Goal: Task Accomplishment & Management: Use online tool/utility

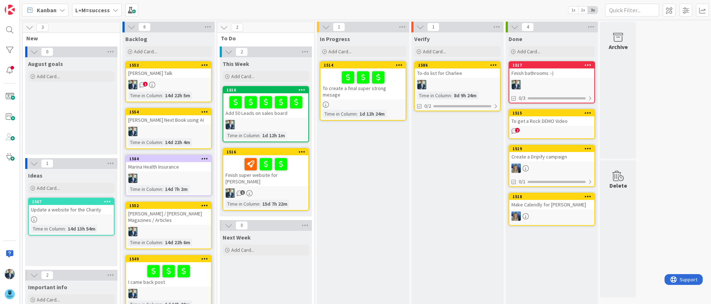
click at [115, 9] on icon at bounding box center [116, 10] width 6 height 6
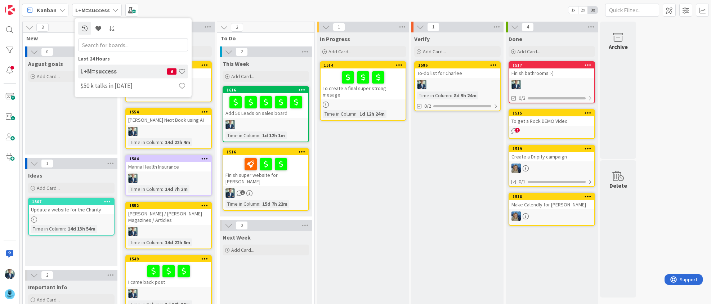
click at [112, 86] on h4 "$50 k talks in [DATE]" at bounding box center [129, 85] width 98 height 7
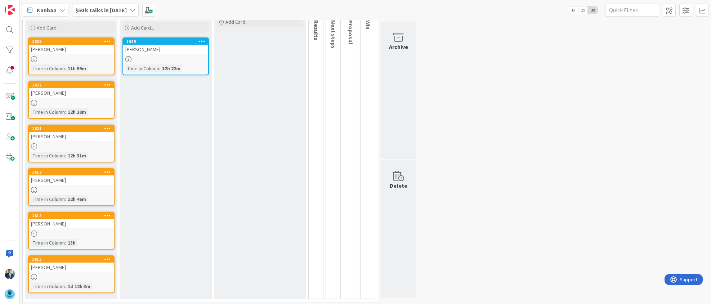
scroll to position [76, 0]
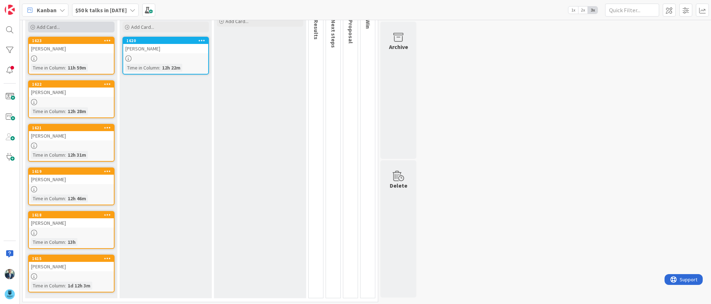
click at [52, 26] on span "Add Card..." at bounding box center [48, 27] width 23 height 6
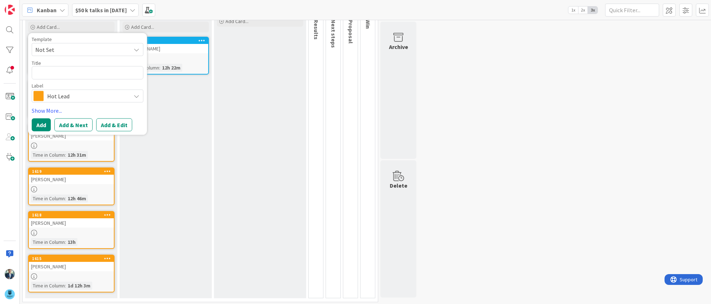
type textarea "x"
type textarea "J"
type textarea "x"
type textarea "J"
type textarea "x"
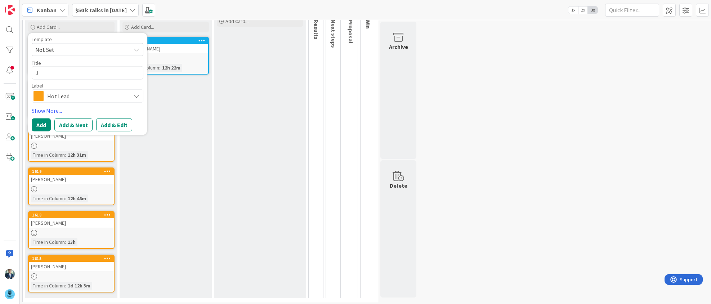
type textarea "J r"
type textarea "x"
type textarea "J re"
type textarea "x"
type textarea "J reg"
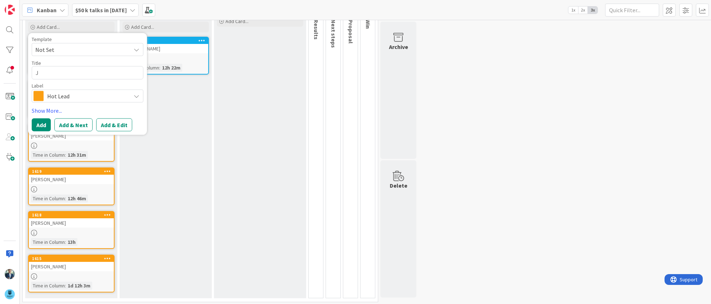
type textarea "x"
type textarea "J re"
type textarea "x"
type textarea "J ret"
type textarea "x"
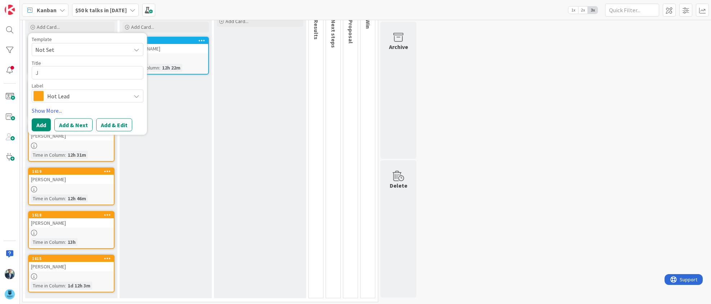
type textarea "J reti"
type textarea "x"
type textarea "J retin"
type textarea "x"
type textarea "J reting"
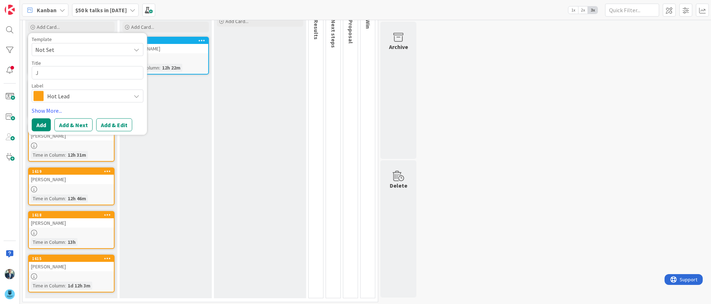
type textarea "x"
type textarea "J retinge"
type textarea "x"
type textarea "J retinger"
type textarea "x"
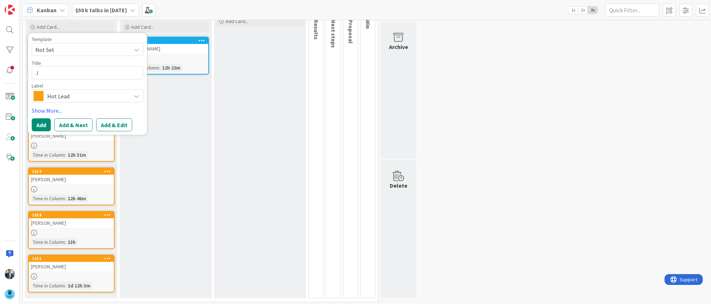
type textarea "J retinge"
type textarea "x"
type textarea "J reting"
type textarea "x"
type textarea "J retin"
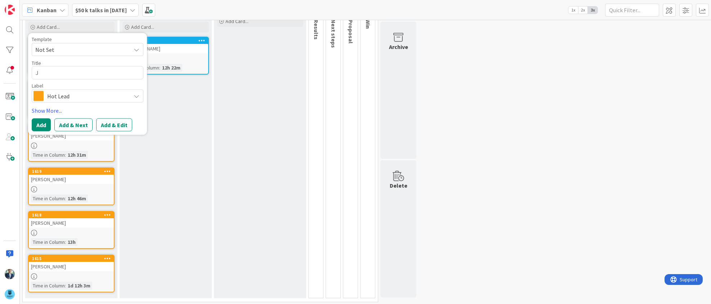
type textarea "x"
type textarea "J reti"
type textarea "x"
type textarea "J ret"
type textarea "x"
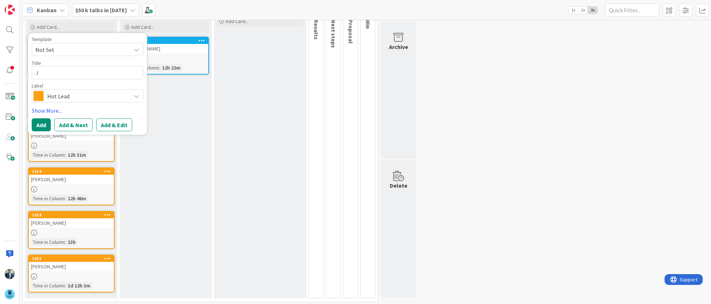
type textarea "J re"
type textarea "x"
type textarea "J r"
type textarea "x"
type textarea "J"
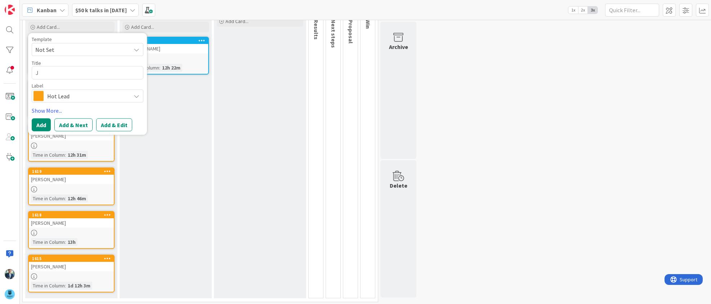
type textarea "x"
type textarea "J R"
type textarea "x"
type textarea "J Re"
type textarea "x"
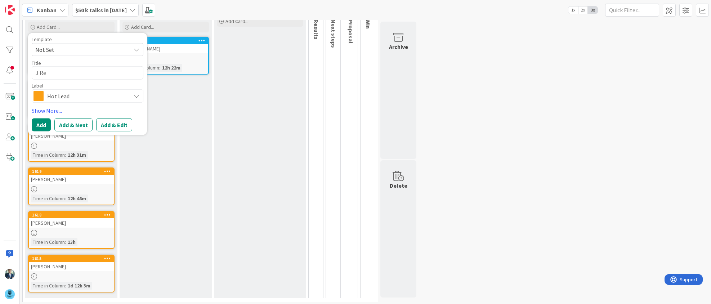
type textarea "J Ret"
type textarea "x"
type textarea "J Reti"
type textarea "x"
type textarea "J Retin"
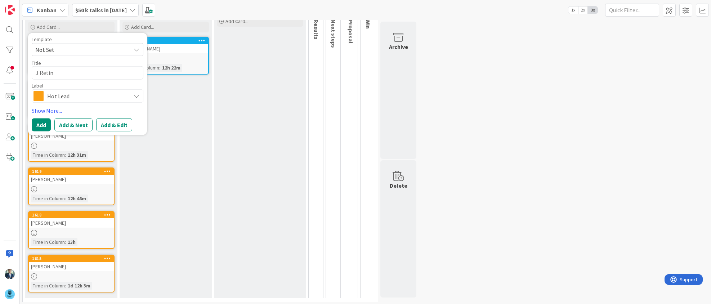
type textarea "x"
type textarea "J Reting"
type textarea "x"
type textarea "J Retinge"
type textarea "x"
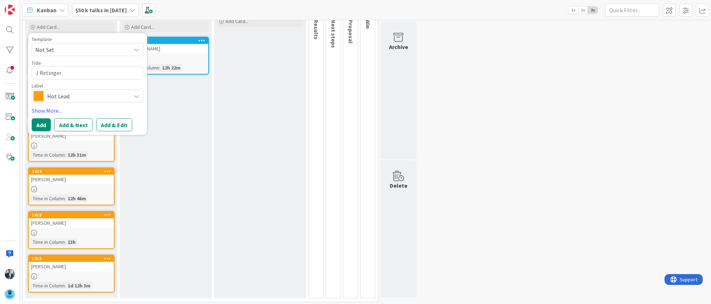
type textarea "J Retinger"
click at [40, 122] on button "Add" at bounding box center [41, 125] width 19 height 13
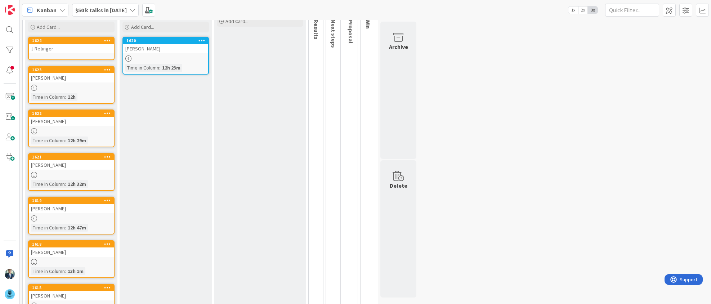
click at [78, 54] on link "1624 J Retinger" at bounding box center [71, 48] width 86 height 23
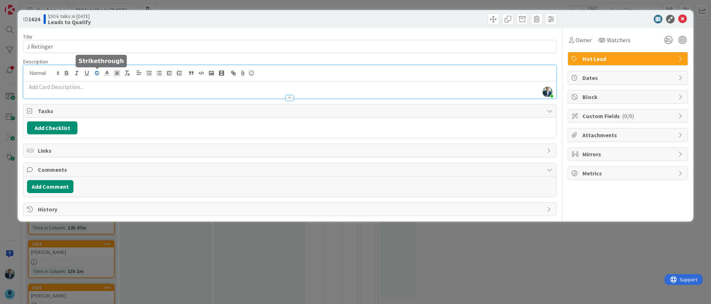
click at [95, 72] on div "[PERSON_NAME] just joined" at bounding box center [289, 81] width 532 height 33
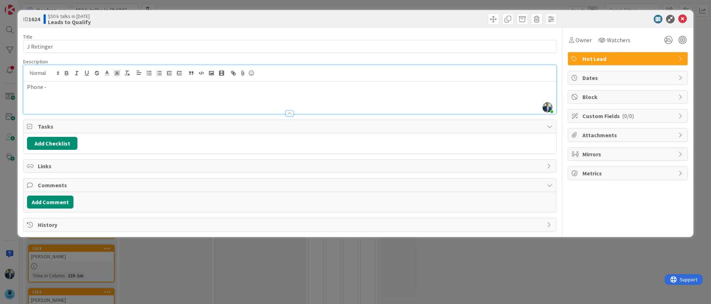
click at [81, 93] on div "Phone -" at bounding box center [289, 97] width 532 height 32
click at [82, 88] on p "Phone -" at bounding box center [289, 87] width 525 height 8
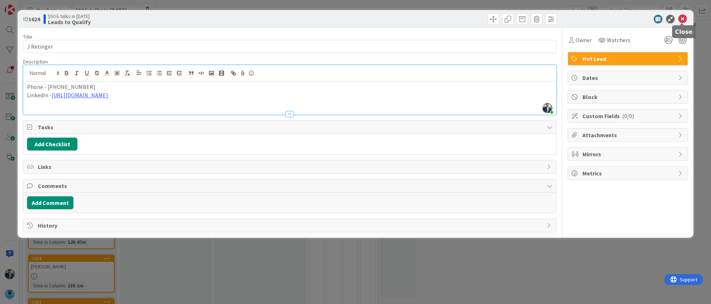
click at [682, 22] on icon at bounding box center [682, 19] width 9 height 9
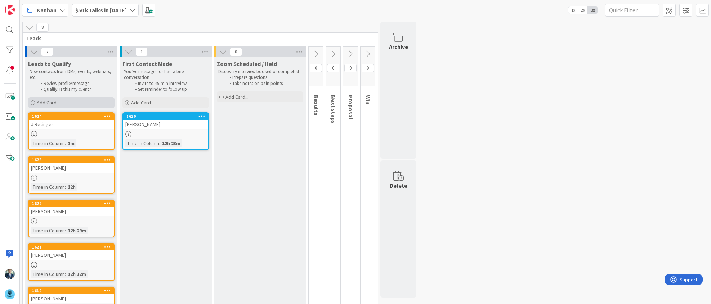
click at [67, 101] on div "Add Card..." at bounding box center [71, 102] width 86 height 11
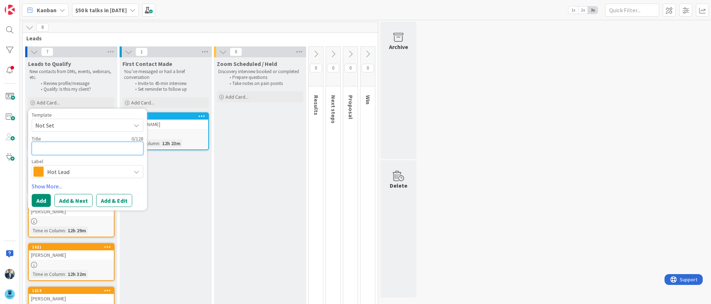
type textarea "x"
type textarea "C"
type textarea "x"
type textarea "Ch"
type textarea "x"
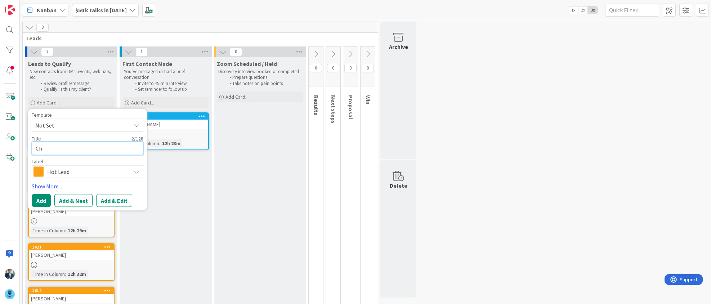
type textarea "Chr"
type textarea "x"
type textarea "Chri"
type textarea "x"
type textarea "[PERSON_NAME]"
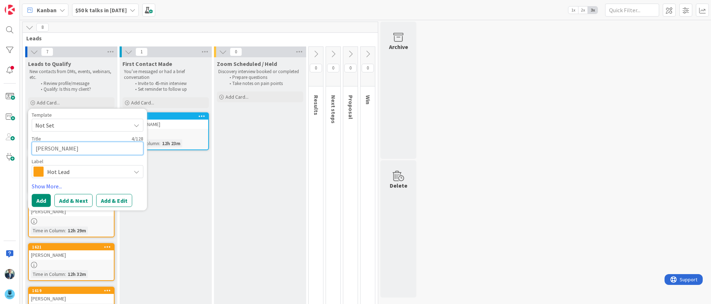
type textarea "x"
type textarea "[PERSON_NAME]"
type textarea "x"
type textarea "[PERSON_NAME]"
type textarea "x"
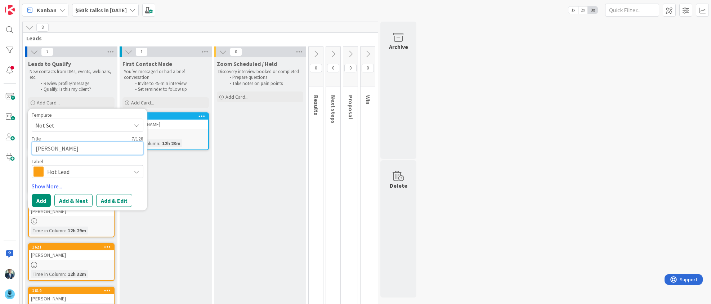
type textarea "[PERSON_NAME]"
type textarea "x"
type textarea "[PERSON_NAME]"
type textarea "x"
type textarea "[PERSON_NAME]"
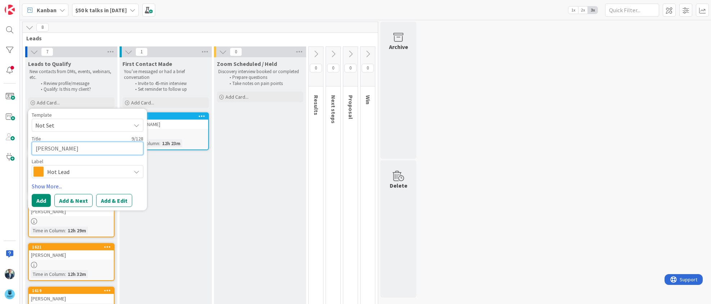
type textarea "x"
type textarea "[PERSON_NAME]"
type textarea "x"
type textarea "[PERSON_NAME]"
click at [43, 202] on button "Add" at bounding box center [41, 200] width 19 height 13
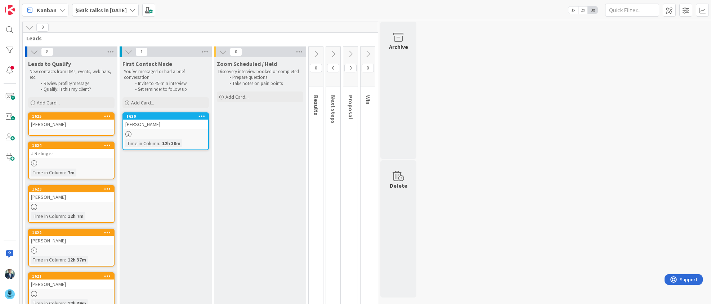
click at [55, 125] on div "[PERSON_NAME]" at bounding box center [71, 124] width 85 height 9
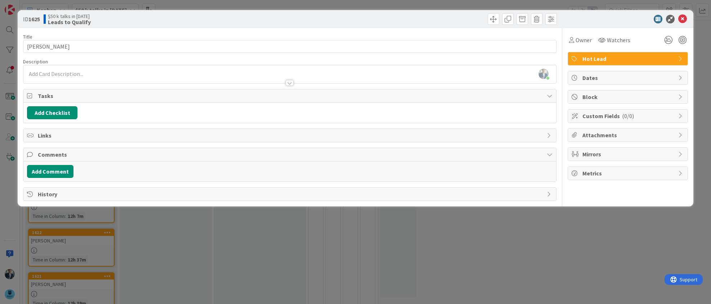
click at [76, 73] on div "[PERSON_NAME] just joined" at bounding box center [289, 74] width 532 height 18
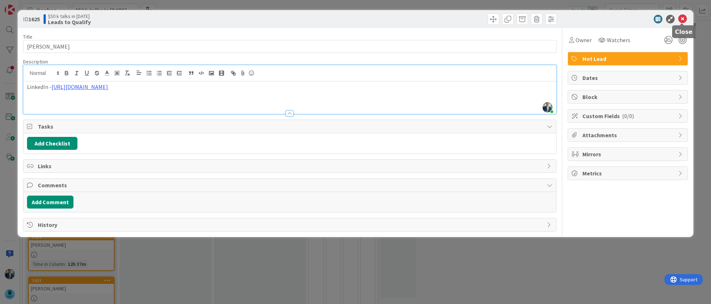
click at [685, 19] on icon at bounding box center [682, 19] width 9 height 9
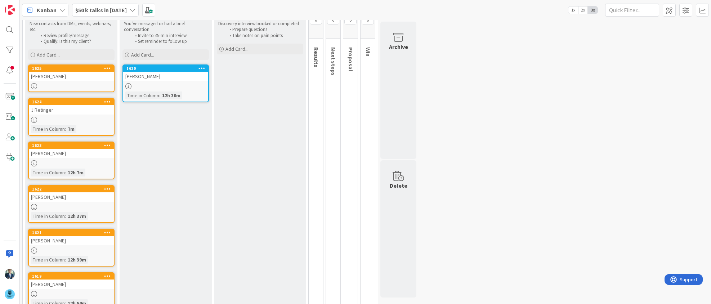
scroll to position [44, 0]
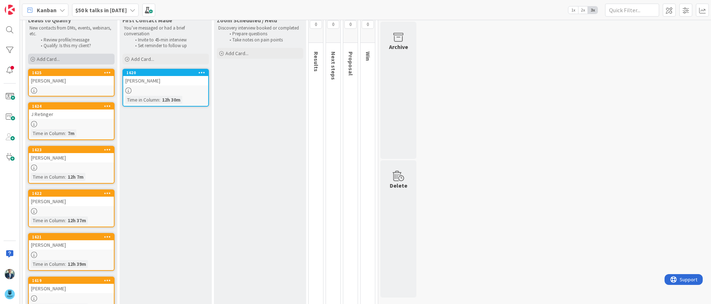
click at [77, 60] on div "Add Card..." at bounding box center [71, 59] width 86 height 11
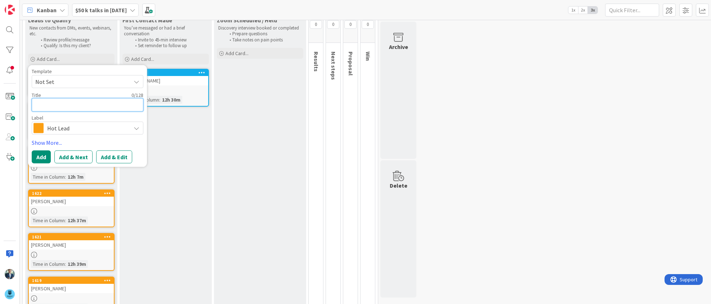
type textarea "P"
type textarea "x"
type textarea "Pa"
type textarea "x"
type textarea "Pat"
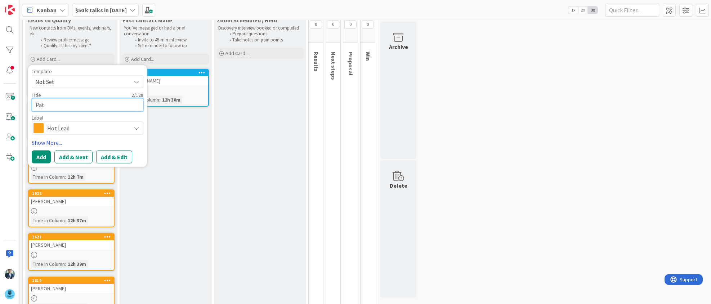
type textarea "x"
type textarea "Patr"
type textarea "x"
type textarea "Patri"
type textarea "x"
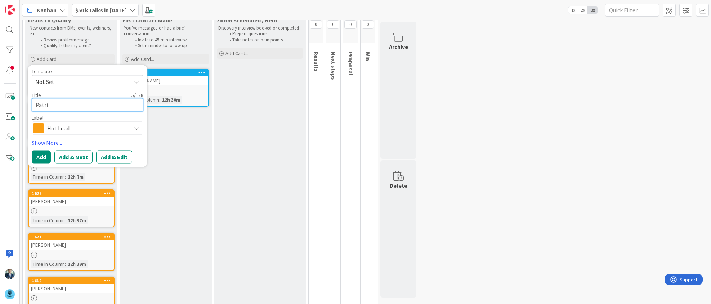
type textarea "Patric"
type textarea "x"
type textarea "[PERSON_NAME]"
type textarea "x"
type textarea "[PERSON_NAME]"
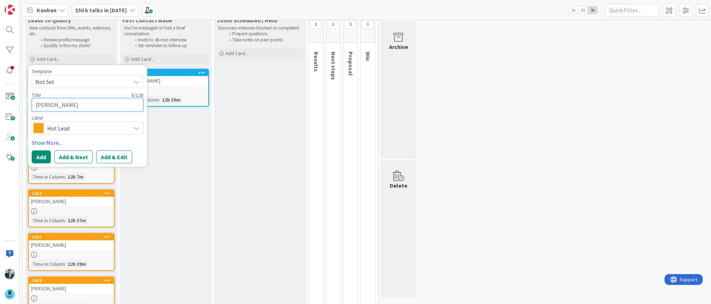
type textarea "x"
type textarea "[PERSON_NAME]"
type textarea "x"
type textarea "[PERSON_NAME]"
type textarea "x"
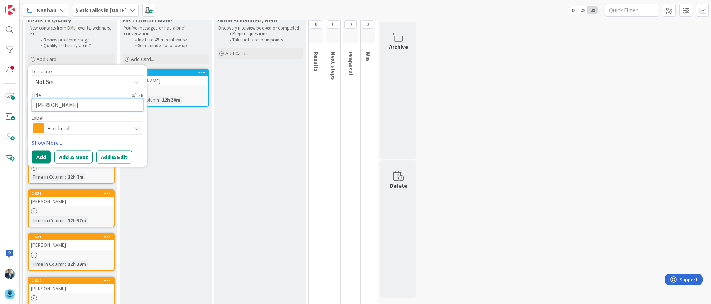
type textarea "[PERSON_NAME] [PERSON_NAME]"
type textarea "x"
type textarea "[PERSON_NAME]"
click at [43, 154] on button "Add" at bounding box center [41, 157] width 19 height 13
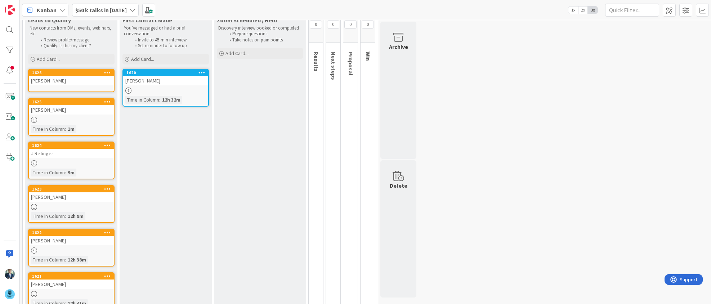
click at [62, 84] on div "[PERSON_NAME]" at bounding box center [71, 80] width 85 height 9
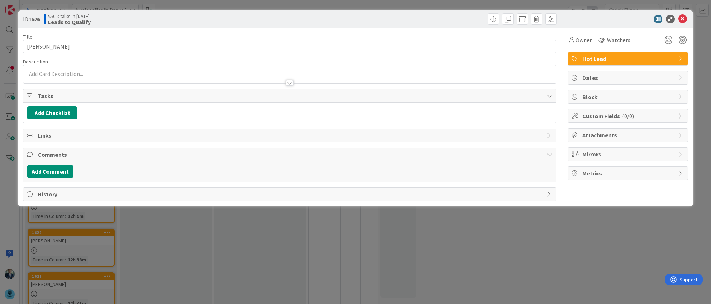
click at [71, 70] on div at bounding box center [289, 74] width 532 height 18
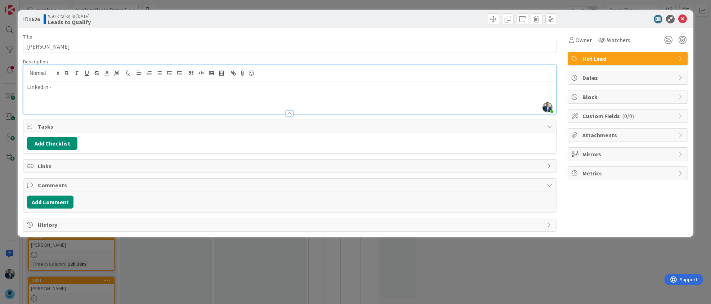
click at [63, 91] on p "LinkedIn -" at bounding box center [289, 87] width 525 height 8
click at [686, 17] on icon at bounding box center [682, 19] width 9 height 9
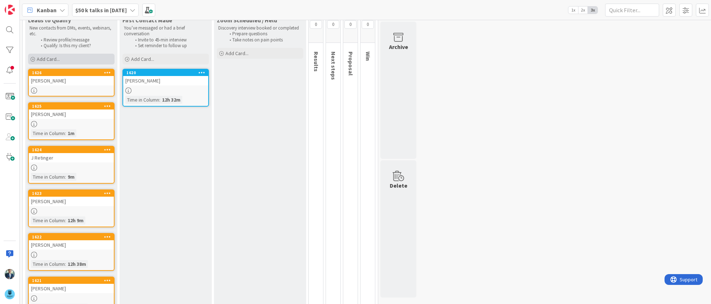
click at [78, 57] on div "Add Card..." at bounding box center [71, 59] width 86 height 11
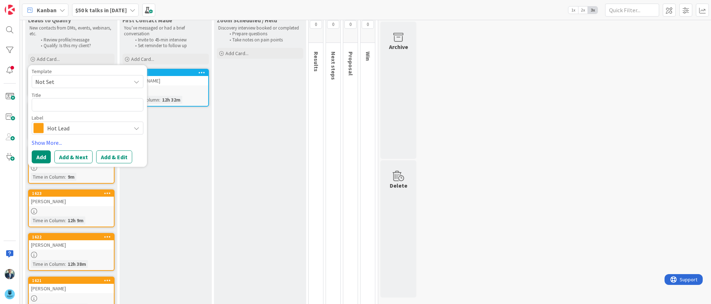
click at [65, 125] on span "Hot Lead" at bounding box center [87, 128] width 80 height 10
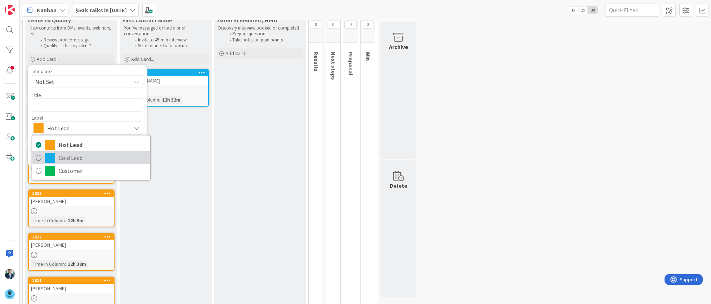
click at [39, 158] on icon at bounding box center [39, 157] width 6 height 11
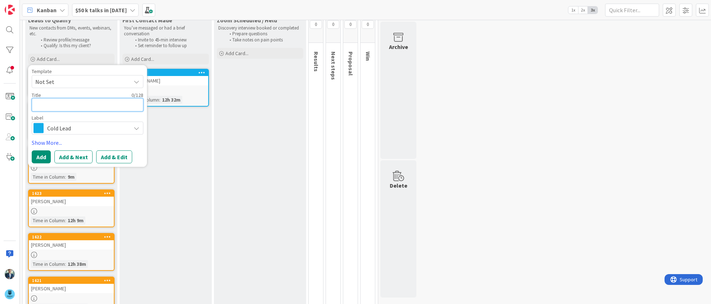
click at [51, 104] on textarea at bounding box center [88, 104] width 112 height 13
type textarea "x"
type textarea "M"
type textarea "x"
type textarea "Ma"
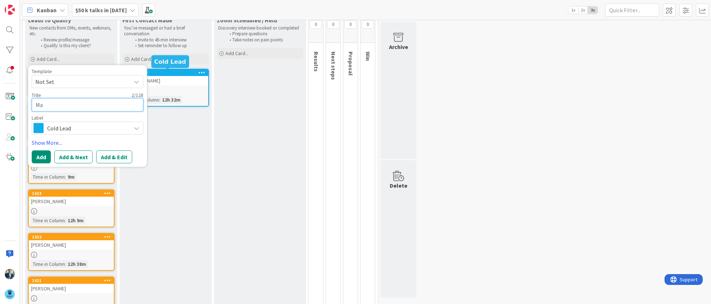
type textarea "x"
type textarea "Mar"
type textarea "x"
type textarea "Mari"
type textarea "x"
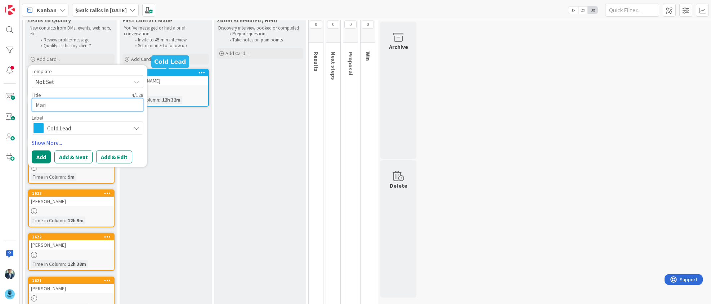
type textarea "Maris"
type textarea "x"
type textarea "Mariss"
type textarea "x"
type textarea "[PERSON_NAME]"
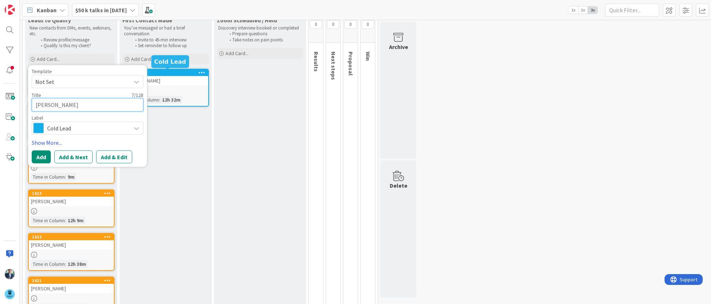
type textarea "x"
type textarea "[PERSON_NAME]"
type textarea "x"
type textarea "[PERSON_NAME]"
type textarea "x"
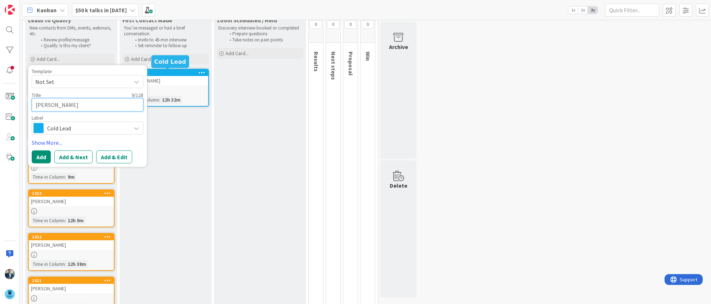
type textarea "[PERSON_NAME] Fr"
type textarea "x"
type textarea "[PERSON_NAME]"
type textarea "x"
type textarea "[PERSON_NAME]"
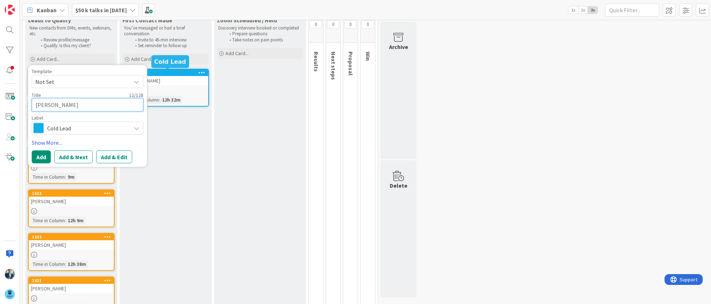
type textarea "x"
type textarea "[PERSON_NAME]"
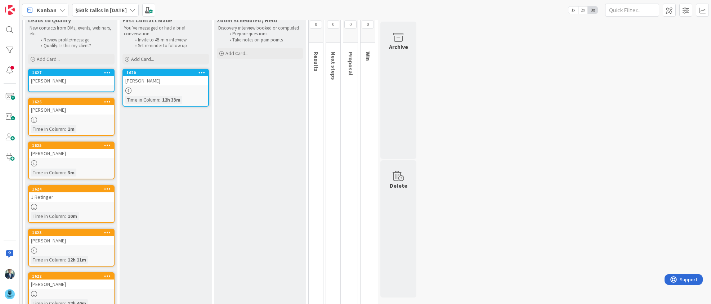
click at [81, 77] on div "[PERSON_NAME]" at bounding box center [71, 80] width 85 height 9
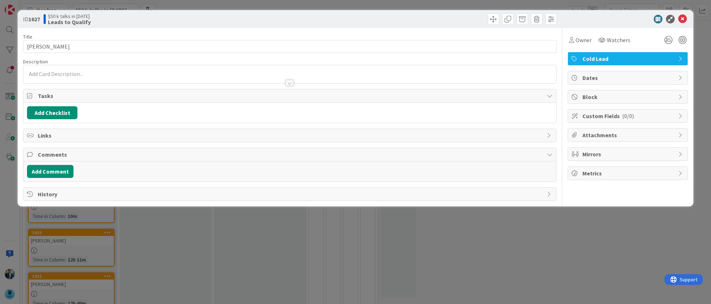
click at [79, 74] on div at bounding box center [289, 74] width 532 height 18
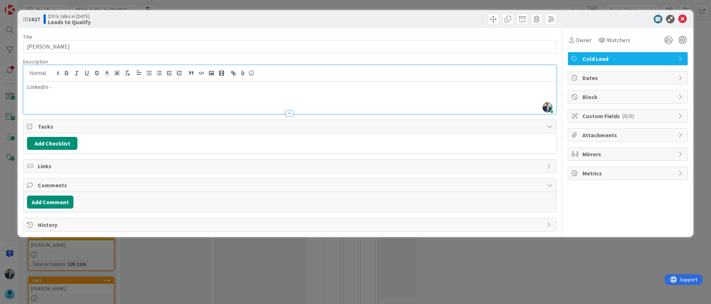
drag, startPoint x: 62, startPoint y: 90, endPoint x: 56, endPoint y: 90, distance: 5.8
click at [56, 90] on p "LinkedIn -" at bounding box center [289, 87] width 525 height 8
click at [687, 17] on icon at bounding box center [682, 19] width 9 height 9
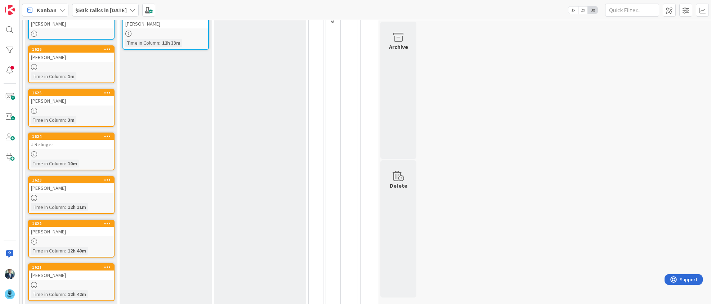
scroll to position [22, 0]
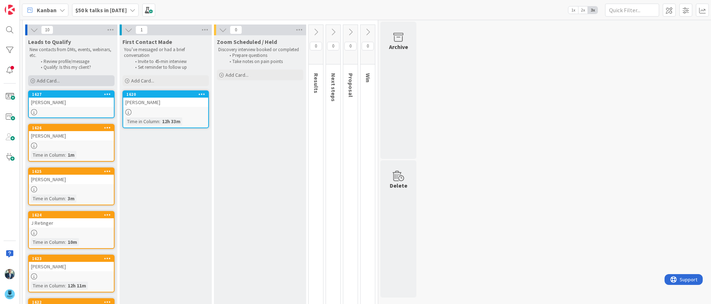
click at [58, 82] on span "Add Card..." at bounding box center [48, 80] width 23 height 6
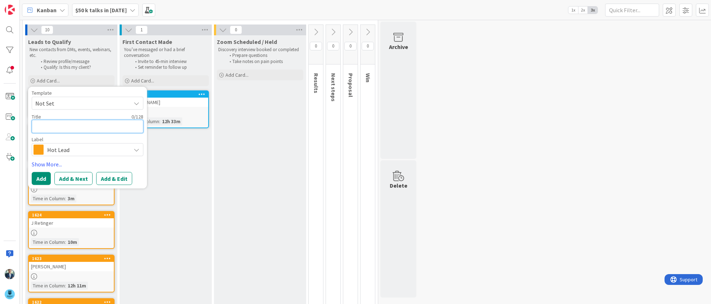
type textarea "x"
type textarea "J"
type textarea "x"
type textarea "[PERSON_NAME]"
type textarea "x"
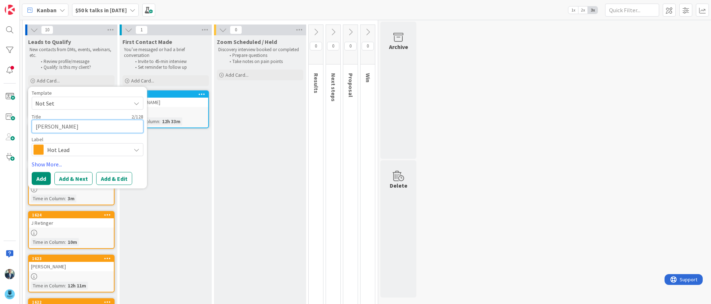
type textarea "[PERSON_NAME]"
type textarea "x"
type textarea "Jaso"
type textarea "x"
type textarea "[PERSON_NAME]"
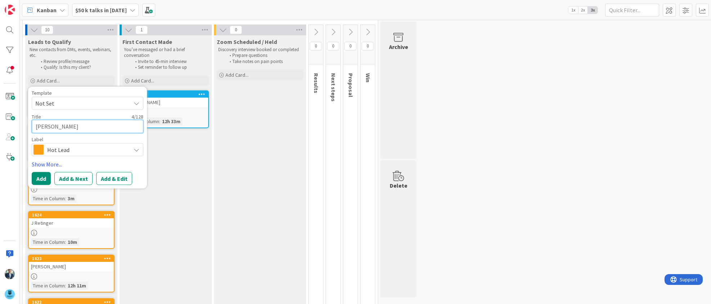
type textarea "x"
type textarea "[PERSON_NAME]"
type textarea "x"
type textarea "[PERSON_NAME]"
type textarea "x"
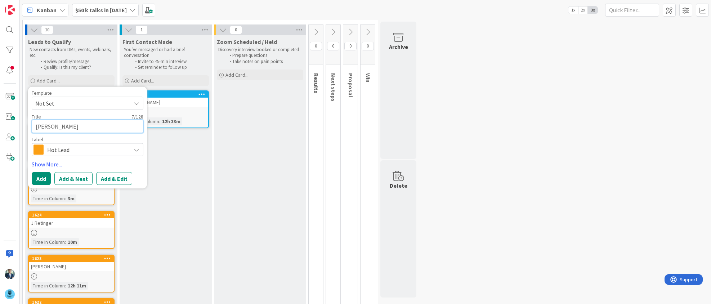
type textarea "[PERSON_NAME]"
type textarea "x"
type textarea "[PERSON_NAME]"
type textarea "x"
type textarea "[PERSON_NAME]"
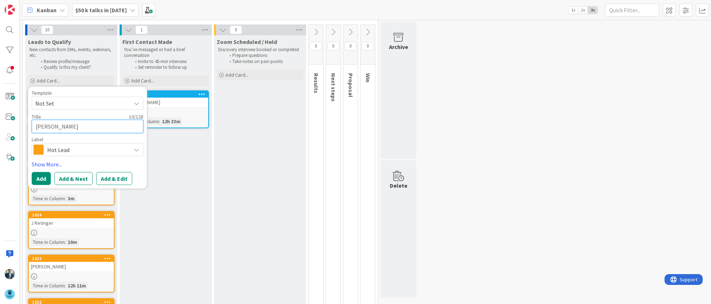
type textarea "x"
type textarea "[PERSON_NAME]"
type textarea "x"
type textarea "[PERSON_NAME]"
type textarea "x"
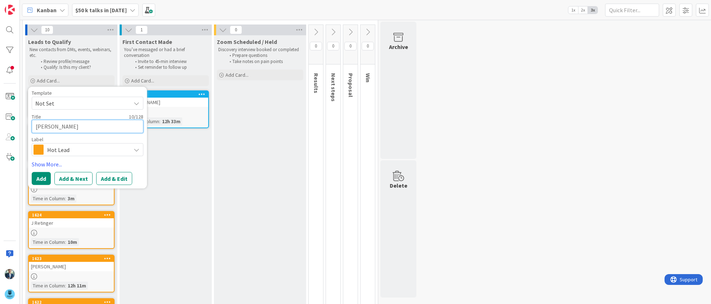
type textarea "[PERSON_NAME]"
type textarea "x"
type textarea "[PERSON_NAME]"
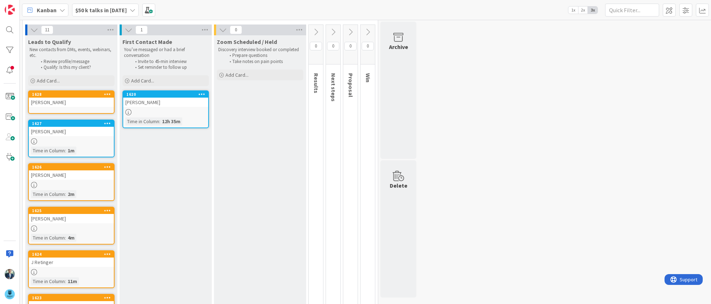
click at [71, 99] on div "[PERSON_NAME]" at bounding box center [71, 102] width 85 height 9
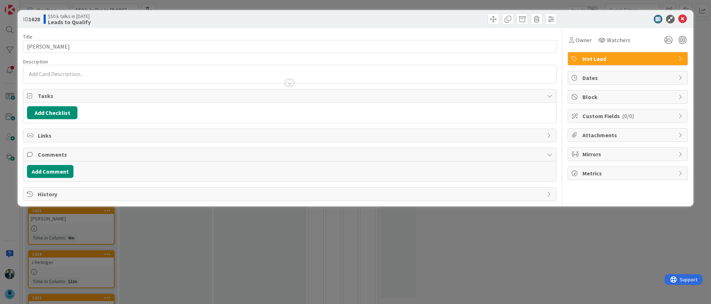
click at [85, 65] on div at bounding box center [289, 74] width 533 height 19
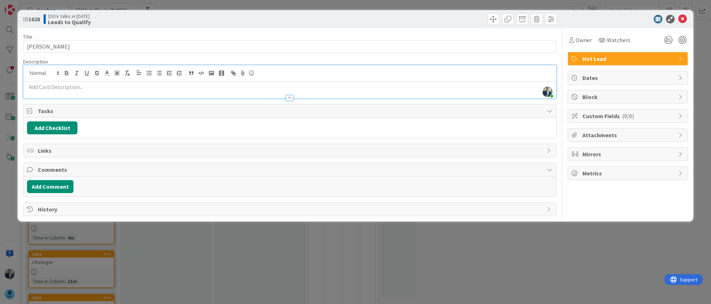
click at [77, 89] on p at bounding box center [289, 87] width 525 height 8
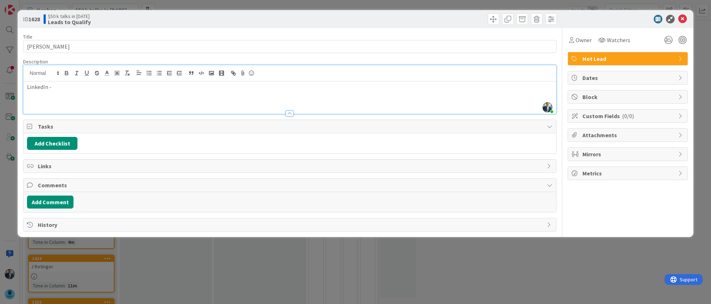
click at [72, 90] on p "LinkedIn -" at bounding box center [289, 87] width 525 height 8
click at [681, 16] on icon at bounding box center [682, 19] width 9 height 9
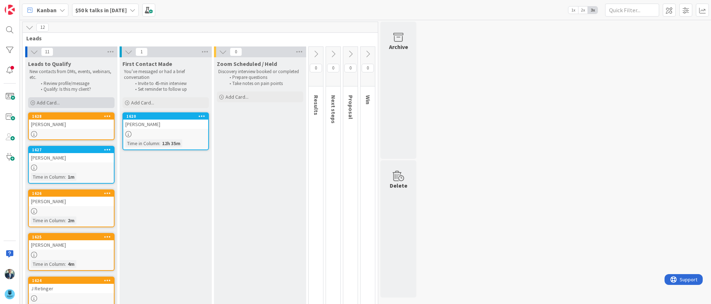
click at [66, 104] on div "Add Card..." at bounding box center [71, 102] width 86 height 11
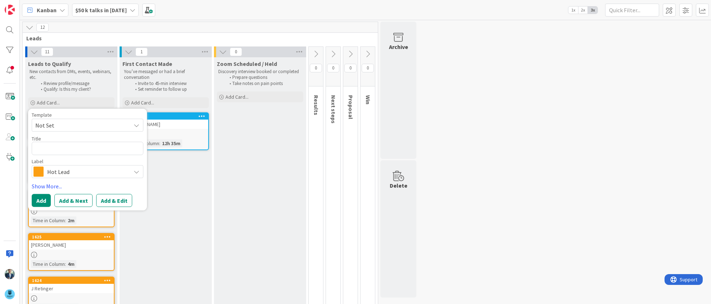
click at [104, 173] on span "Hot Lead" at bounding box center [87, 172] width 80 height 10
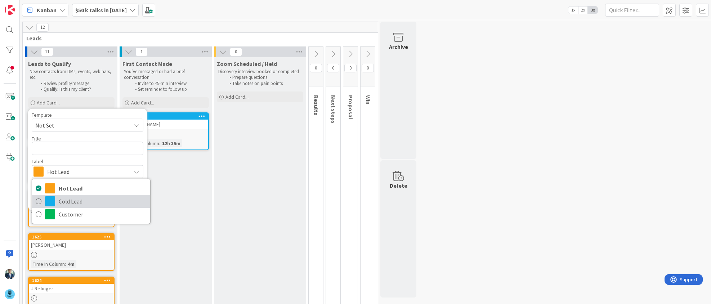
click at [50, 201] on span at bounding box center [50, 201] width 10 height 10
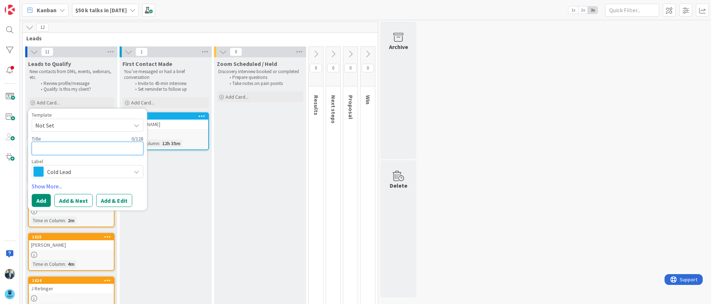
click at [82, 152] on textarea at bounding box center [88, 148] width 112 height 13
type textarea "x"
type textarea "Al"
type textarea "x"
type textarea "Ale"
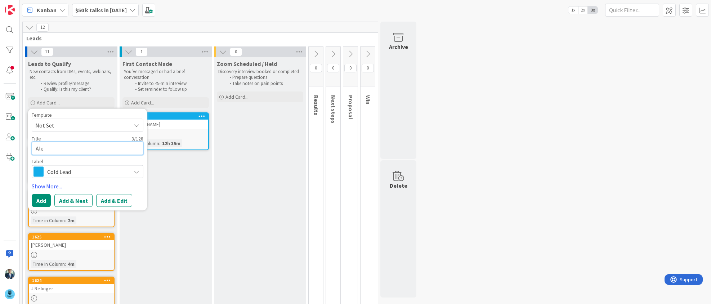
type textarea "x"
type textarea "[PERSON_NAME]"
type textarea "x"
type textarea "Alexa"
type textarea "x"
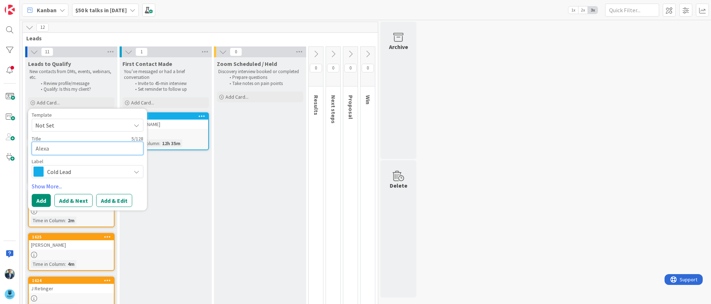
type textarea "Alexan"
type textarea "x"
type textarea "Alexand"
type textarea "x"
type textarea "[PERSON_NAME]"
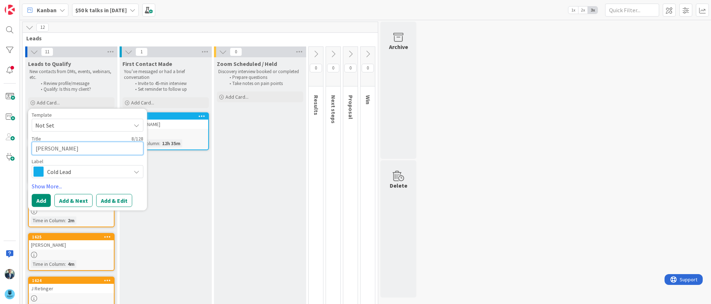
type textarea "x"
type textarea "Alexandri"
type textarea "x"
type textarea "[GEOGRAPHIC_DATA]"
type textarea "x"
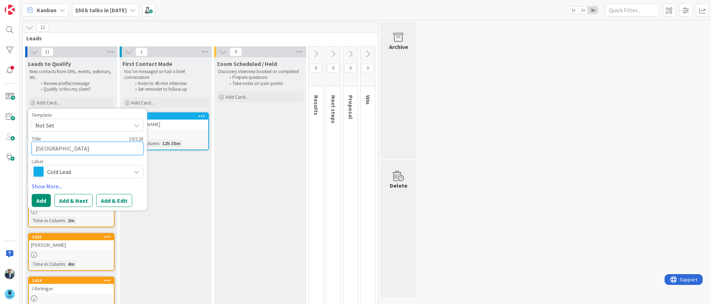
type textarea "[GEOGRAPHIC_DATA]"
type textarea "x"
type textarea "Alexandria W"
type textarea "x"
type textarea "Alexandria Wa"
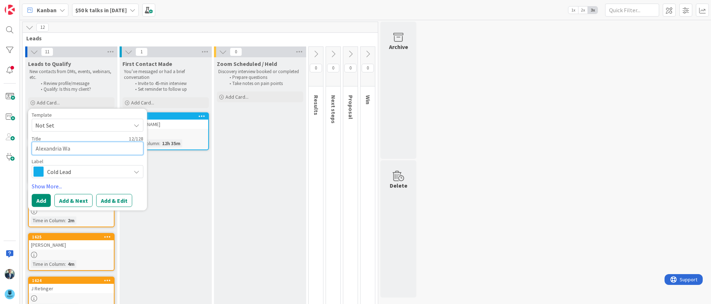
type textarea "x"
type textarea "Alexandria War"
type textarea "x"
type textarea "[PERSON_NAME]"
type textarea "x"
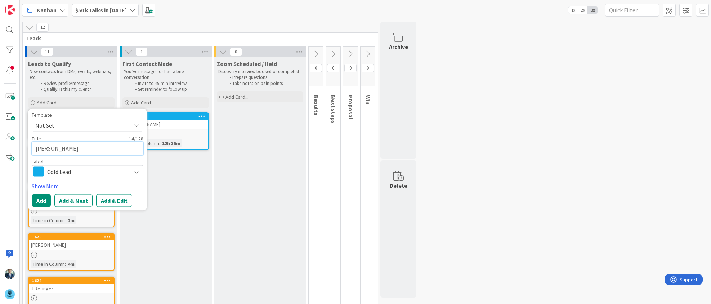
type textarea "Alexandria Warre"
type textarea "x"
type textarea "[PERSON_NAME]"
click at [40, 199] on button "Add" at bounding box center [41, 200] width 19 height 13
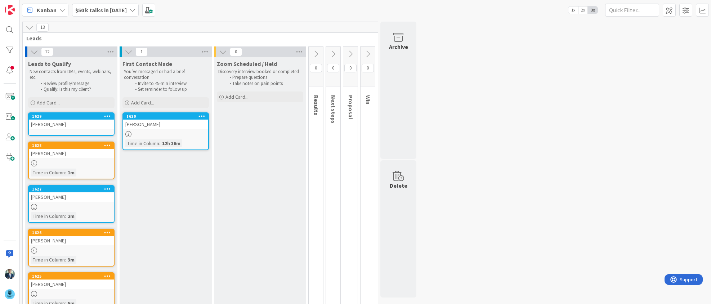
click at [70, 130] on link "1629 [PERSON_NAME]" at bounding box center [71, 123] width 86 height 23
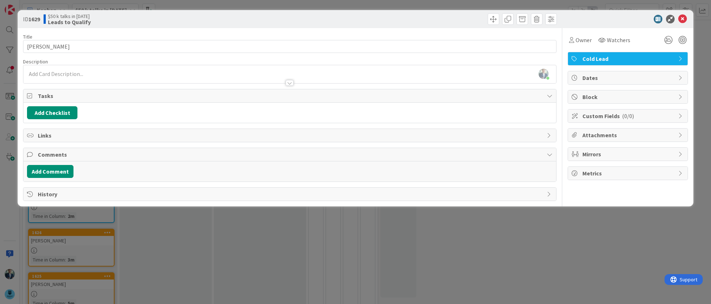
click at [80, 76] on div "[PERSON_NAME] just joined" at bounding box center [289, 74] width 532 height 18
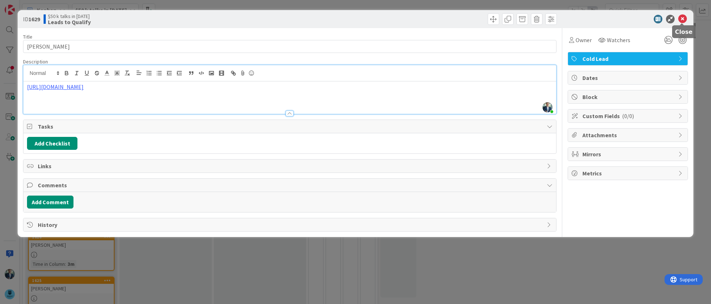
click at [686, 15] on icon at bounding box center [682, 19] width 9 height 9
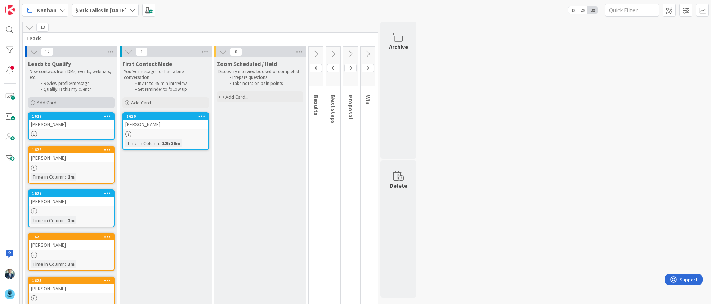
click at [50, 102] on span "Add Card..." at bounding box center [48, 102] width 23 height 6
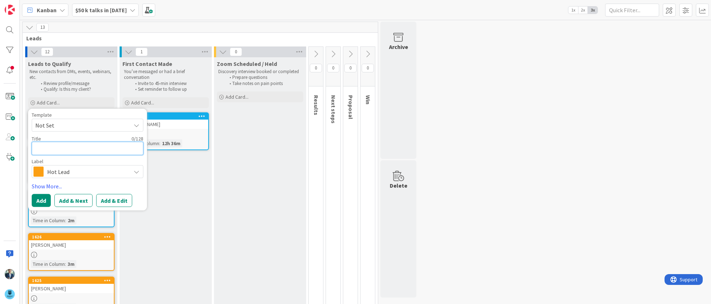
type textarea "x"
type textarea "K"
type textarea "x"
type textarea "L"
type textarea "x"
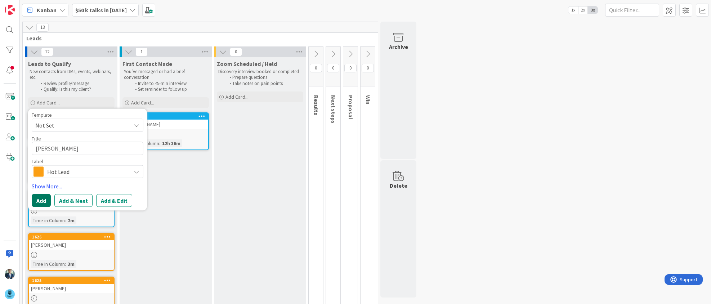
click at [44, 198] on button "Add" at bounding box center [41, 200] width 19 height 13
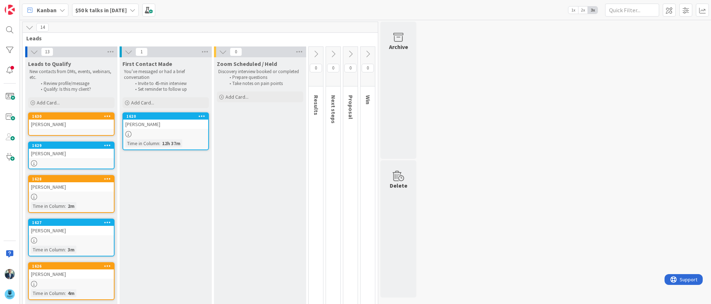
click at [56, 125] on div "[PERSON_NAME]" at bounding box center [71, 124] width 85 height 9
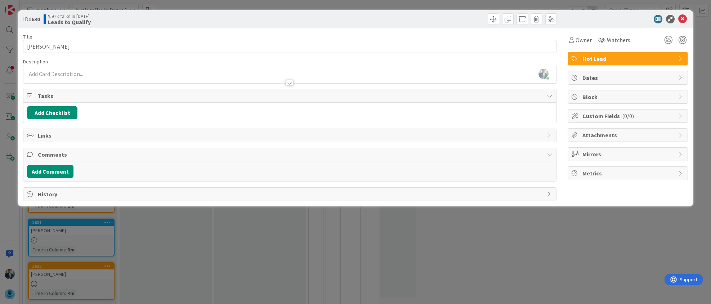
click at [670, 57] on span "Hot Lead" at bounding box center [628, 58] width 92 height 9
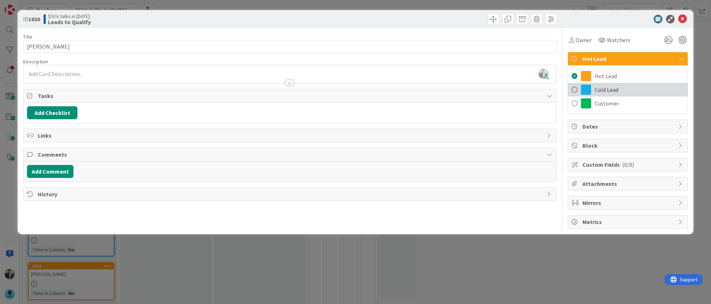
click at [576, 88] on span at bounding box center [575, 89] width 6 height 11
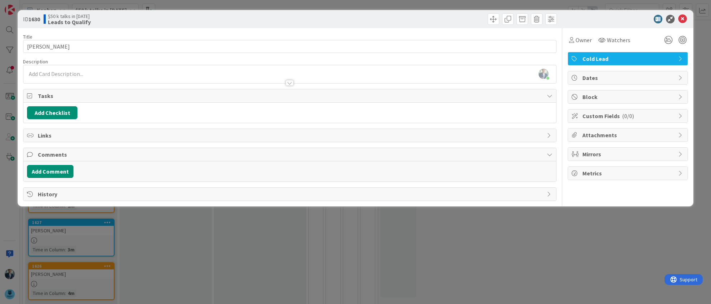
click at [66, 71] on div "[PERSON_NAME] just joined" at bounding box center [289, 74] width 532 height 18
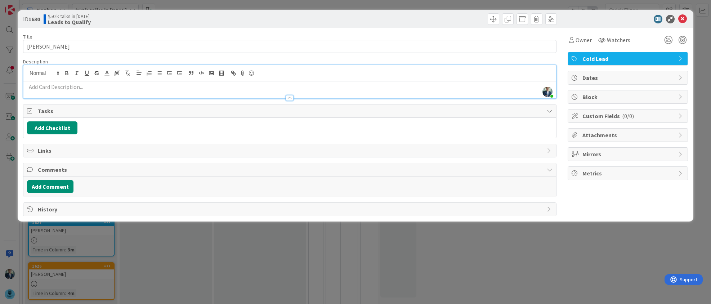
click at [68, 87] on p at bounding box center [289, 87] width 525 height 8
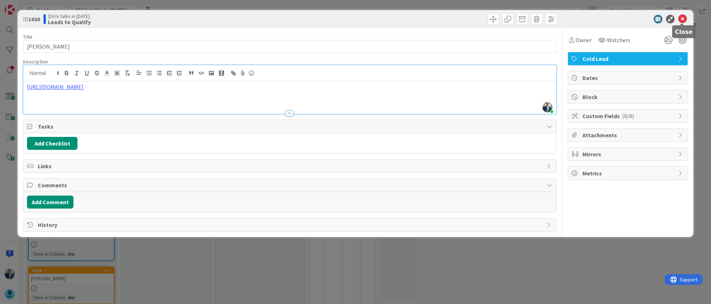
click at [680, 19] on icon at bounding box center [682, 19] width 9 height 9
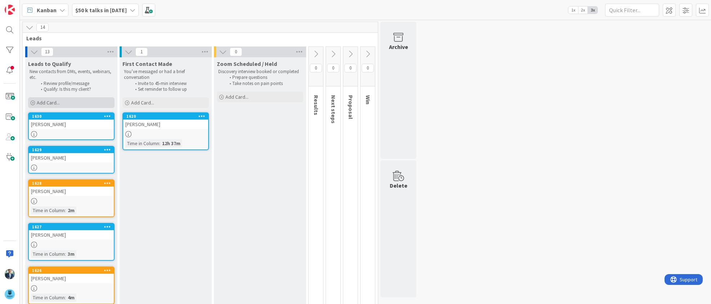
click at [48, 101] on span "Add Card..." at bounding box center [48, 102] width 23 height 6
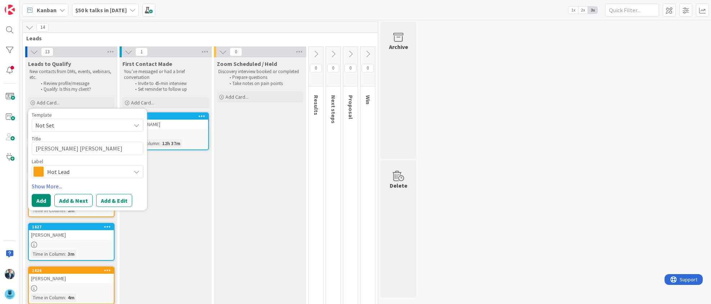
click at [134, 174] on icon at bounding box center [137, 172] width 6 height 6
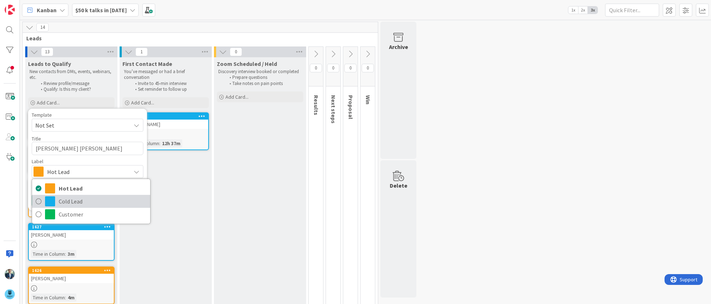
click at [66, 198] on span "Cold Lead" at bounding box center [103, 201] width 88 height 11
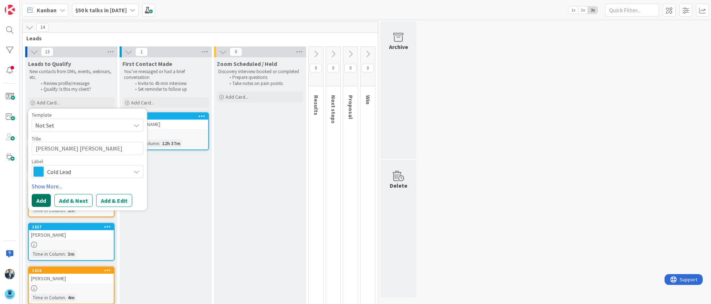
click at [38, 198] on button "Add" at bounding box center [41, 200] width 19 height 13
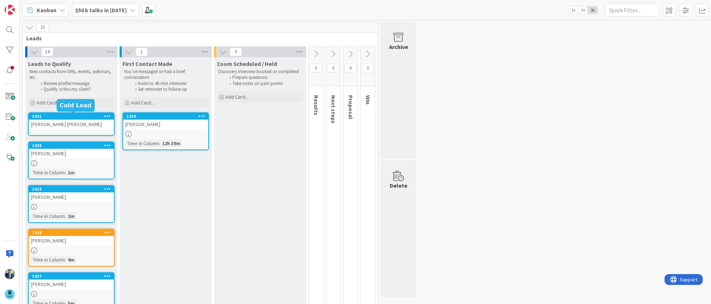
click at [79, 115] on div "1631" at bounding box center [73, 116] width 82 height 5
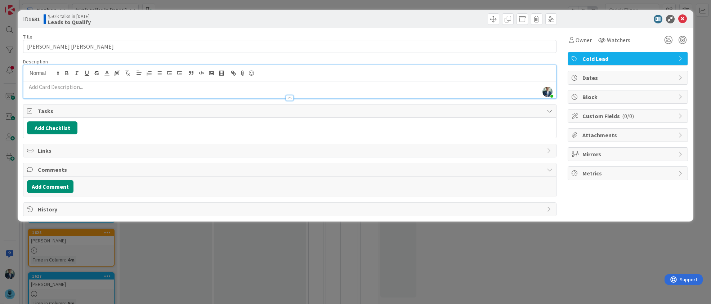
click at [92, 73] on div "[PERSON_NAME] just joined" at bounding box center [289, 81] width 532 height 33
click at [37, 88] on p at bounding box center [289, 87] width 525 height 8
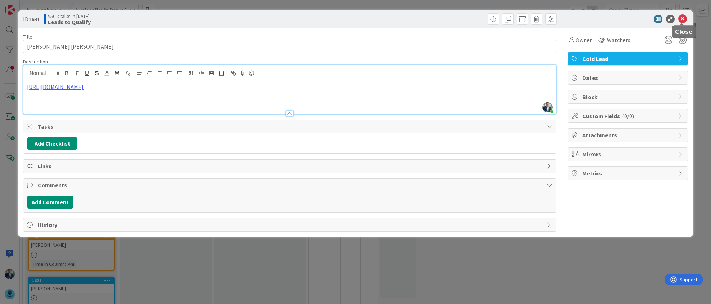
click at [680, 18] on icon at bounding box center [682, 19] width 9 height 9
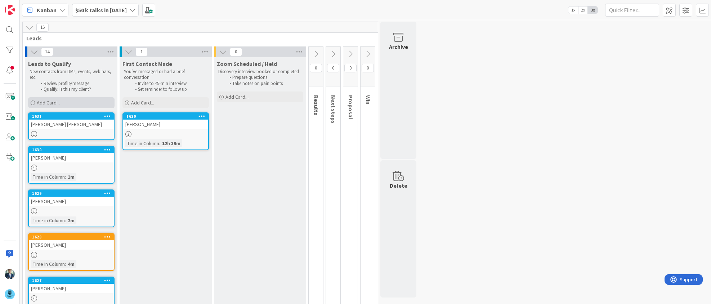
click at [68, 103] on div "Add Card..." at bounding box center [71, 102] width 86 height 11
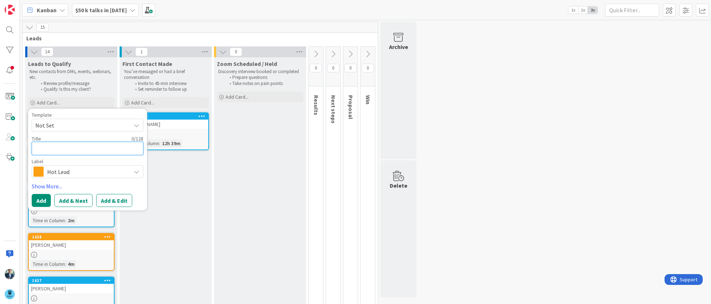
click at [67, 149] on textarea at bounding box center [88, 148] width 112 height 13
drag, startPoint x: 67, startPoint y: 149, endPoint x: 50, endPoint y: 150, distance: 17.3
click at [50, 150] on textarea at bounding box center [88, 148] width 112 height 13
click at [104, 172] on span "Hot Lead" at bounding box center [87, 172] width 80 height 10
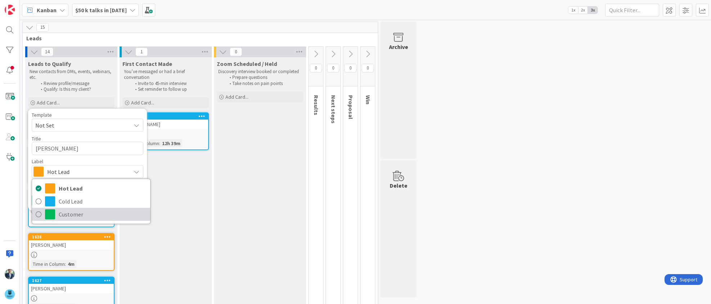
click at [40, 211] on icon at bounding box center [39, 214] width 6 height 11
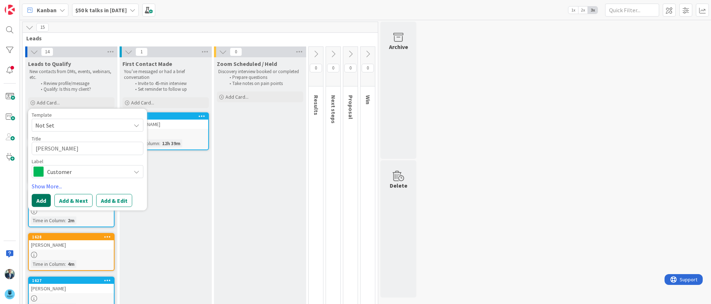
click at [45, 198] on button "Add" at bounding box center [41, 200] width 19 height 13
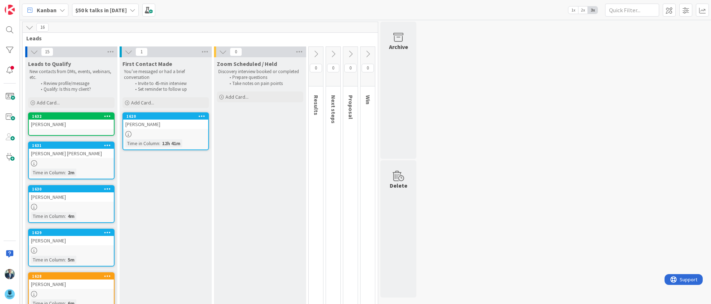
click at [72, 122] on div "[PERSON_NAME]" at bounding box center [71, 124] width 85 height 9
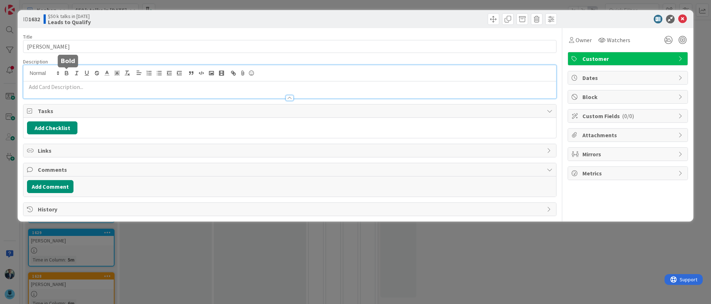
click at [68, 70] on body "Kanban $50 k talks in [DATE] 1x 2x 3x 16 Leads 15 Leads to Qualify New contacts…" at bounding box center [355, 152] width 711 height 304
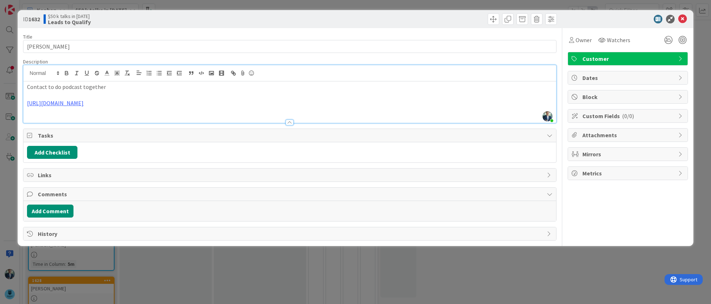
click at [679, 58] on icon at bounding box center [681, 59] width 6 height 6
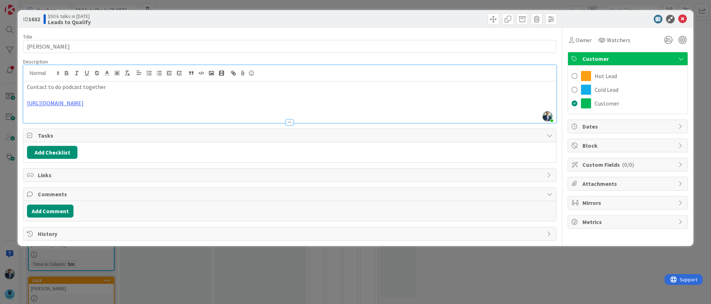
click at [580, 58] on div "Customer" at bounding box center [628, 58] width 120 height 13
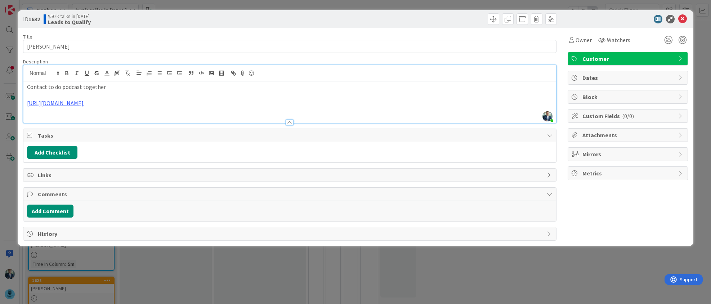
click at [580, 58] on div "Customer" at bounding box center [628, 58] width 120 height 13
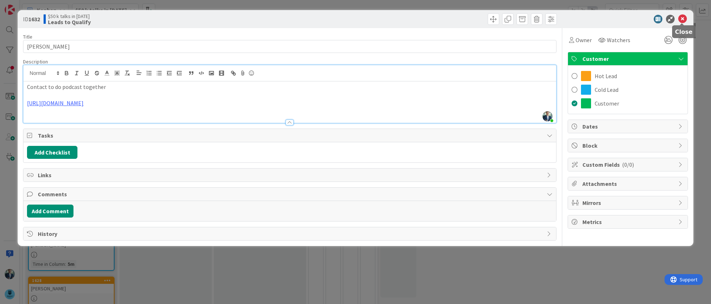
click at [687, 16] on icon at bounding box center [682, 19] width 9 height 9
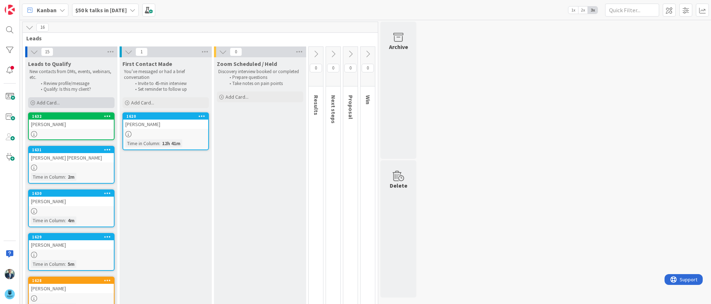
click at [55, 104] on span "Add Card..." at bounding box center [48, 102] width 23 height 6
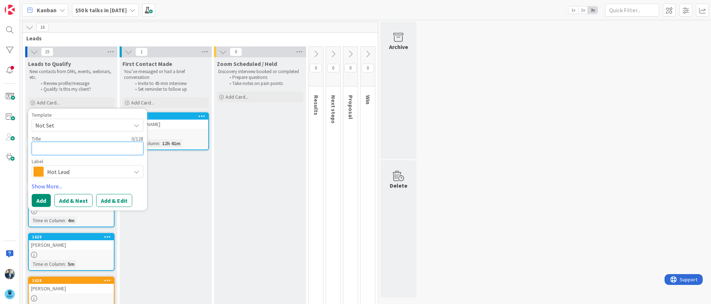
click at [61, 146] on textarea at bounding box center [88, 148] width 112 height 13
click at [55, 172] on span "Hot Lead" at bounding box center [87, 172] width 80 height 10
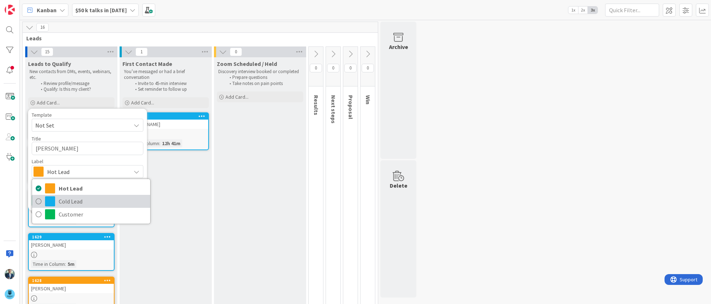
click at [36, 201] on icon at bounding box center [39, 201] width 6 height 11
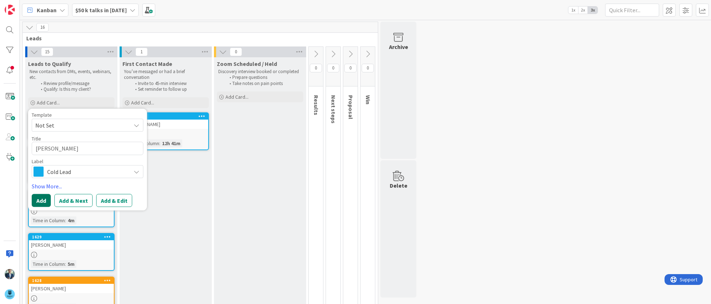
click at [45, 198] on button "Add" at bounding box center [41, 200] width 19 height 13
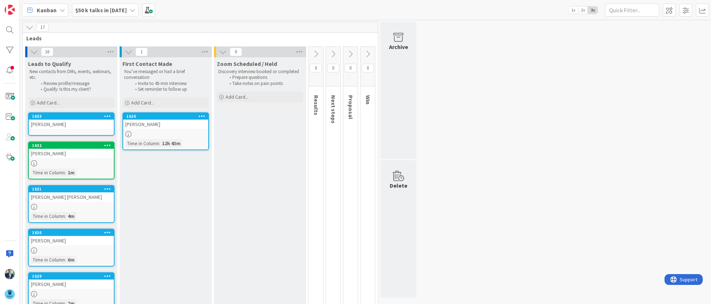
click at [73, 125] on div "[PERSON_NAME]" at bounding box center [71, 124] width 85 height 9
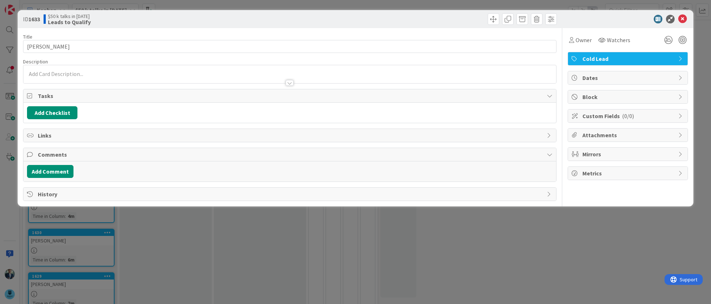
click at [99, 71] on div at bounding box center [289, 74] width 532 height 18
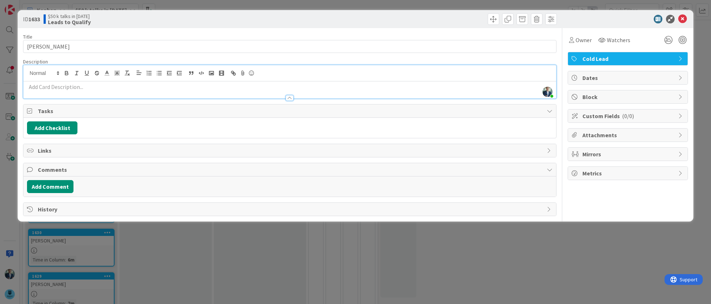
click at [77, 89] on p at bounding box center [289, 87] width 525 height 8
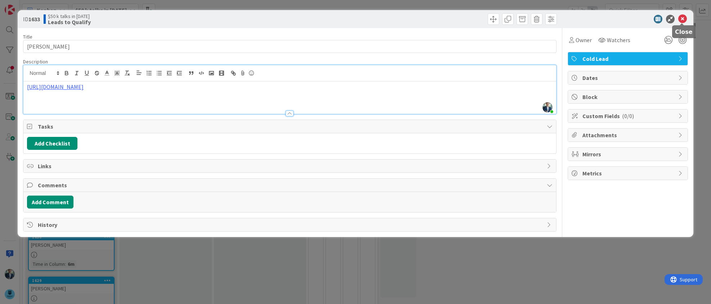
click at [683, 18] on icon at bounding box center [682, 19] width 9 height 9
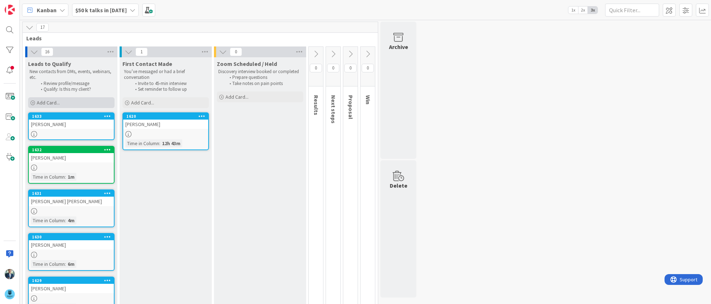
click at [65, 102] on div "Add Card..." at bounding box center [71, 102] width 86 height 11
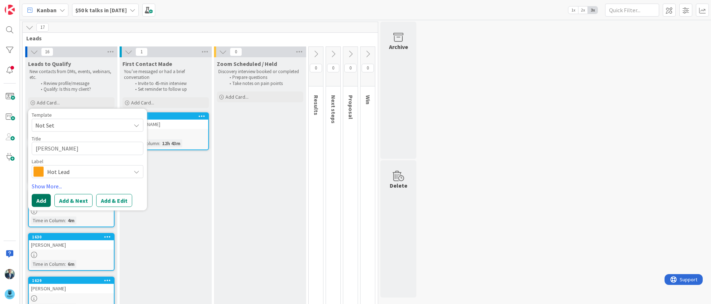
click at [37, 201] on button "Add" at bounding box center [41, 200] width 19 height 13
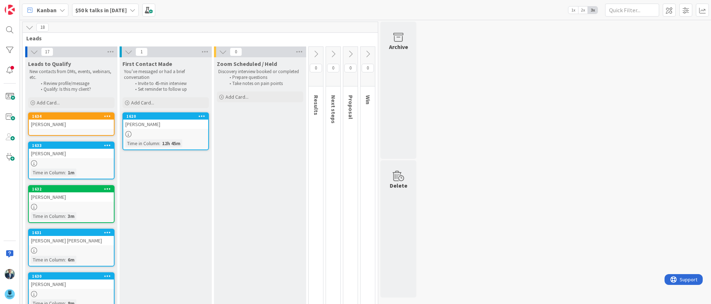
click at [73, 123] on div "[PERSON_NAME]" at bounding box center [71, 124] width 85 height 9
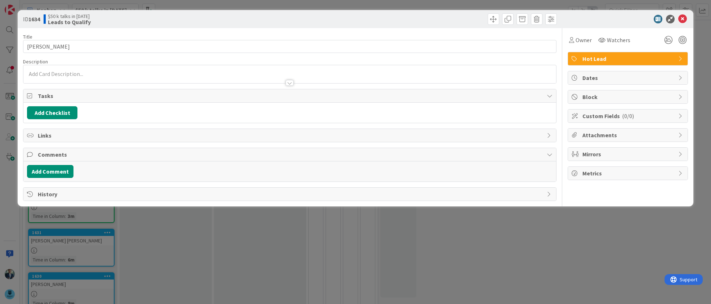
click at [63, 73] on div at bounding box center [289, 74] width 532 height 18
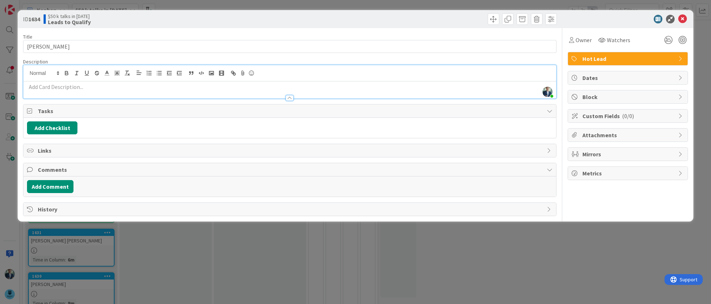
click at [58, 88] on p at bounding box center [289, 87] width 525 height 8
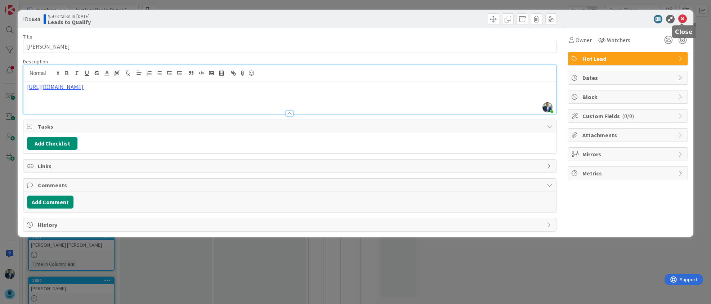
click at [682, 18] on icon at bounding box center [682, 19] width 9 height 9
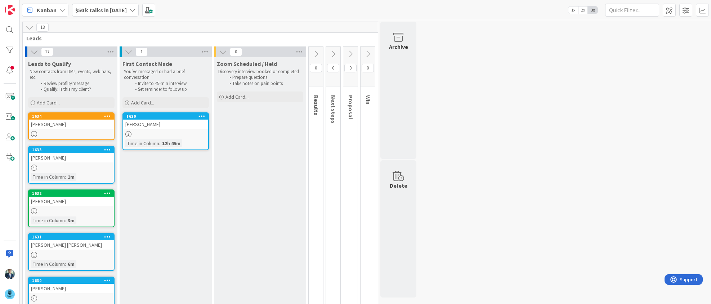
click at [68, 97] on div "Leads to Qualify New contacts from DMs, events, webinars, etc. Review profile/m…" at bounding box center [71, 83] width 92 height 52
click at [68, 100] on div "Add Card..." at bounding box center [71, 102] width 86 height 11
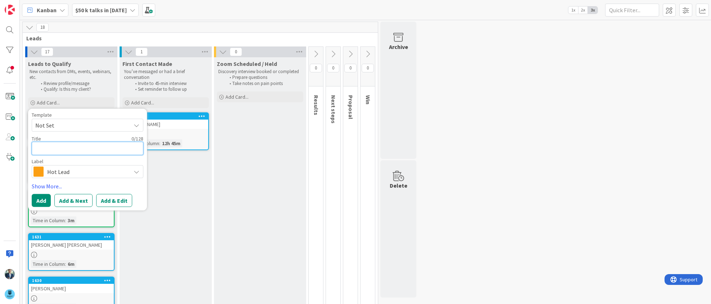
click at [56, 146] on textarea at bounding box center [88, 148] width 112 height 13
click at [110, 168] on span "Hot Lead" at bounding box center [87, 172] width 80 height 10
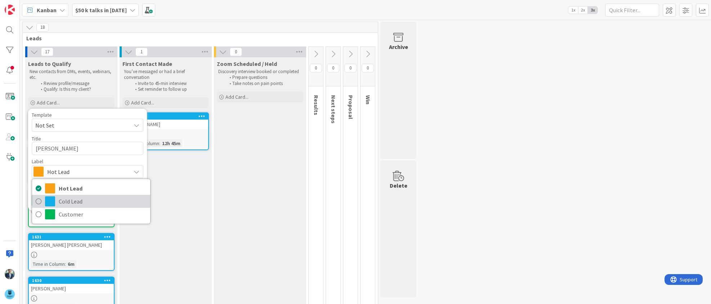
click at [72, 197] on span "Cold Lead" at bounding box center [103, 201] width 88 height 11
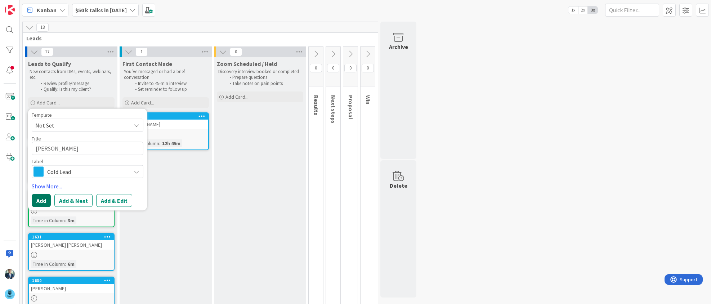
click at [37, 196] on button "Add" at bounding box center [41, 200] width 19 height 13
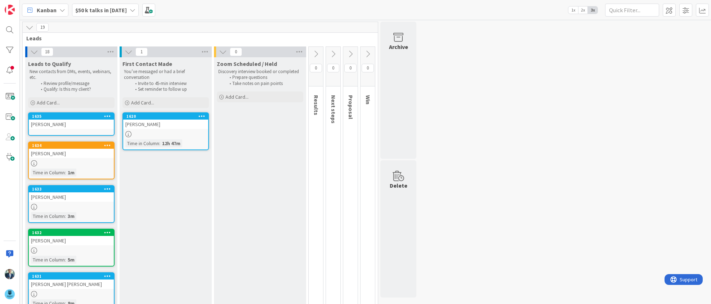
click at [51, 128] on div "[PERSON_NAME]" at bounding box center [71, 124] width 85 height 9
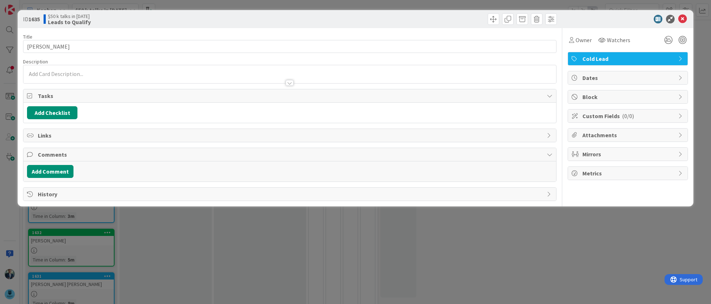
click at [83, 73] on div at bounding box center [289, 74] width 532 height 18
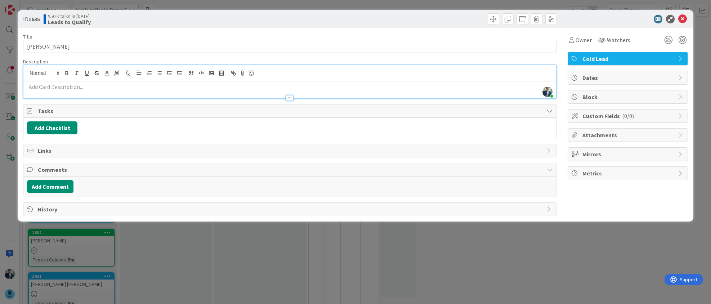
click at [81, 84] on p at bounding box center [289, 87] width 525 height 8
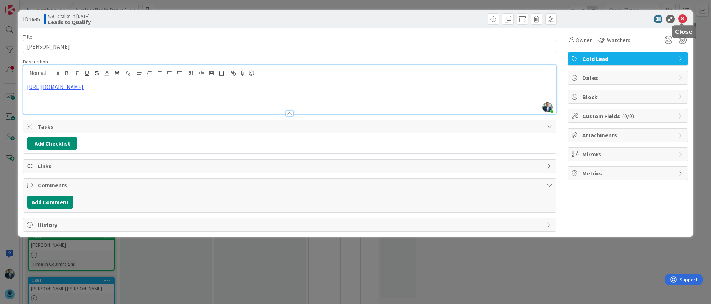
click at [685, 16] on icon at bounding box center [682, 19] width 9 height 9
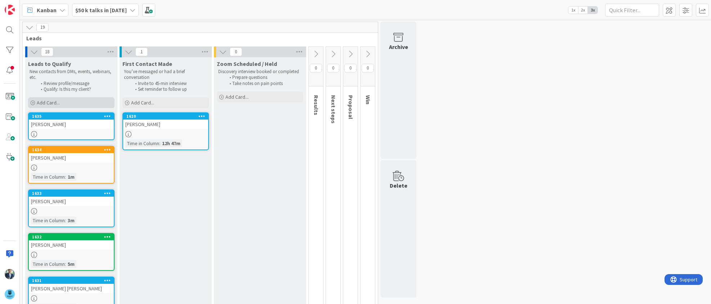
click at [62, 99] on div "Add Card..." at bounding box center [71, 102] width 86 height 11
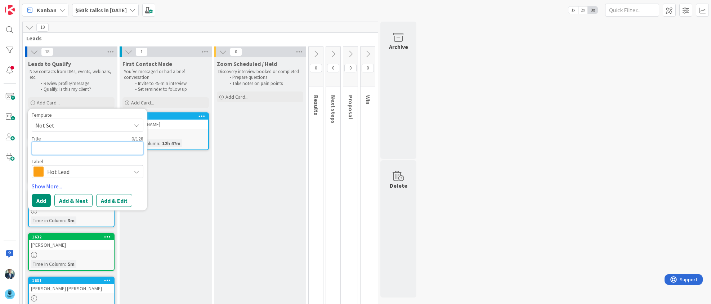
click at [64, 146] on textarea at bounding box center [88, 148] width 112 height 13
click at [45, 198] on button "Add" at bounding box center [41, 200] width 19 height 13
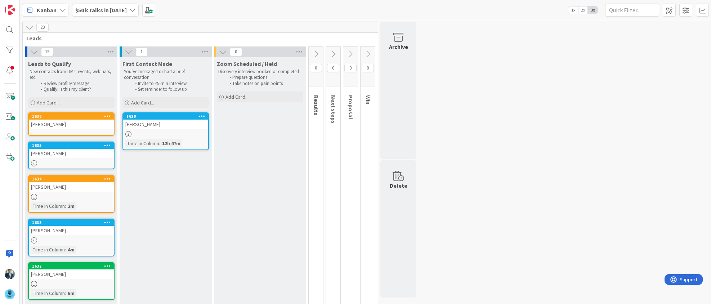
click at [61, 133] on link "1636 [PERSON_NAME]" at bounding box center [71, 123] width 86 height 23
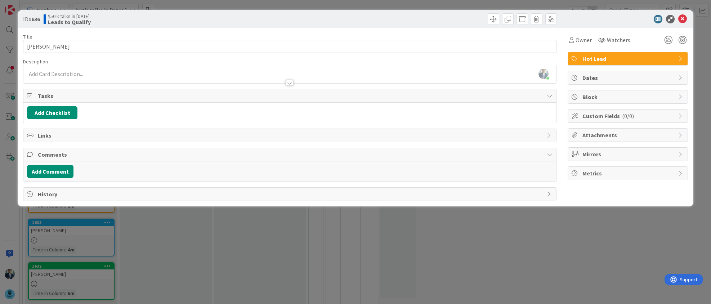
click at [101, 73] on div "[PERSON_NAME] just joined" at bounding box center [289, 74] width 532 height 18
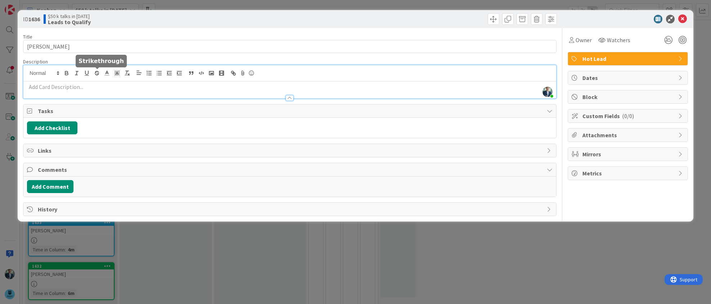
drag, startPoint x: 101, startPoint y: 73, endPoint x: 79, endPoint y: 94, distance: 30.6
click at [79, 94] on div at bounding box center [289, 95] width 532 height 8
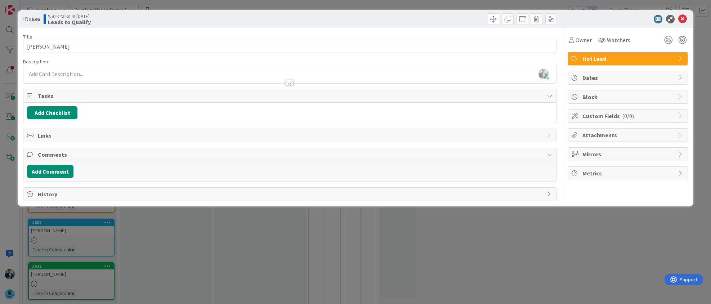
click at [93, 78] on div at bounding box center [289, 80] width 532 height 8
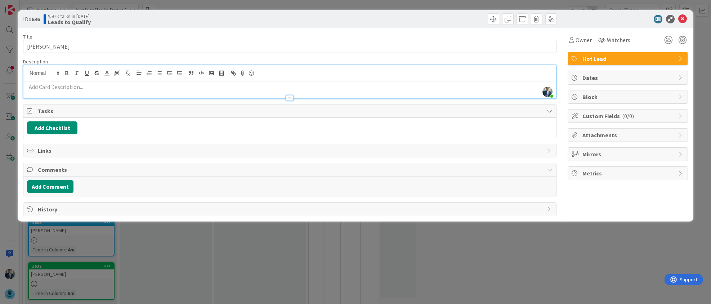
click at [88, 89] on p at bounding box center [289, 87] width 525 height 8
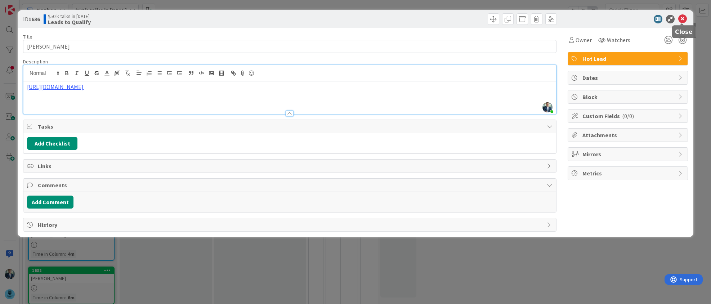
click at [680, 20] on icon at bounding box center [682, 19] width 9 height 9
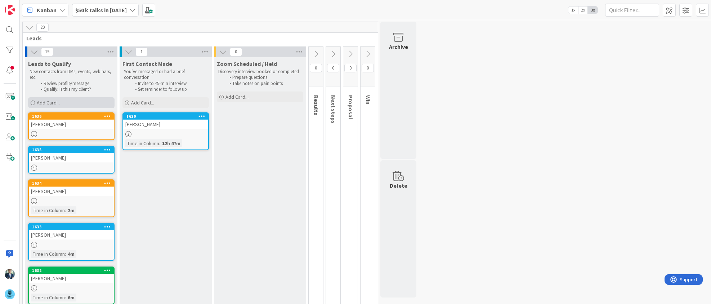
click at [61, 99] on div "Add Card..." at bounding box center [71, 102] width 86 height 11
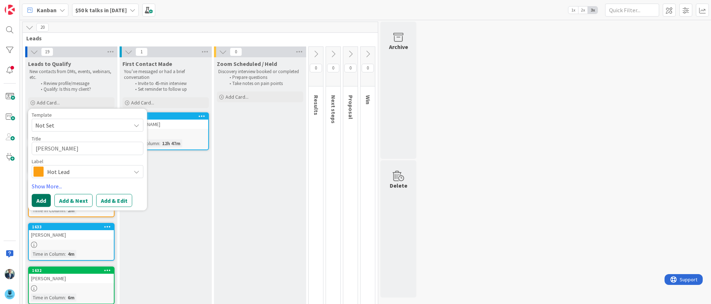
click at [40, 202] on button "Add" at bounding box center [41, 200] width 19 height 13
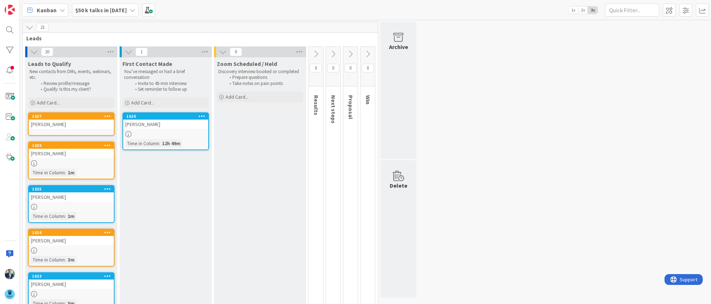
click at [55, 128] on div "[PERSON_NAME]" at bounding box center [71, 124] width 85 height 9
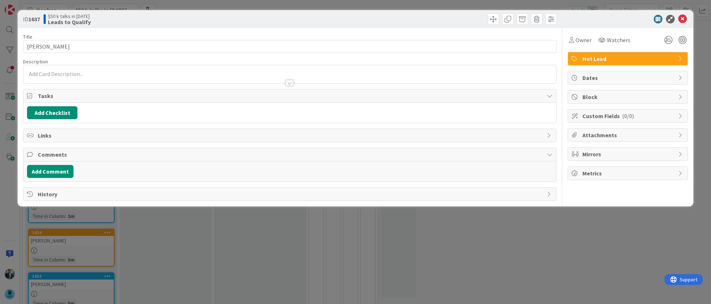
click at [73, 76] on div at bounding box center [289, 74] width 532 height 18
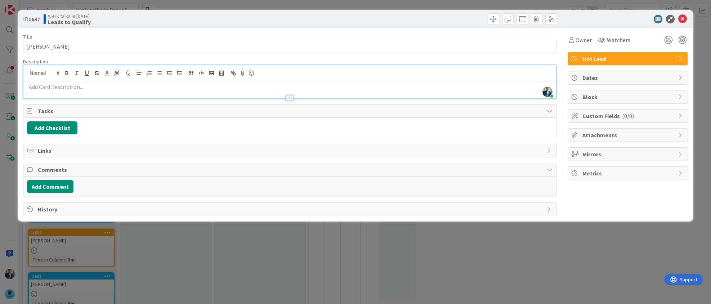
click at [72, 92] on div at bounding box center [289, 95] width 532 height 8
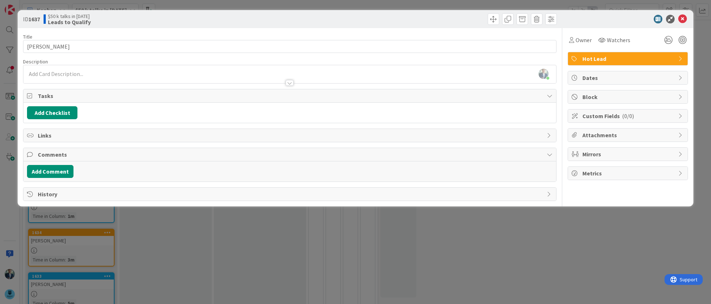
click at [72, 80] on div at bounding box center [289, 80] width 532 height 8
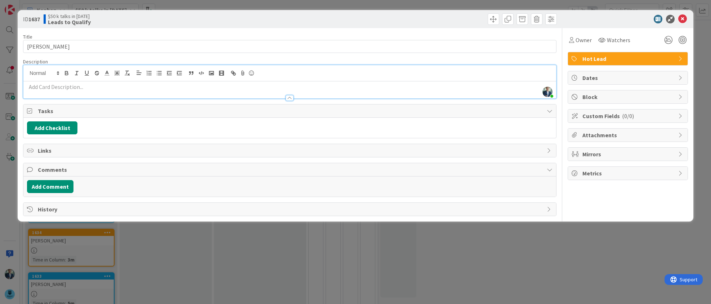
click at [68, 87] on p at bounding box center [289, 87] width 525 height 8
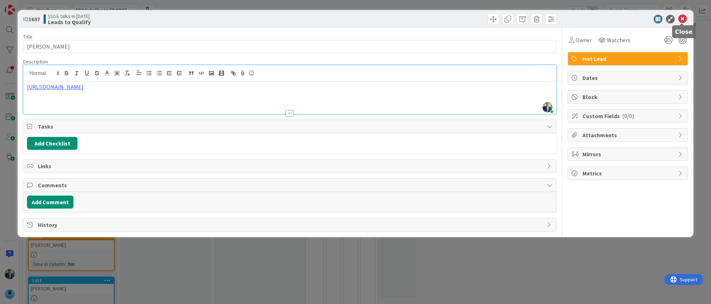
click at [686, 15] on icon at bounding box center [682, 19] width 9 height 9
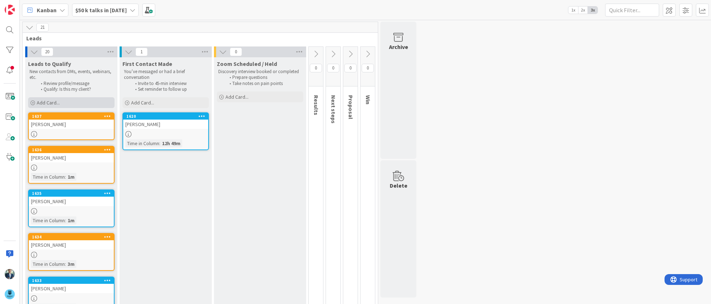
click at [53, 99] on span "Add Card..." at bounding box center [48, 102] width 23 height 6
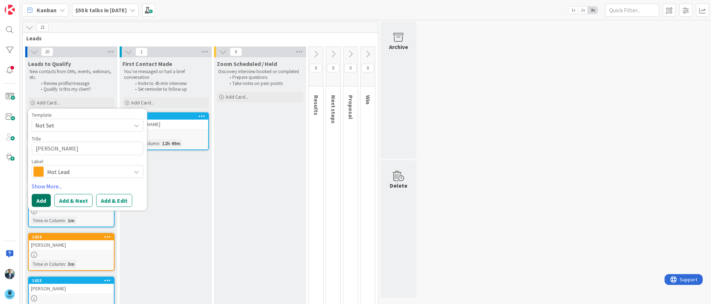
click at [40, 201] on button "Add" at bounding box center [41, 200] width 19 height 13
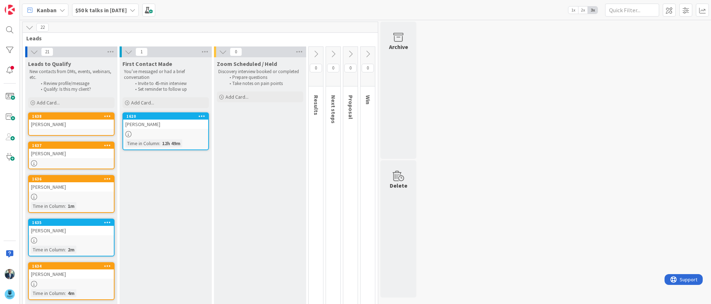
click at [61, 130] on link "1638 [PERSON_NAME]" at bounding box center [71, 123] width 86 height 23
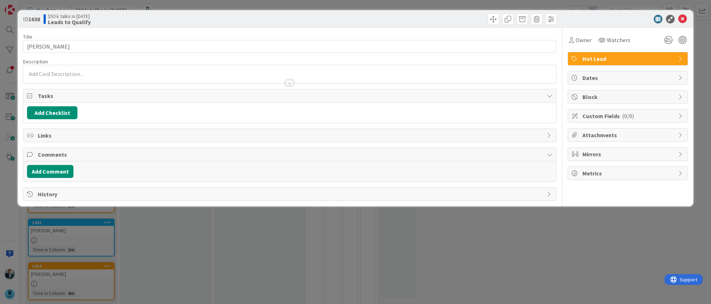
click at [55, 70] on div at bounding box center [289, 74] width 532 height 18
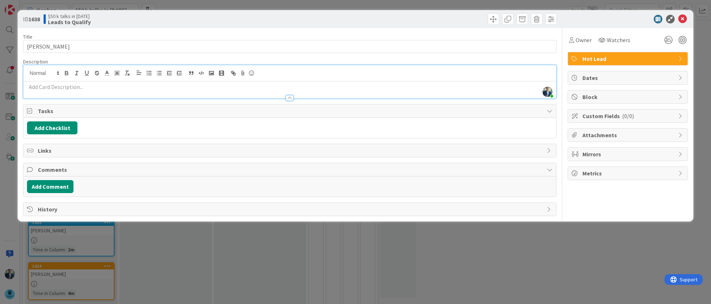
click at [53, 86] on p at bounding box center [289, 87] width 525 height 8
paste div
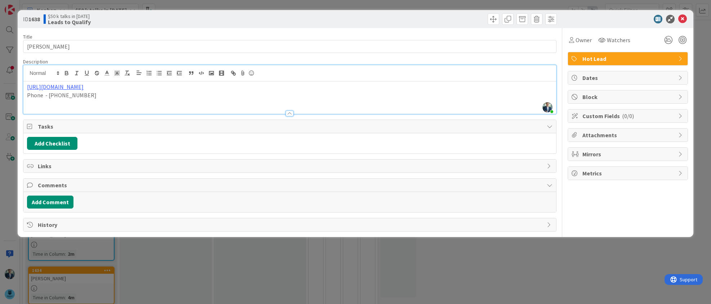
click at [681, 14] on div "ID 1638 $50 k talks in [DATE] Leads to Qualify" at bounding box center [355, 19] width 675 height 18
click at [681, 18] on icon at bounding box center [682, 19] width 9 height 9
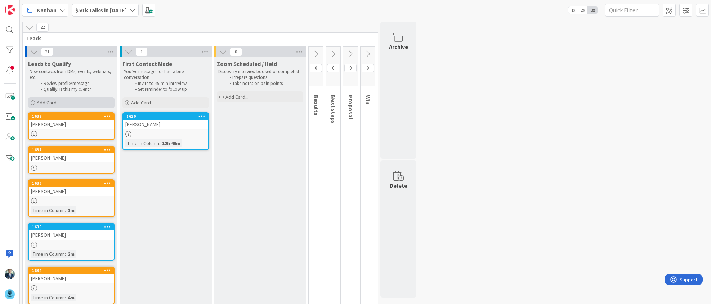
click at [64, 103] on div "Add Card..." at bounding box center [71, 102] width 86 height 11
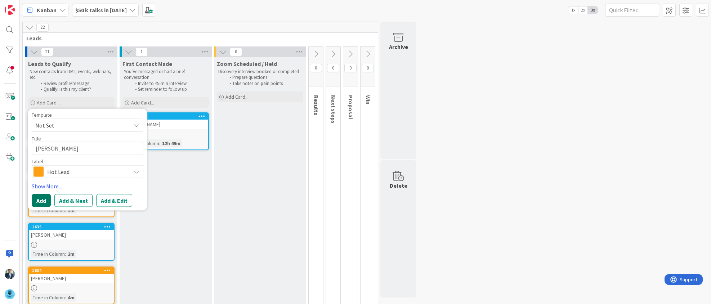
click at [38, 199] on button "Add" at bounding box center [41, 200] width 19 height 13
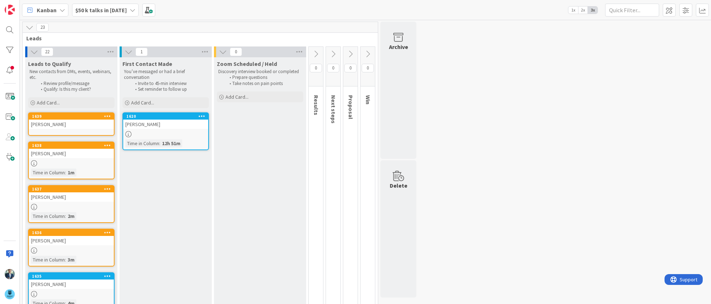
click at [56, 128] on div "[PERSON_NAME]" at bounding box center [71, 124] width 85 height 9
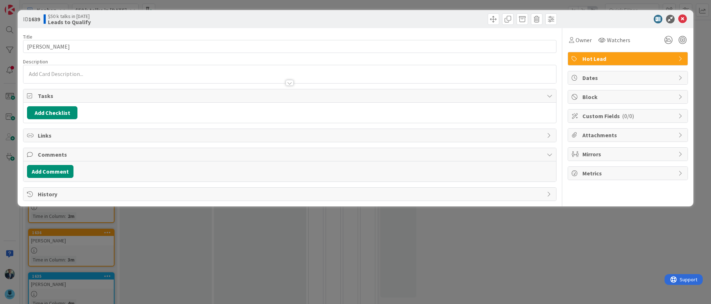
click at [47, 76] on div at bounding box center [289, 74] width 532 height 18
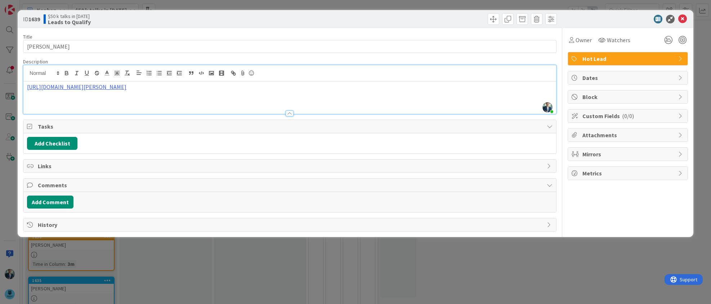
click at [683, 14] on div "ID 1639 $50 k talks in [DATE] Leads to Qualify" at bounding box center [355, 19] width 675 height 18
click at [685, 17] on icon at bounding box center [682, 19] width 9 height 9
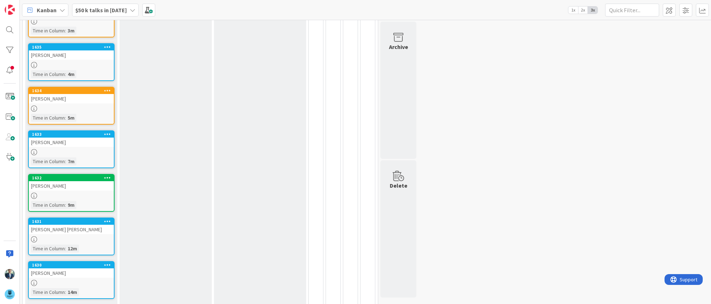
scroll to position [255, 0]
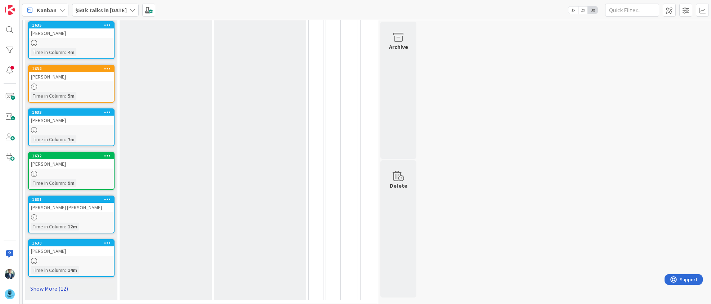
click at [64, 283] on link "Show More (12)" at bounding box center [71, 289] width 86 height 12
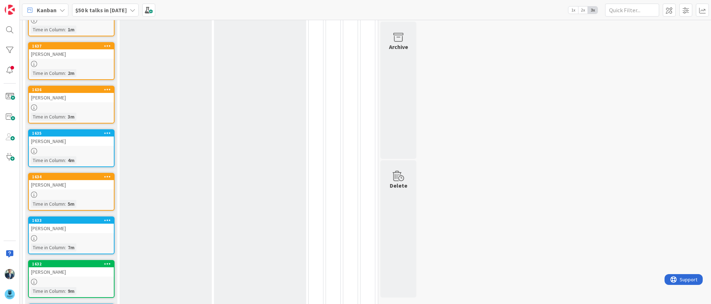
scroll to position [0, 0]
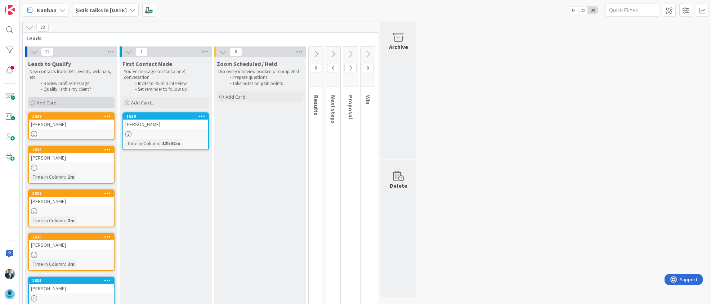
click at [57, 102] on span "Add Card..." at bounding box center [48, 102] width 23 height 6
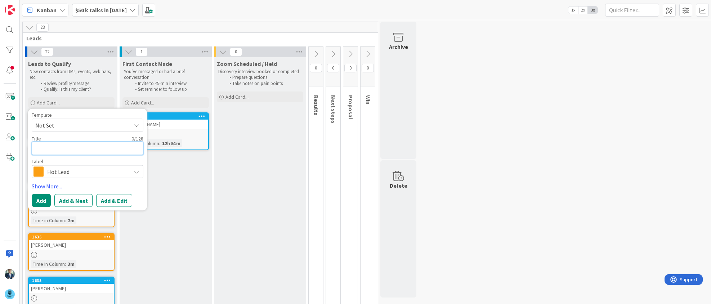
click at [102, 150] on textarea at bounding box center [88, 148] width 112 height 13
click at [40, 197] on button "Add" at bounding box center [41, 200] width 19 height 13
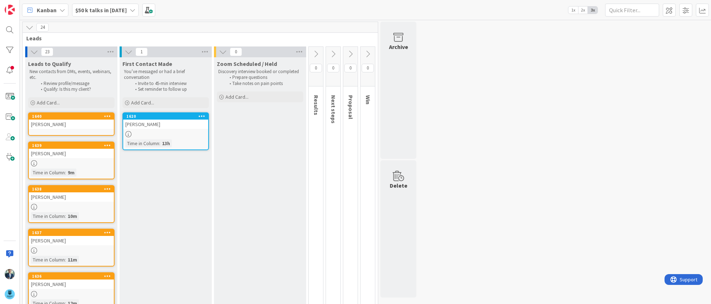
click at [60, 130] on link "1640 [PERSON_NAME]" at bounding box center [71, 123] width 86 height 23
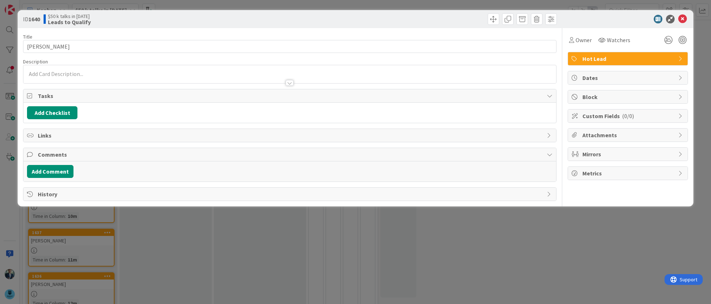
click at [80, 72] on div at bounding box center [289, 74] width 532 height 18
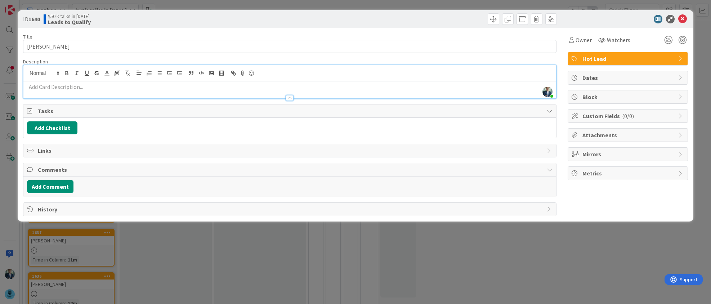
click at [79, 89] on p at bounding box center [289, 87] width 525 height 8
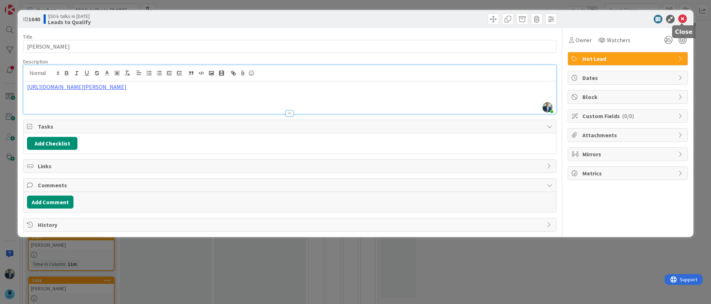
click at [687, 15] on icon at bounding box center [682, 19] width 9 height 9
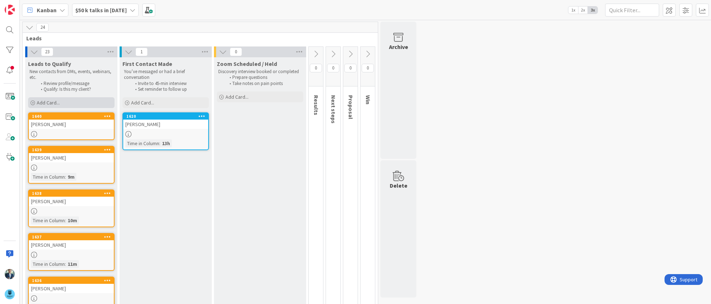
click at [54, 104] on span "Add Card..." at bounding box center [48, 102] width 23 height 6
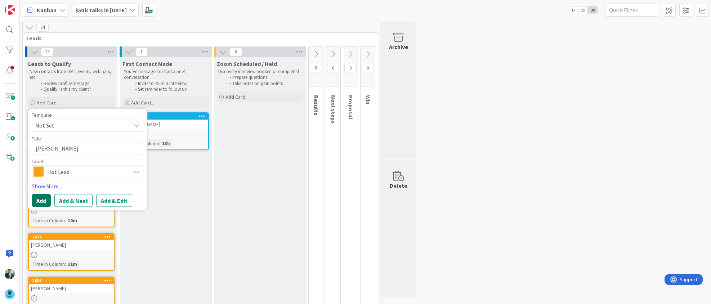
click at [44, 200] on button "Add" at bounding box center [41, 200] width 19 height 13
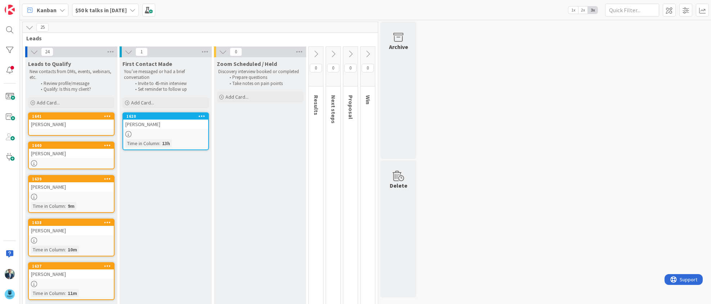
click at [57, 127] on div "[PERSON_NAME]" at bounding box center [71, 124] width 85 height 9
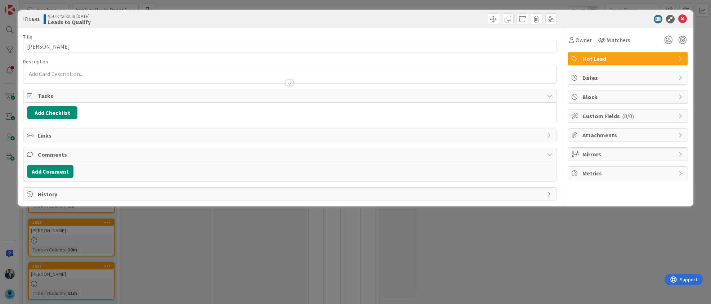
click at [70, 73] on div at bounding box center [289, 74] width 532 height 18
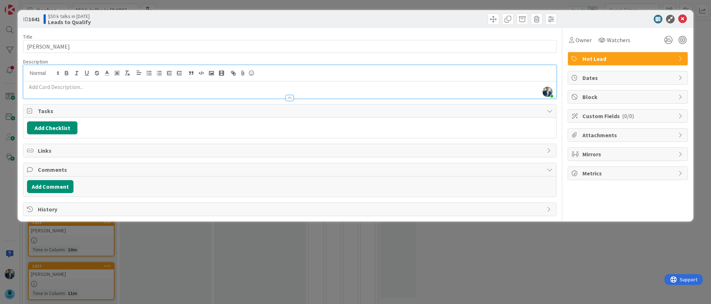
click at [66, 89] on p at bounding box center [289, 87] width 525 height 8
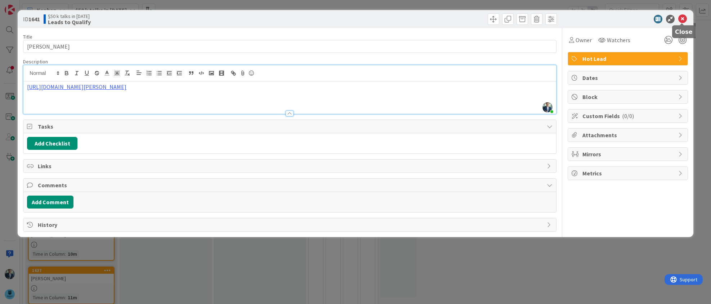
click at [684, 18] on icon at bounding box center [682, 19] width 9 height 9
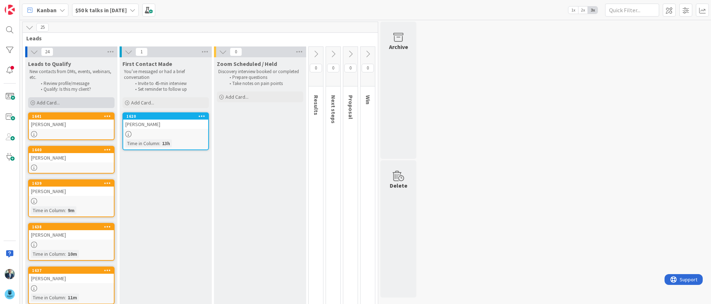
click at [63, 107] on div "Add Card..." at bounding box center [71, 102] width 86 height 11
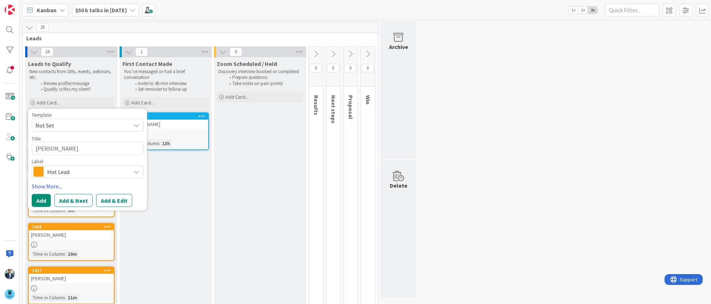
click at [129, 167] on div "Hot Lead" at bounding box center [88, 171] width 112 height 13
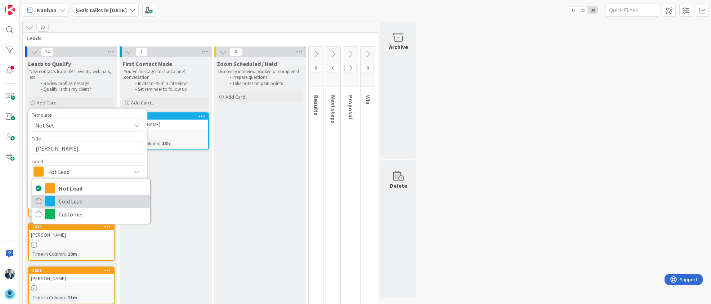
click at [92, 200] on span "Cold Lead" at bounding box center [103, 201] width 88 height 11
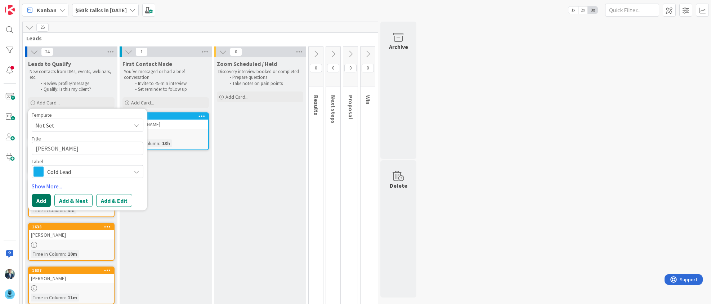
click at [38, 196] on button "Add" at bounding box center [41, 200] width 19 height 13
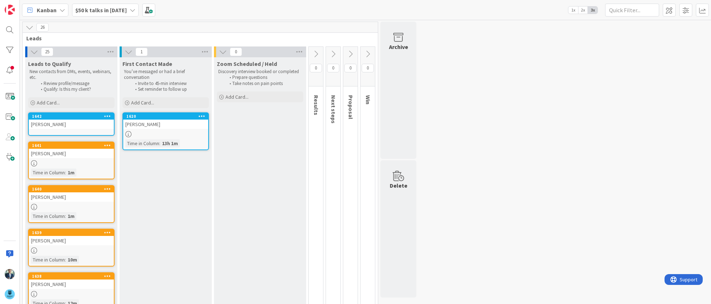
click at [65, 129] on div "[PERSON_NAME]" at bounding box center [71, 124] width 85 height 9
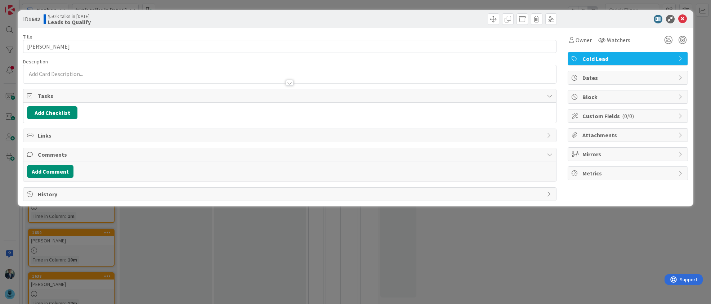
click at [85, 75] on div at bounding box center [289, 74] width 532 height 18
click at [85, 75] on icon "button" at bounding box center [85, 71] width 6 height 6
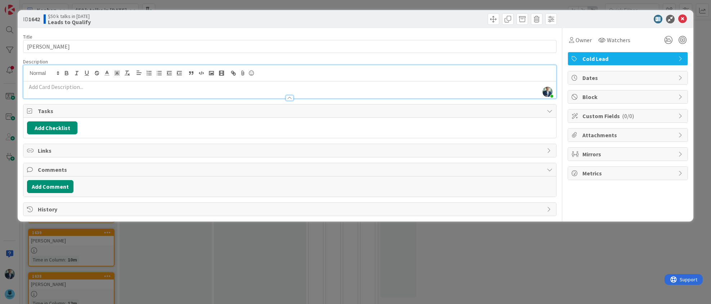
click at [85, 93] on div at bounding box center [289, 95] width 532 height 8
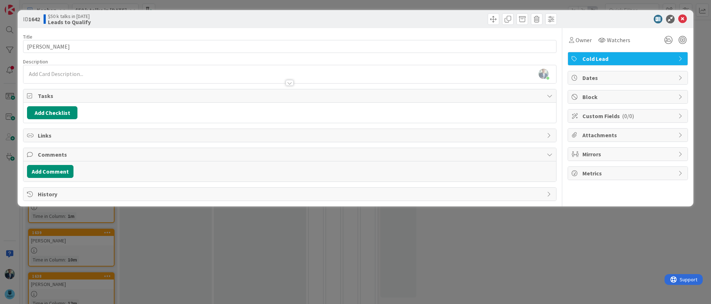
click at [92, 75] on p "﻿" at bounding box center [289, 74] width 525 height 8
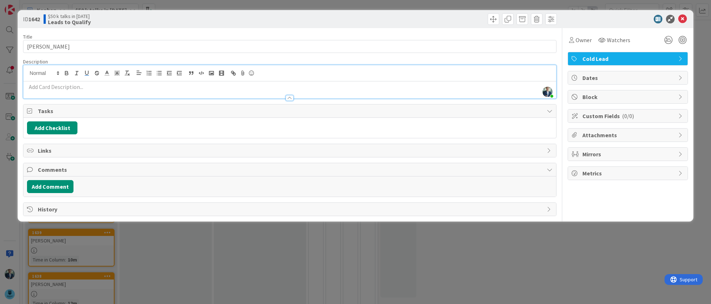
click at [93, 88] on p "﻿" at bounding box center [289, 87] width 525 height 8
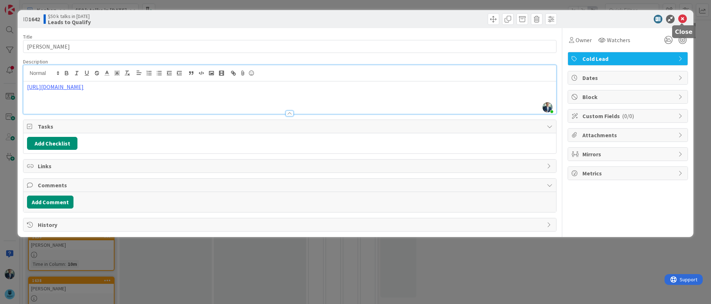
click at [684, 17] on icon at bounding box center [682, 19] width 9 height 9
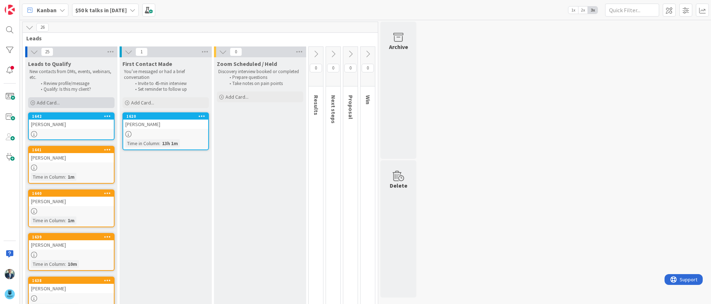
click at [71, 104] on div "Add Card..." at bounding box center [71, 102] width 86 height 11
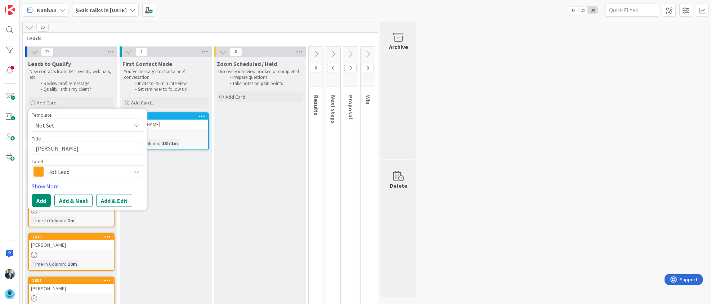
click at [62, 173] on span "Hot Lead" at bounding box center [87, 172] width 80 height 10
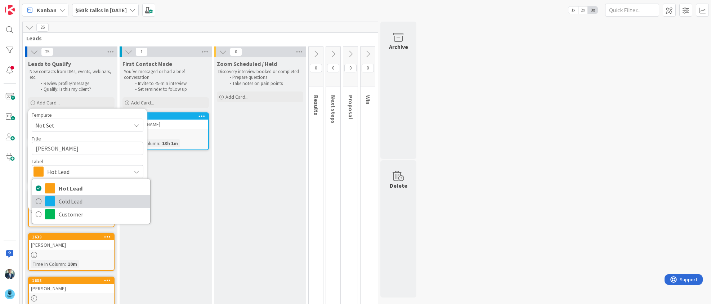
click at [58, 199] on link "Cold Lead" at bounding box center [91, 201] width 118 height 13
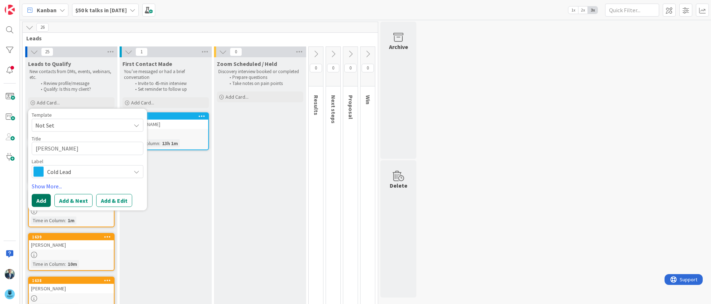
click at [41, 204] on button "Add" at bounding box center [41, 200] width 19 height 13
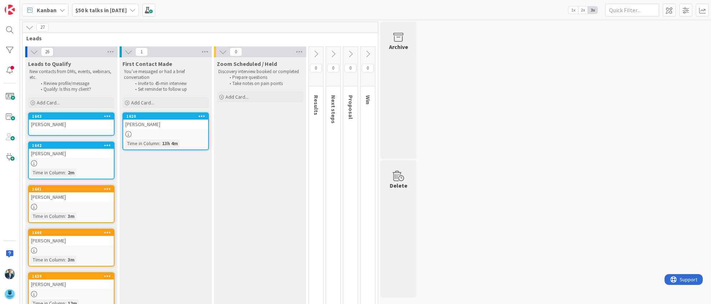
click at [65, 131] on link "1643 [PERSON_NAME]" at bounding box center [71, 123] width 86 height 23
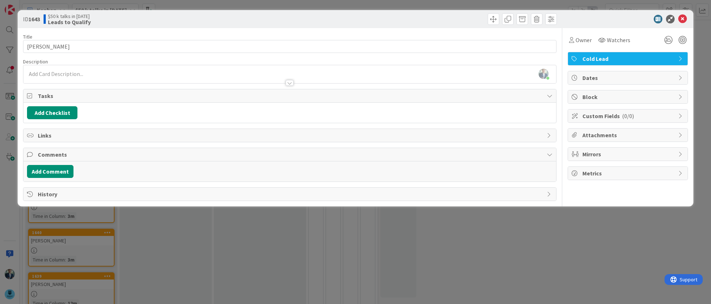
click at [85, 72] on div "[PERSON_NAME] just joined" at bounding box center [289, 74] width 532 height 18
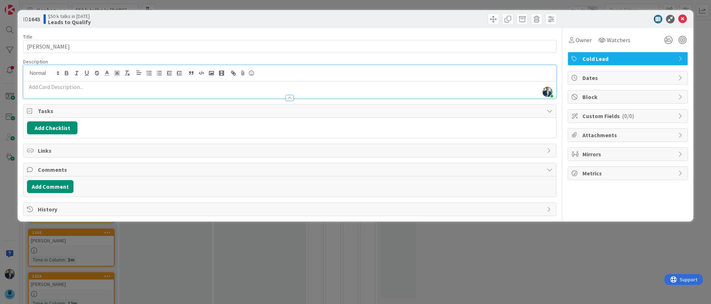
click at [82, 88] on p at bounding box center [289, 87] width 525 height 8
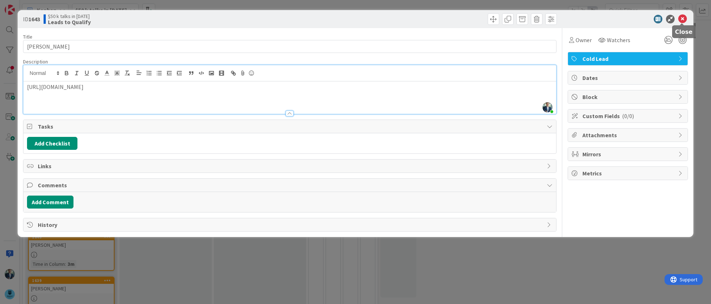
click at [684, 16] on icon at bounding box center [682, 19] width 9 height 9
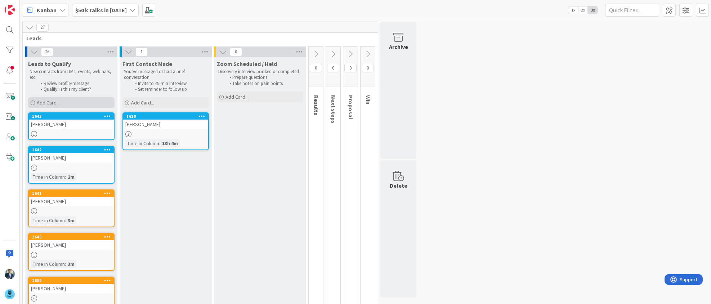
click at [56, 102] on span "Add Card..." at bounding box center [48, 102] width 23 height 6
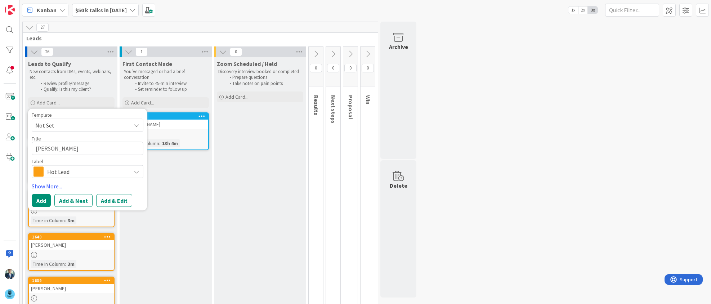
click at [76, 170] on span "Hot Lead" at bounding box center [87, 172] width 80 height 10
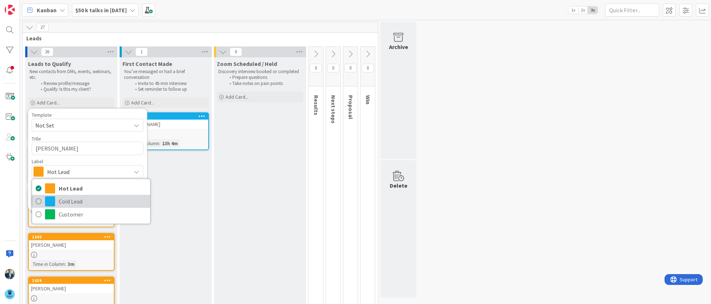
click at [67, 200] on span "Cold Lead" at bounding box center [103, 201] width 88 height 11
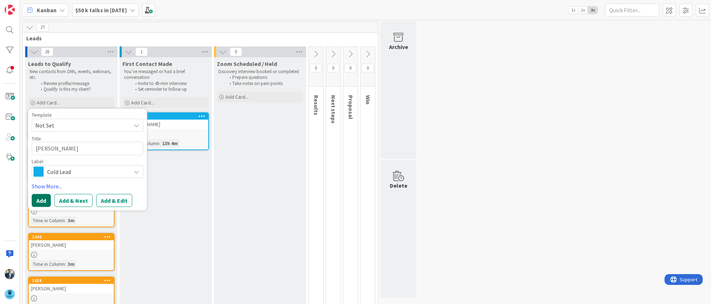
click at [39, 198] on button "Add" at bounding box center [41, 200] width 19 height 13
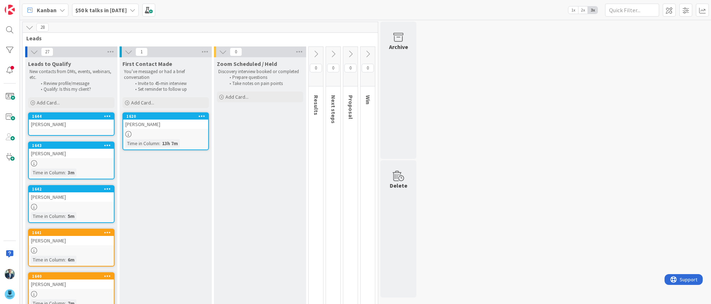
click at [90, 128] on div "[PERSON_NAME]" at bounding box center [71, 124] width 85 height 9
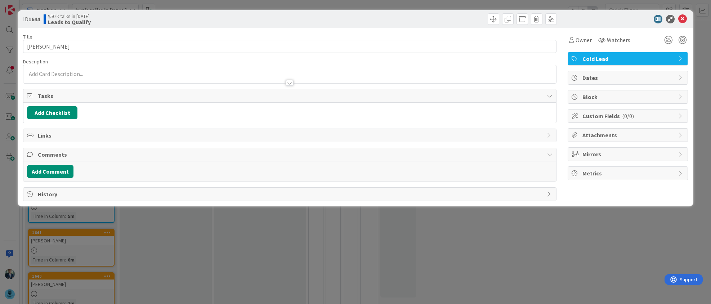
click at [57, 75] on div at bounding box center [289, 74] width 532 height 18
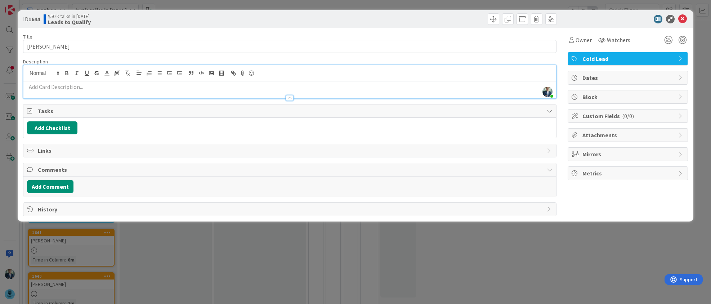
click at [54, 89] on p at bounding box center [289, 87] width 525 height 8
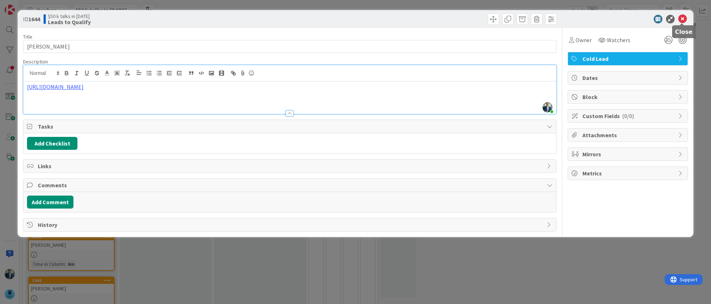
click at [682, 17] on icon at bounding box center [682, 19] width 9 height 9
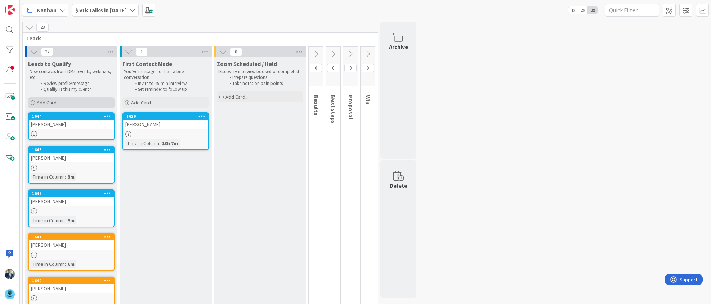
click at [63, 102] on div "Add Card..." at bounding box center [71, 102] width 86 height 11
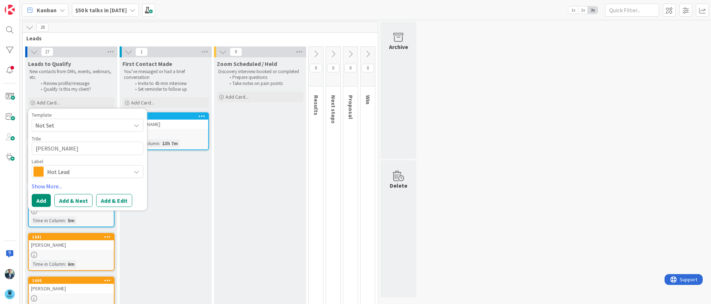
click at [67, 173] on span "Hot Lead" at bounding box center [87, 172] width 80 height 10
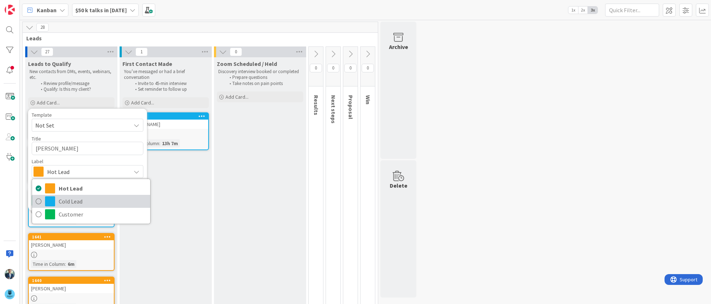
click at [44, 201] on link "Cold Lead" at bounding box center [91, 201] width 118 height 13
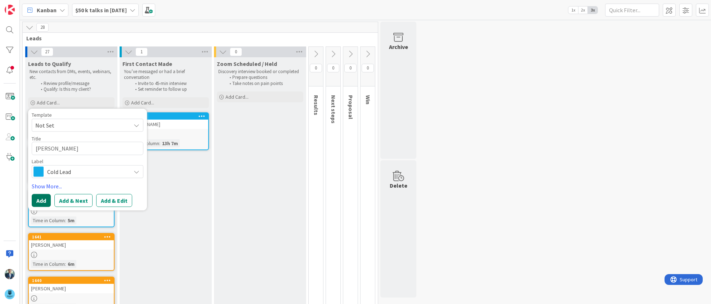
click at [44, 201] on button "Add" at bounding box center [41, 200] width 19 height 13
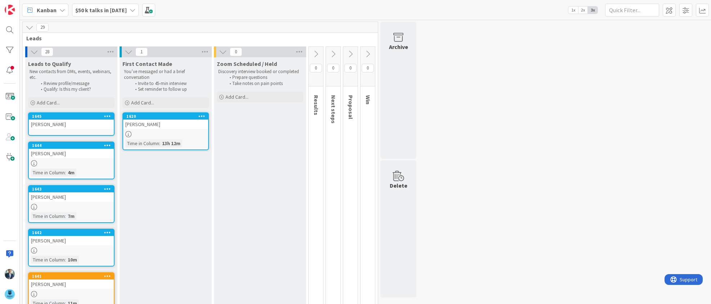
click at [54, 131] on link "1645 [PERSON_NAME]" at bounding box center [71, 123] width 86 height 23
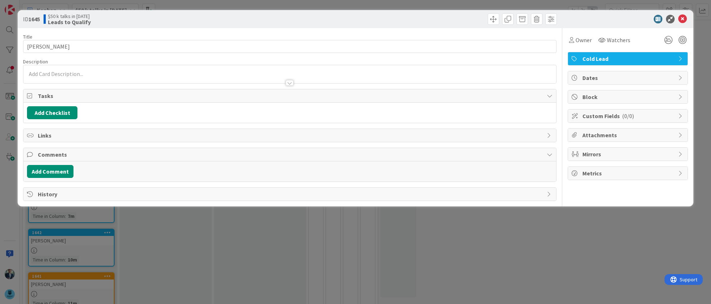
click at [55, 75] on div at bounding box center [289, 74] width 532 height 18
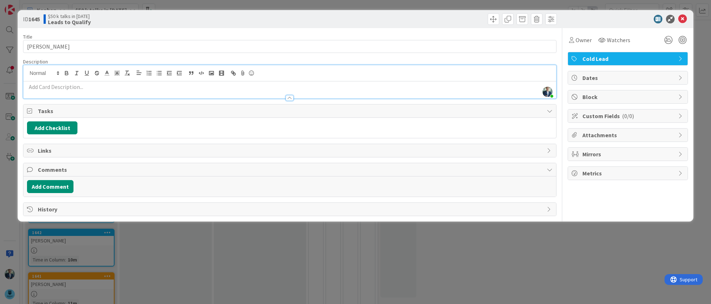
click at [53, 89] on p at bounding box center [289, 87] width 525 height 8
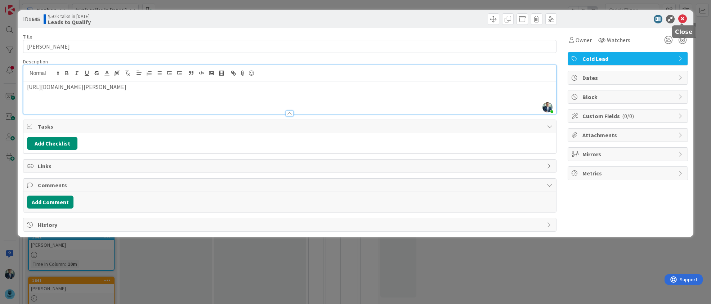
click at [680, 17] on icon at bounding box center [682, 19] width 9 height 9
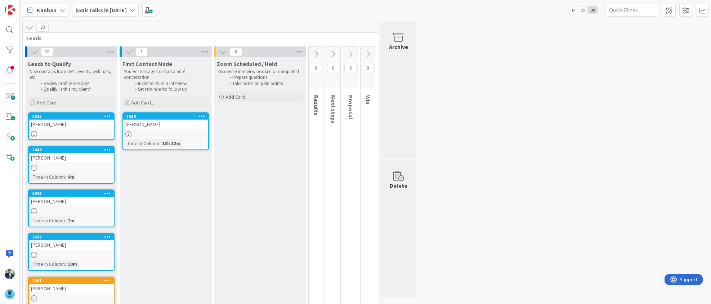
click at [66, 128] on div "[PERSON_NAME]" at bounding box center [71, 124] width 85 height 9
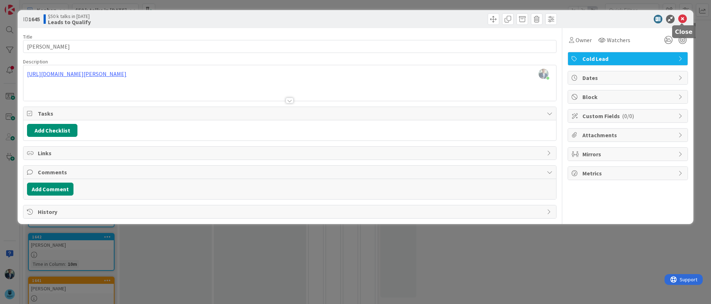
click at [683, 18] on icon at bounding box center [682, 19] width 9 height 9
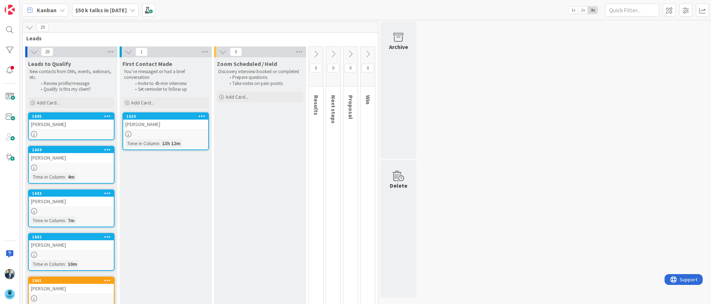
click at [108, 115] on icon at bounding box center [107, 115] width 7 height 5
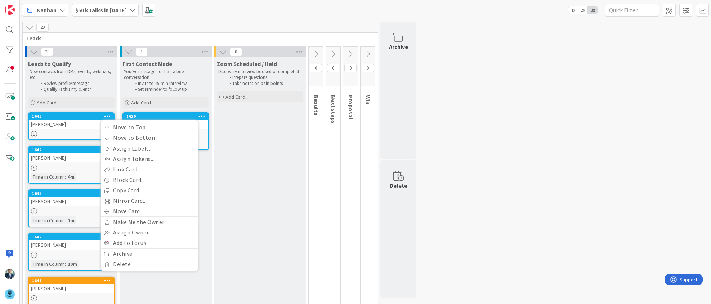
click at [70, 132] on div at bounding box center [71, 134] width 85 height 6
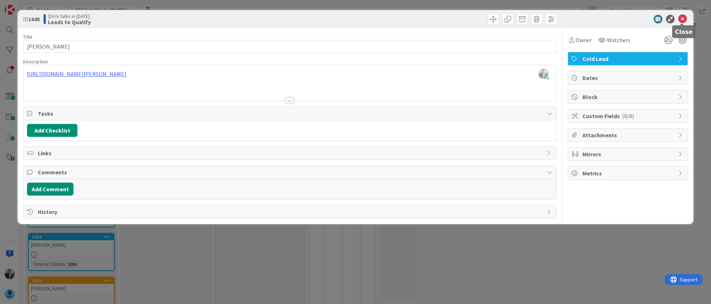
click at [683, 17] on icon at bounding box center [682, 19] width 9 height 9
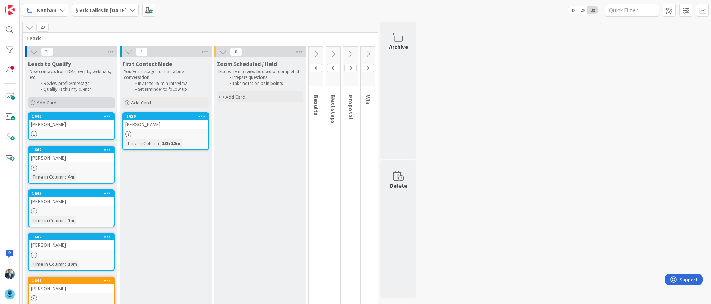
click at [69, 104] on div "Add Card..." at bounding box center [71, 102] width 86 height 11
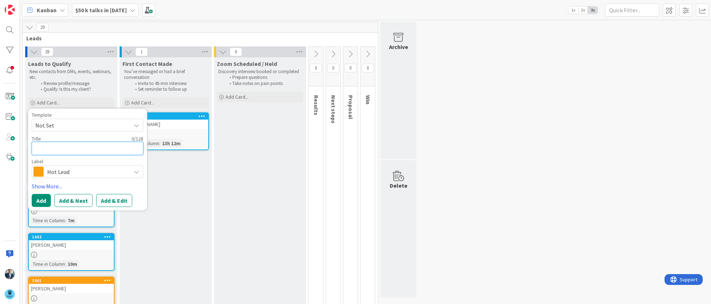
click at [67, 152] on textarea at bounding box center [88, 148] width 112 height 13
click at [106, 174] on span "Hot Lead" at bounding box center [87, 172] width 80 height 10
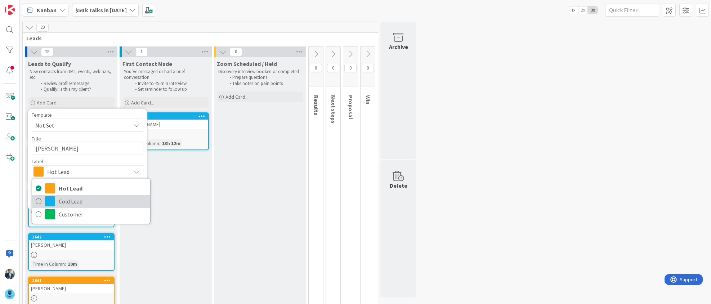
click at [73, 197] on span "Cold Lead" at bounding box center [103, 201] width 88 height 11
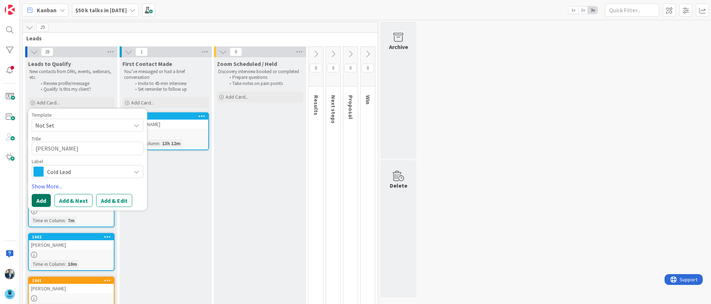
click at [38, 200] on button "Add" at bounding box center [41, 200] width 19 height 13
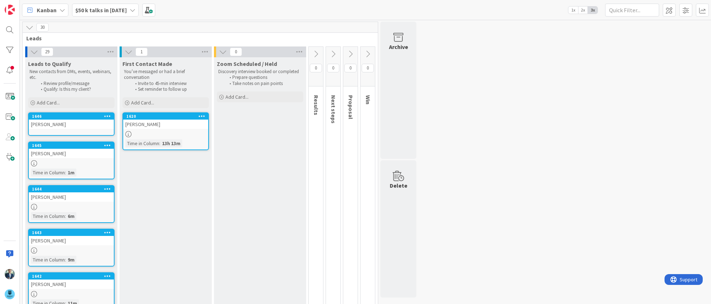
click at [65, 131] on link "1646 [PERSON_NAME]" at bounding box center [71, 123] width 86 height 23
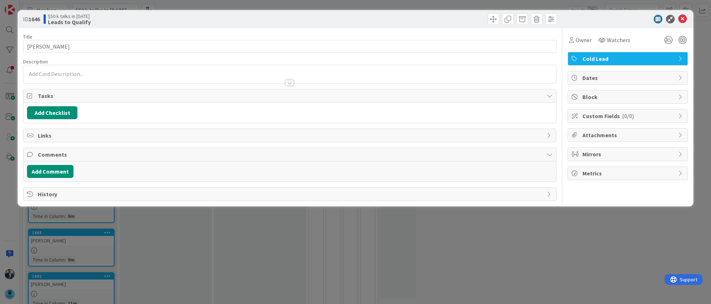
click at [85, 76] on div at bounding box center [289, 80] width 532 height 8
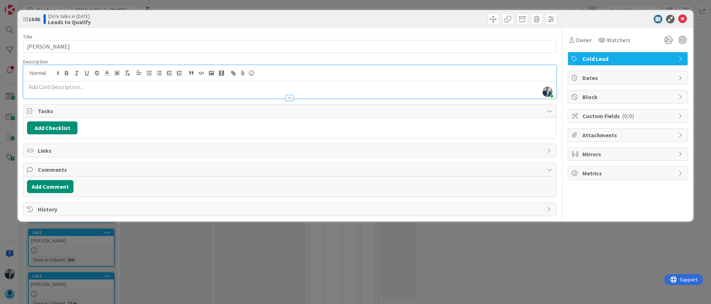
click at [85, 97] on div at bounding box center [289, 95] width 532 height 8
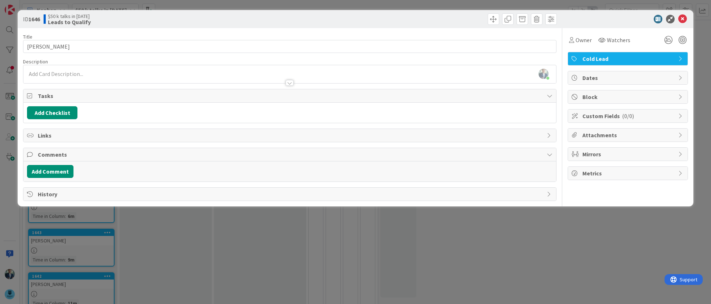
click at [88, 79] on div at bounding box center [289, 80] width 532 height 8
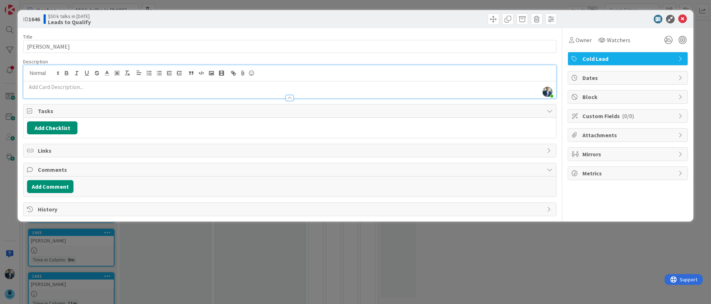
click at [84, 88] on p at bounding box center [289, 87] width 525 height 8
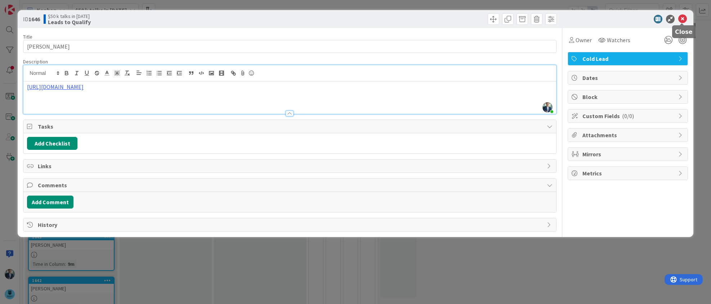
click at [681, 19] on icon at bounding box center [682, 19] width 9 height 9
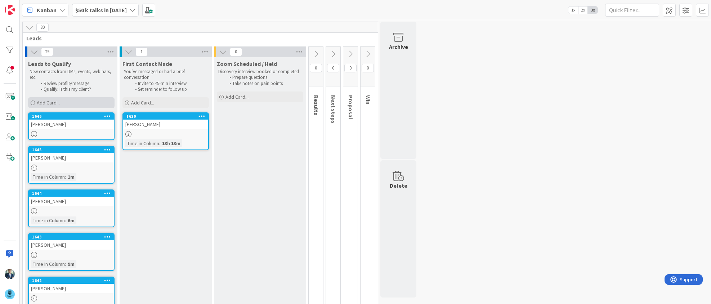
click at [70, 105] on div "Add Card..." at bounding box center [71, 102] width 86 height 11
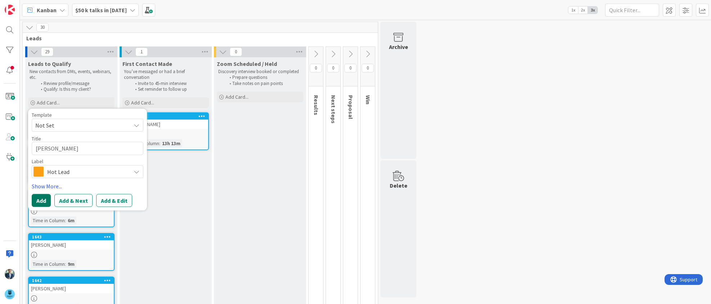
click at [41, 198] on button "Add" at bounding box center [41, 200] width 19 height 13
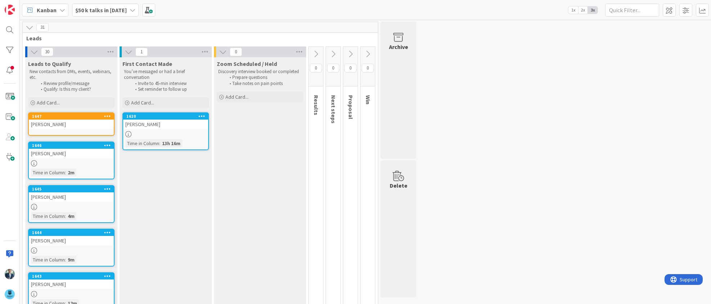
click at [48, 132] on link "1647 [PERSON_NAME]" at bounding box center [71, 123] width 86 height 23
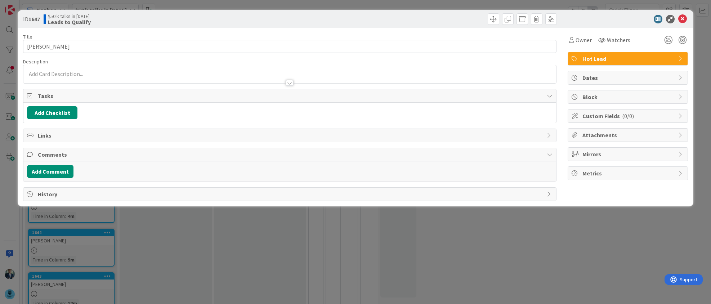
click at [73, 74] on div at bounding box center [289, 74] width 532 height 18
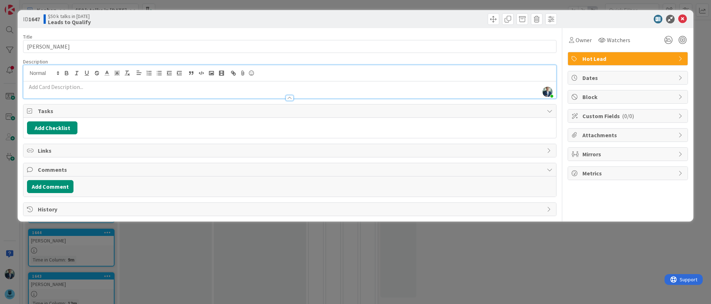
click at [70, 88] on p at bounding box center [289, 87] width 525 height 8
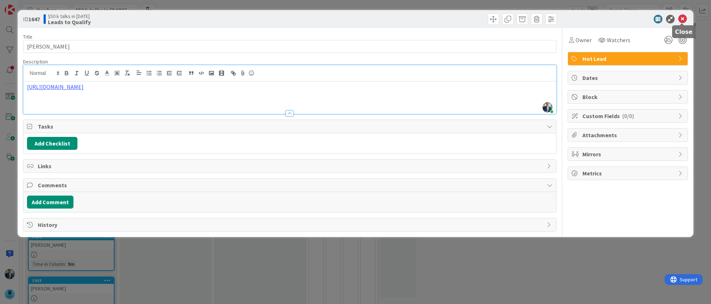
click at [681, 18] on icon at bounding box center [682, 19] width 9 height 9
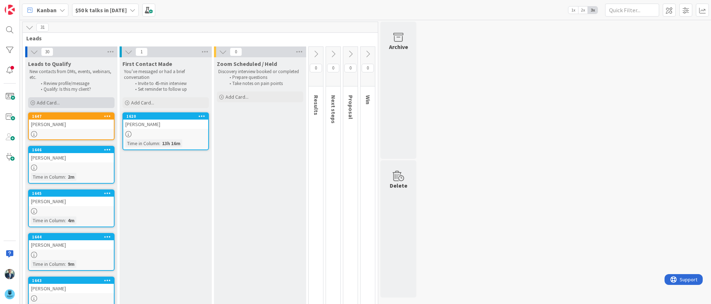
drag, startPoint x: 77, startPoint y: 115, endPoint x: 72, endPoint y: 101, distance: 14.9
click at [72, 101] on div "Add Card..." at bounding box center [71, 102] width 86 height 11
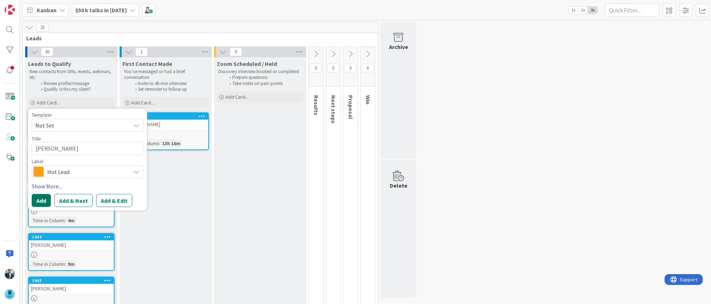
click at [32, 201] on button "Add" at bounding box center [41, 200] width 19 height 13
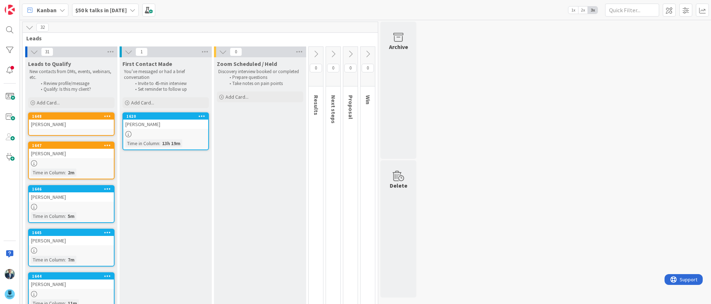
click at [57, 129] on link "1648 [PERSON_NAME]" at bounding box center [71, 123] width 86 height 23
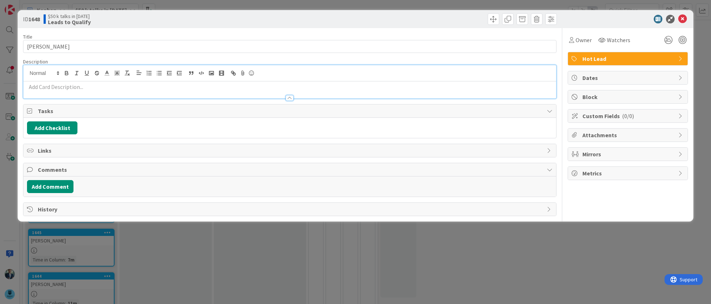
click at [61, 72] on div at bounding box center [289, 81] width 532 height 33
click at [59, 89] on p at bounding box center [289, 87] width 525 height 8
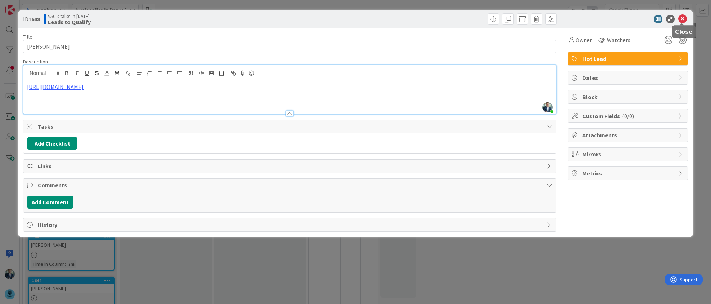
click at [682, 16] on icon at bounding box center [682, 19] width 9 height 9
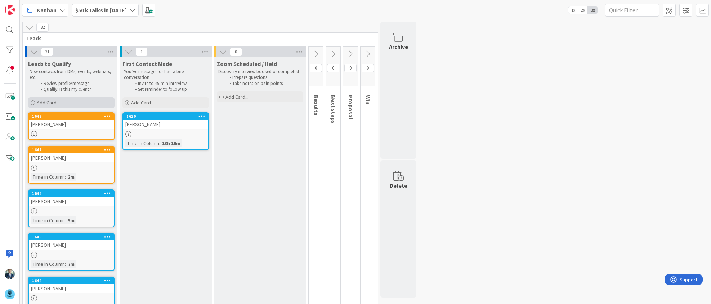
click at [55, 102] on span "Add Card..." at bounding box center [48, 102] width 23 height 6
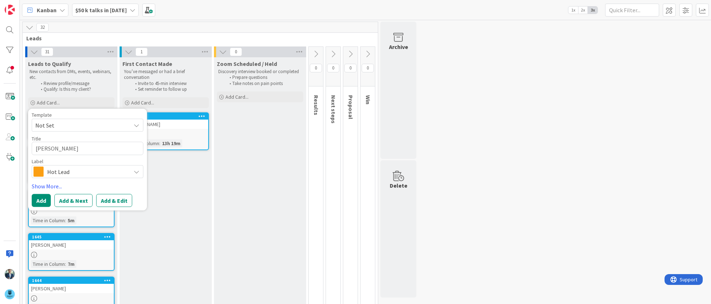
click at [89, 167] on span "Hot Lead" at bounding box center [87, 172] width 80 height 10
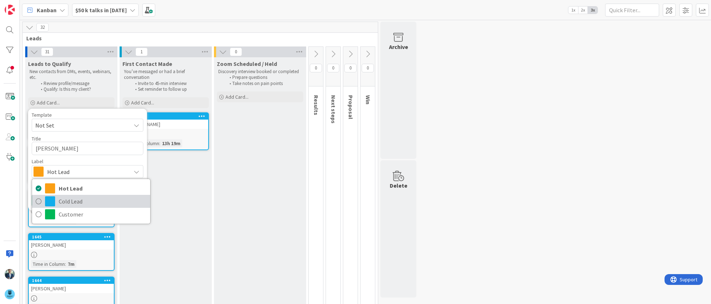
click at [71, 205] on span "Cold Lead" at bounding box center [103, 201] width 88 height 11
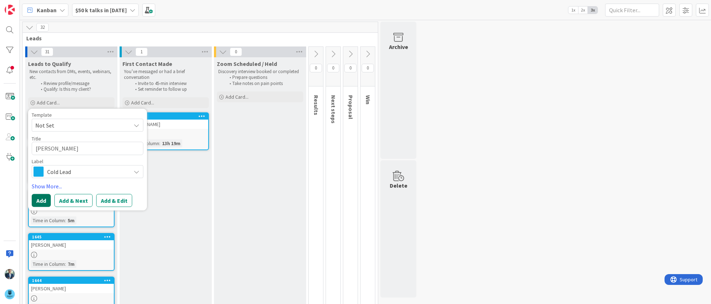
click at [46, 197] on button "Add" at bounding box center [41, 200] width 19 height 13
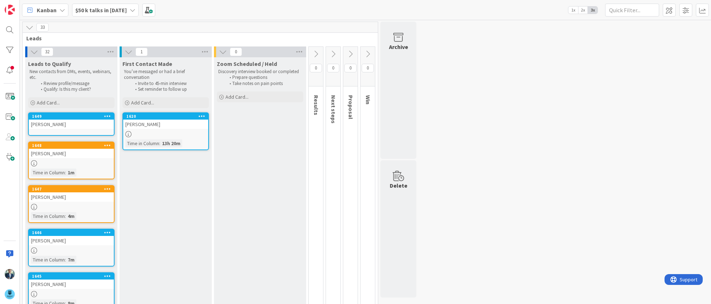
click at [66, 127] on div "[PERSON_NAME]" at bounding box center [71, 124] width 85 height 9
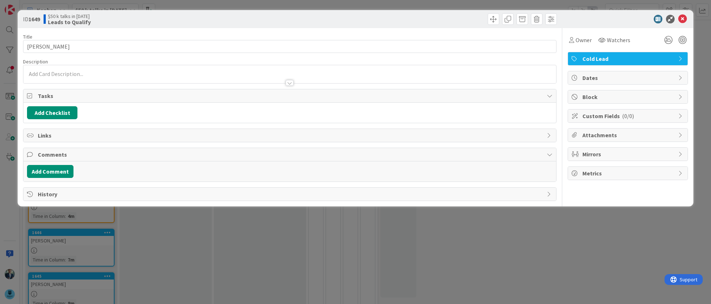
click at [95, 77] on div at bounding box center [289, 80] width 532 height 8
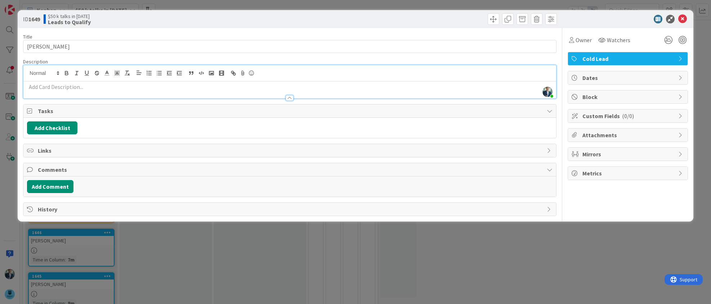
click at [91, 89] on p at bounding box center [289, 87] width 525 height 8
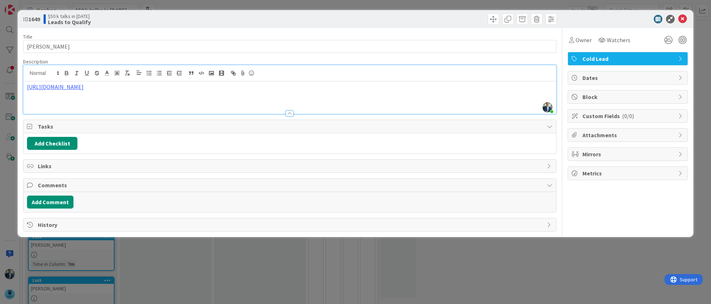
drag, startPoint x: 683, startPoint y: 13, endPoint x: 681, endPoint y: 17, distance: 4.4
click at [683, 14] on div "ID 1649 $50 k talks in [DATE] Leads to Qualify" at bounding box center [355, 19] width 675 height 18
click at [683, 18] on icon at bounding box center [682, 19] width 9 height 9
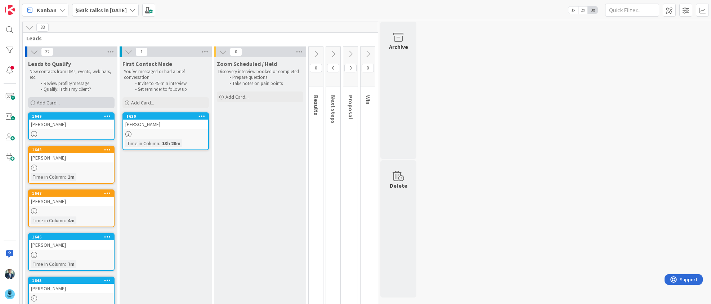
click at [67, 104] on div "Add Card..." at bounding box center [71, 102] width 86 height 11
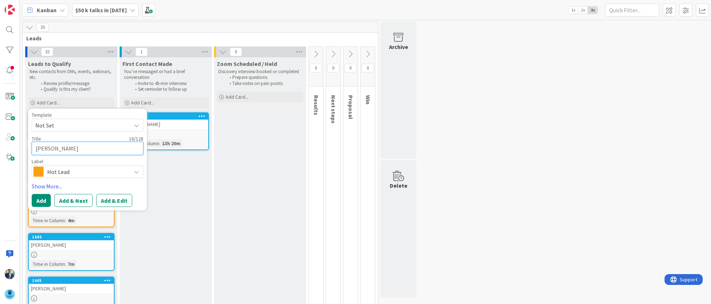
click at [49, 148] on textarea "[PERSON_NAME]" at bounding box center [88, 148] width 112 height 13
click at [58, 149] on textarea "[PERSON_NAME]" at bounding box center [88, 148] width 112 height 13
click at [44, 198] on button "Add" at bounding box center [41, 200] width 19 height 13
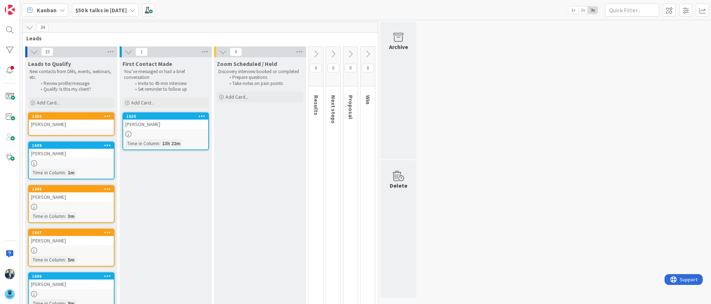
click at [72, 131] on link "1650 [PERSON_NAME]" at bounding box center [71, 123] width 86 height 23
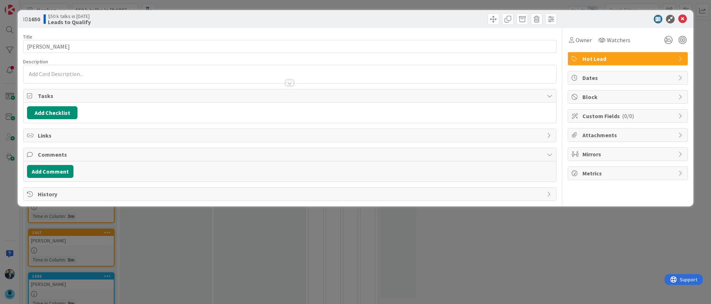
click at [84, 73] on div at bounding box center [289, 74] width 532 height 18
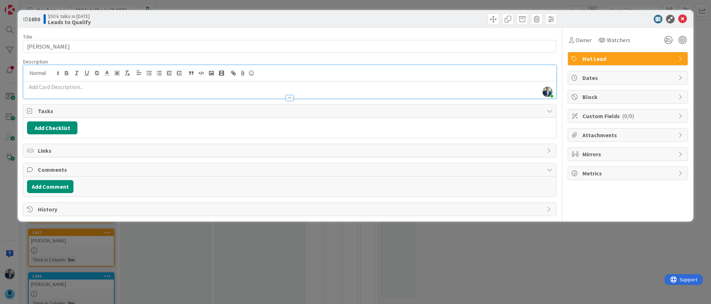
click at [79, 86] on p at bounding box center [289, 87] width 525 height 8
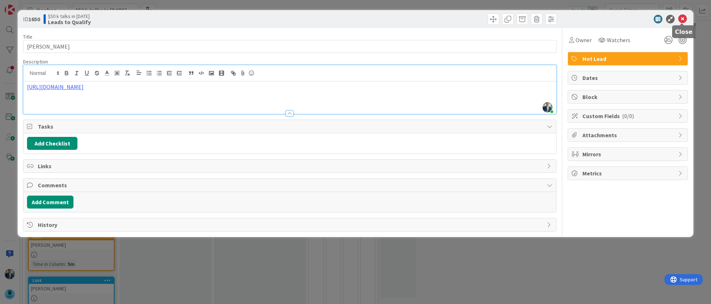
click at [681, 19] on icon at bounding box center [682, 19] width 9 height 9
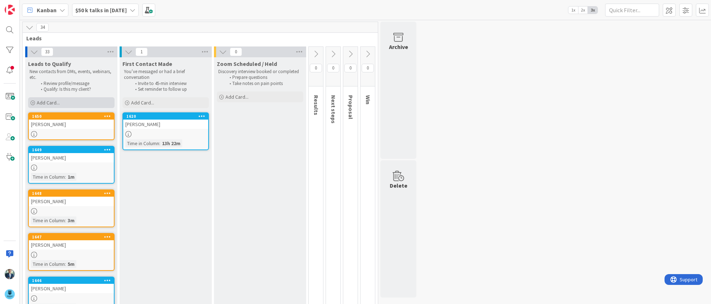
click at [77, 100] on div "Add Card..." at bounding box center [71, 102] width 86 height 11
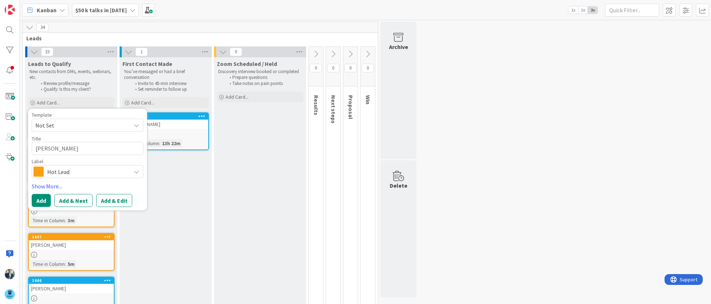
click at [96, 168] on span "Hot Lead" at bounding box center [87, 172] width 80 height 10
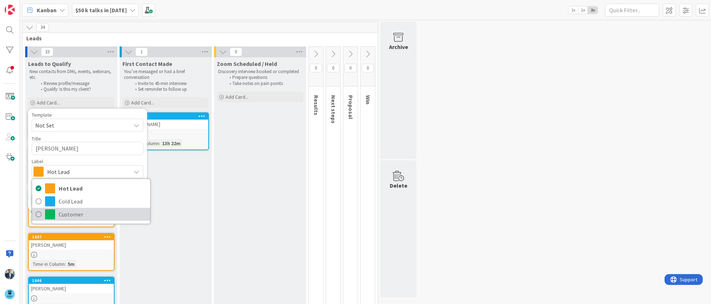
click at [80, 212] on span "Customer" at bounding box center [103, 214] width 88 height 11
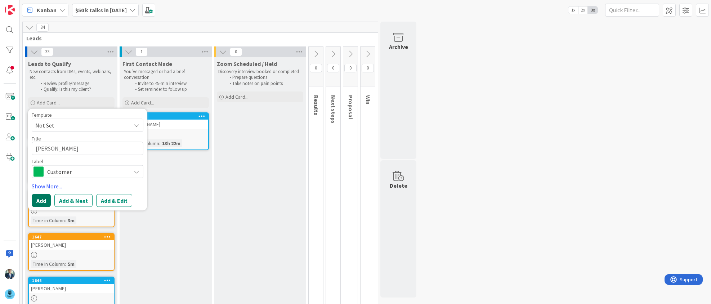
click at [46, 199] on button "Add" at bounding box center [41, 200] width 19 height 13
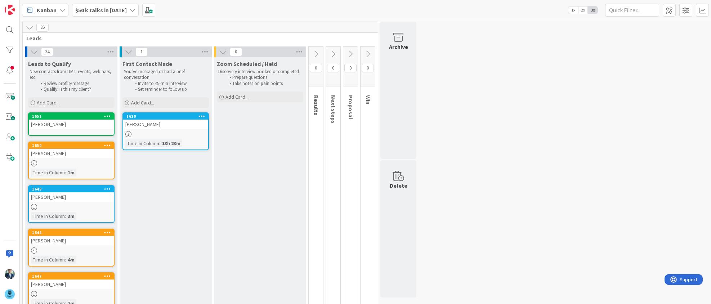
click at [52, 130] on link "1651 [PERSON_NAME]" at bounding box center [71, 123] width 86 height 23
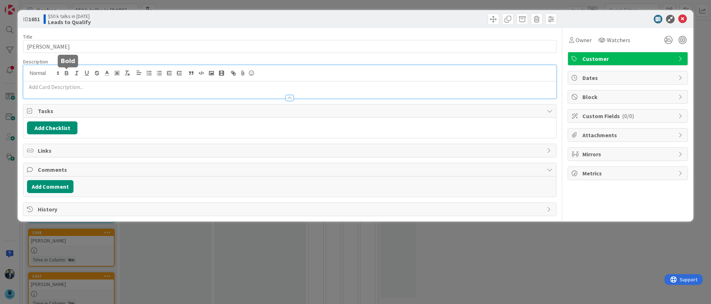
click at [63, 73] on div at bounding box center [289, 81] width 532 height 33
click at [64, 86] on p at bounding box center [289, 87] width 525 height 8
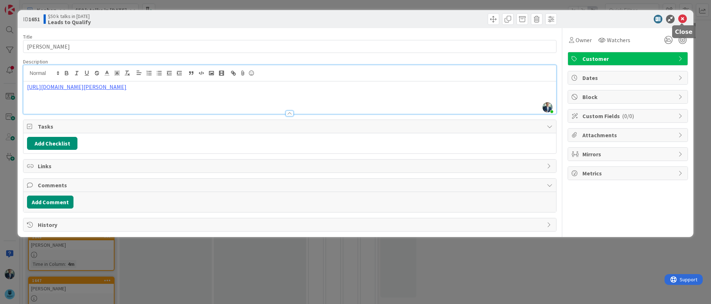
click at [683, 19] on icon at bounding box center [682, 19] width 9 height 9
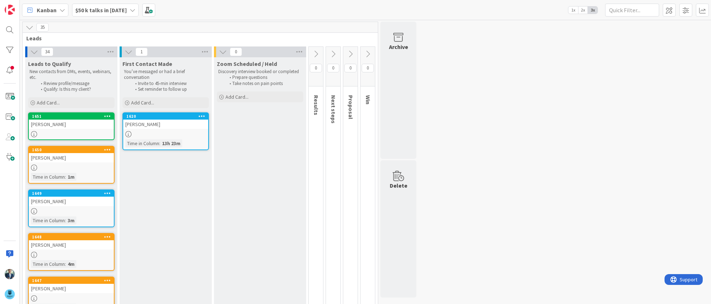
click at [71, 164] on link "1650 [PERSON_NAME] Time in [GEOGRAPHIC_DATA] : 1m" at bounding box center [71, 165] width 86 height 38
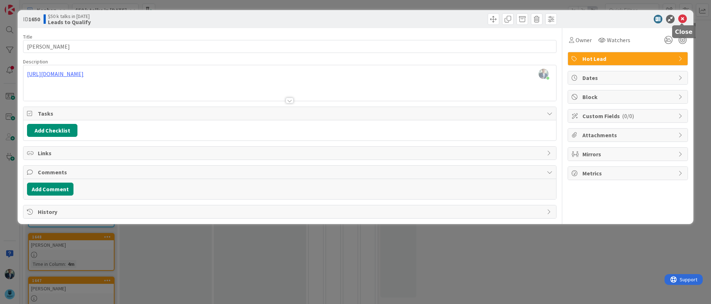
click at [685, 18] on icon at bounding box center [682, 19] width 9 height 9
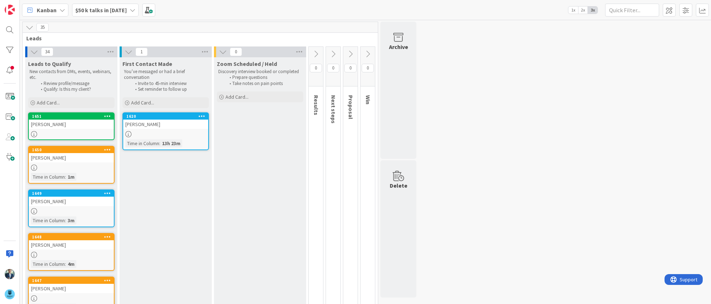
click at [105, 147] on icon at bounding box center [107, 149] width 7 height 5
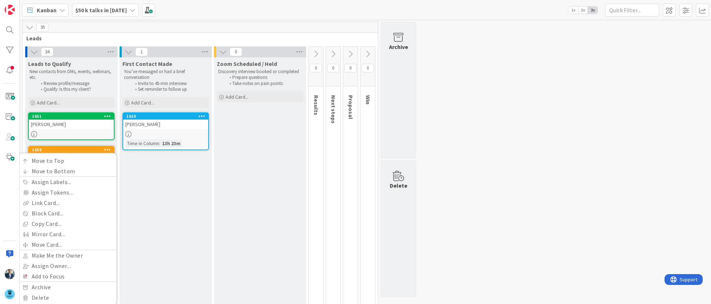
click at [105, 147] on icon at bounding box center [107, 149] width 7 height 5
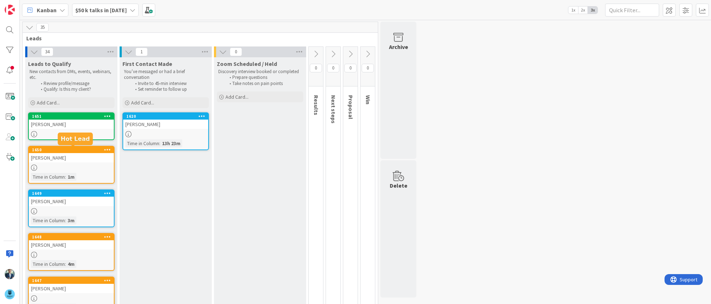
click at [70, 151] on div "1650" at bounding box center [73, 149] width 82 height 5
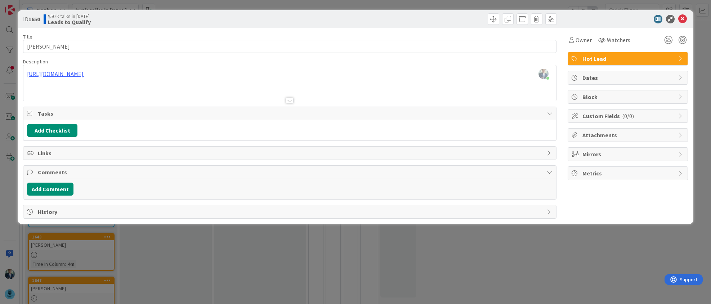
click at [670, 58] on span "Hot Lead" at bounding box center [628, 58] width 92 height 9
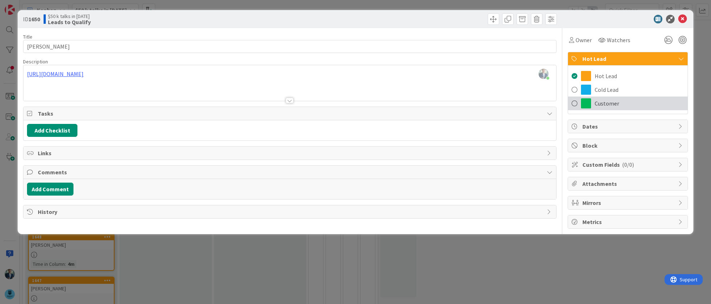
click at [604, 106] on span "Customer" at bounding box center [607, 103] width 24 height 9
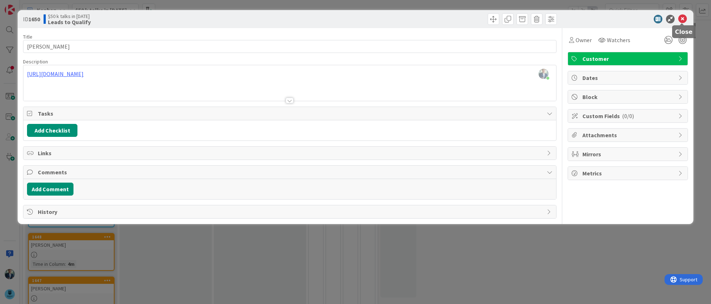
click at [682, 21] on icon at bounding box center [682, 19] width 9 height 9
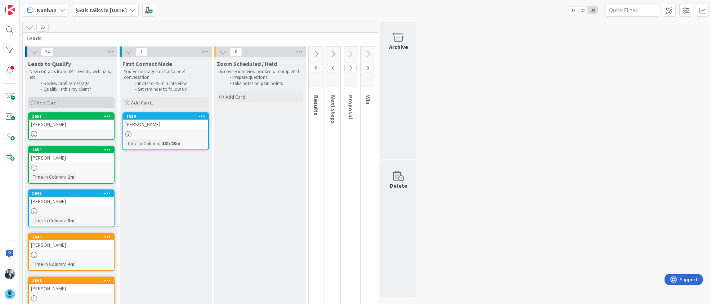
click at [68, 100] on div "Add Card..." at bounding box center [71, 102] width 86 height 11
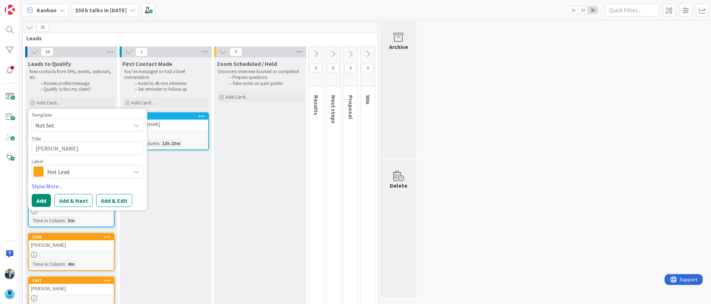
click at [81, 169] on span "Hot Lead" at bounding box center [87, 172] width 80 height 10
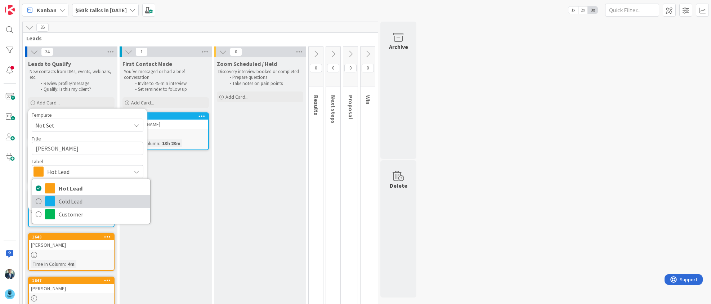
click at [67, 202] on span "Cold Lead" at bounding box center [103, 201] width 88 height 11
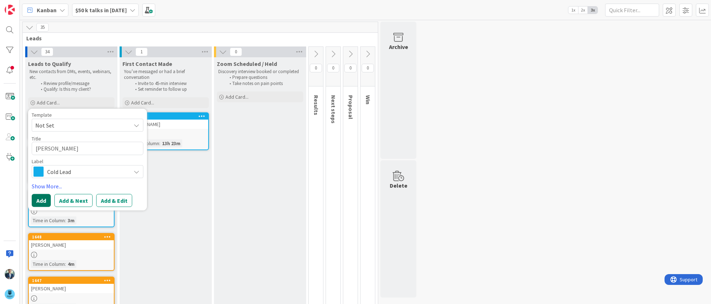
click at [42, 201] on button "Add" at bounding box center [41, 200] width 19 height 13
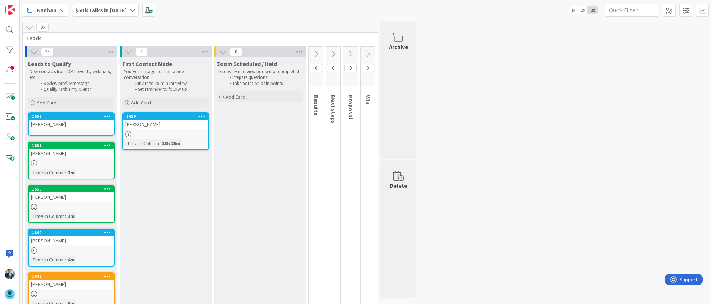
click at [72, 128] on div "[PERSON_NAME]" at bounding box center [71, 124] width 85 height 9
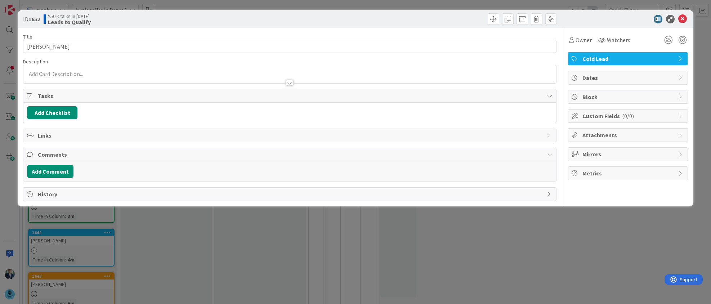
click at [79, 73] on div at bounding box center [289, 74] width 532 height 18
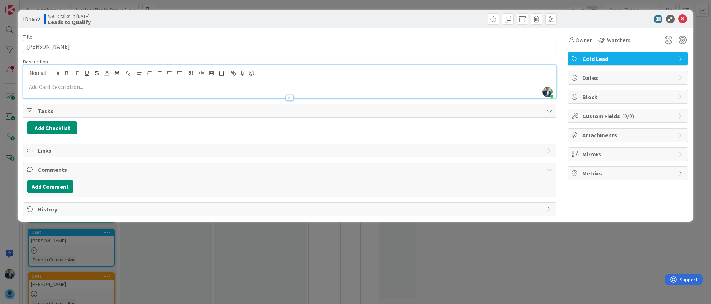
click at [77, 88] on p at bounding box center [289, 87] width 525 height 8
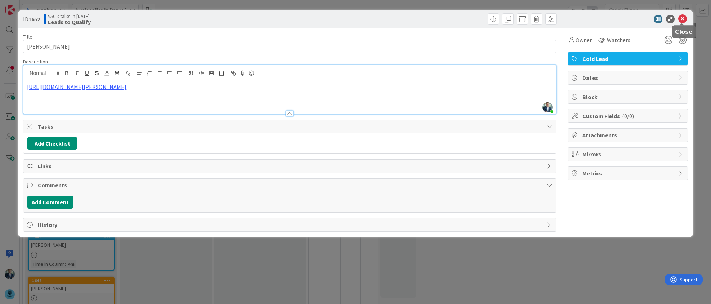
click at [686, 17] on icon at bounding box center [682, 19] width 9 height 9
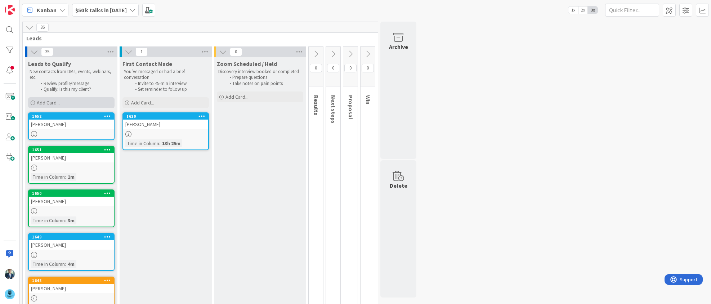
click at [52, 99] on span "Add Card..." at bounding box center [48, 102] width 23 height 6
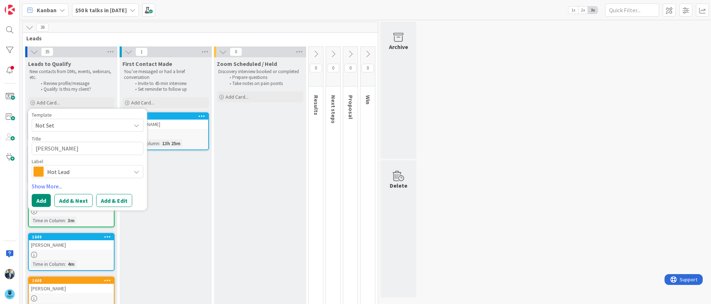
click at [83, 171] on span "Hot Lead" at bounding box center [87, 172] width 80 height 10
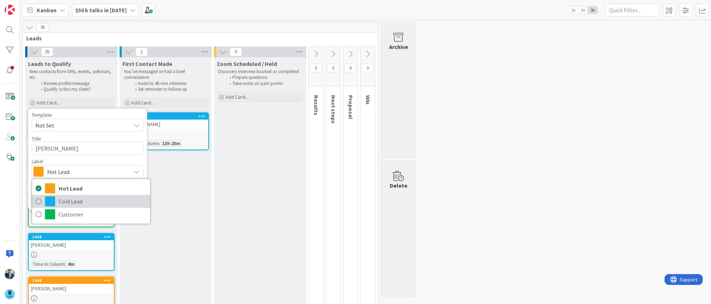
click at [80, 200] on span "Cold Lead" at bounding box center [103, 201] width 88 height 11
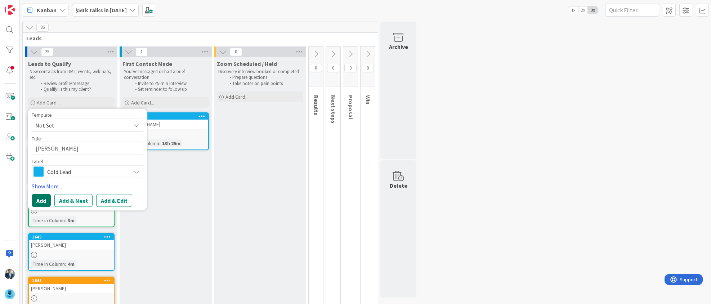
click at [45, 201] on button "Add" at bounding box center [41, 200] width 19 height 13
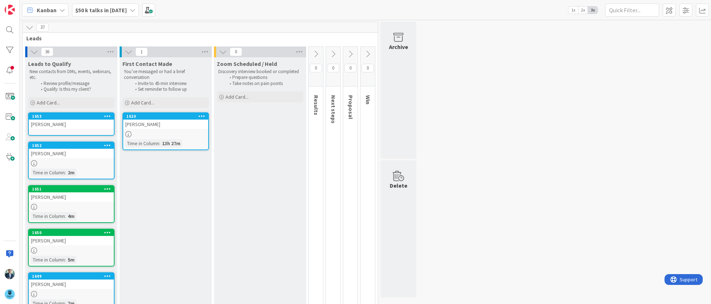
click at [39, 126] on div "[PERSON_NAME]" at bounding box center [71, 124] width 85 height 9
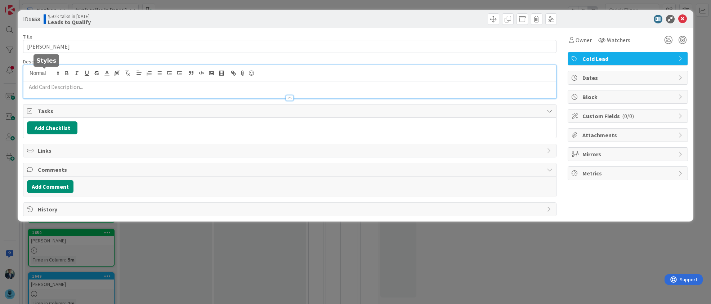
click at [55, 76] on div at bounding box center [289, 81] width 532 height 33
click at [55, 89] on p at bounding box center [289, 87] width 525 height 8
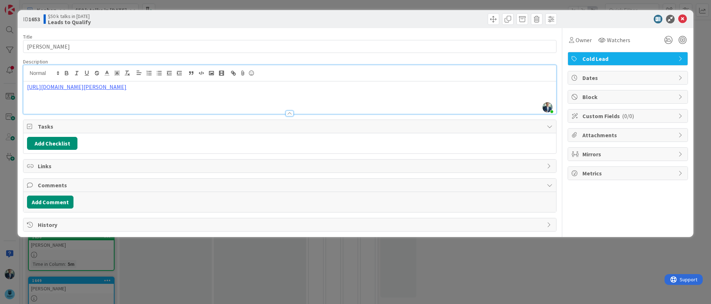
click at [685, 13] on div "ID 1653 $50 k talks in [DATE] Leads to Qualify" at bounding box center [355, 19] width 675 height 18
click at [684, 16] on icon at bounding box center [682, 19] width 9 height 9
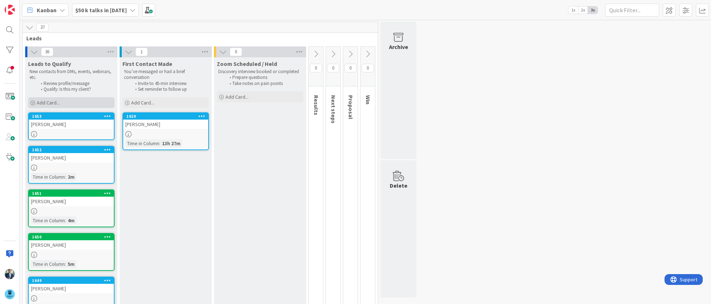
click at [60, 105] on div "Add Card..." at bounding box center [71, 102] width 86 height 11
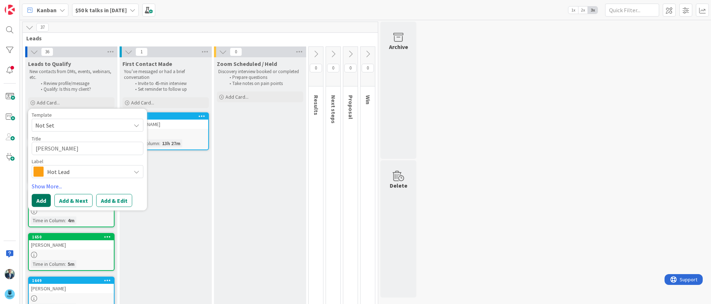
click at [43, 196] on button "Add" at bounding box center [41, 200] width 19 height 13
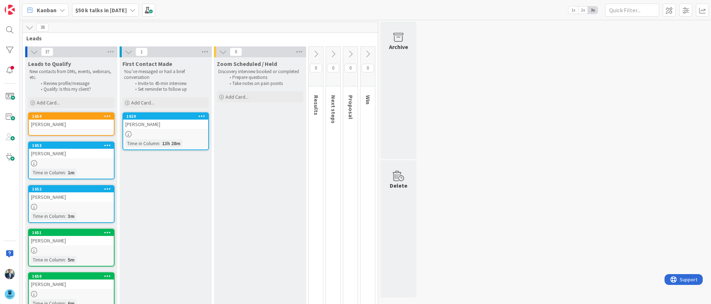
click at [70, 129] on link "1654 [PERSON_NAME]" at bounding box center [71, 123] width 86 height 23
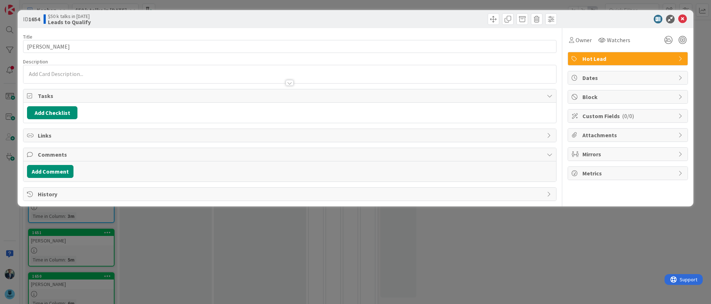
click at [78, 70] on div at bounding box center [289, 74] width 532 height 18
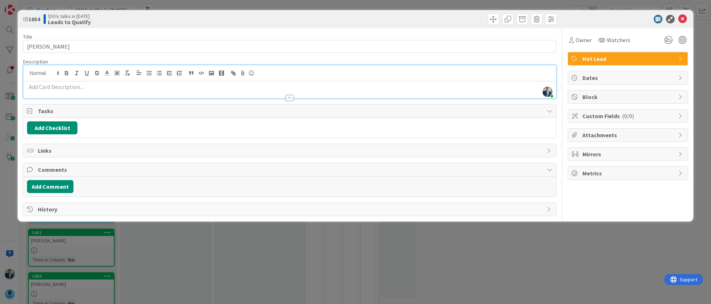
click at [80, 88] on p at bounding box center [289, 87] width 525 height 8
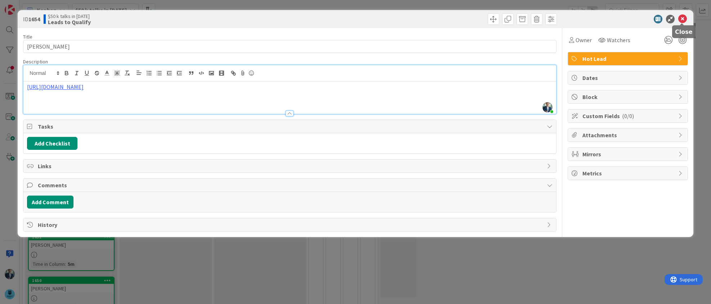
click at [684, 18] on icon at bounding box center [682, 19] width 9 height 9
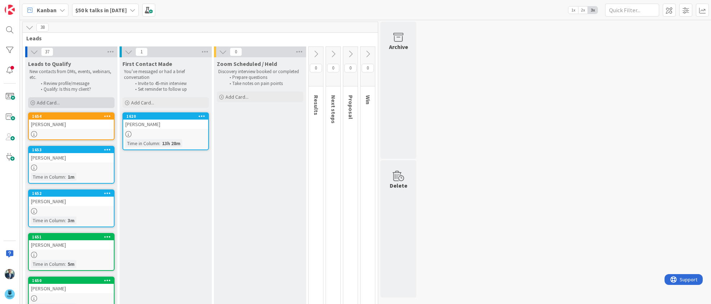
click at [67, 105] on div "Add Card..." at bounding box center [71, 102] width 86 height 11
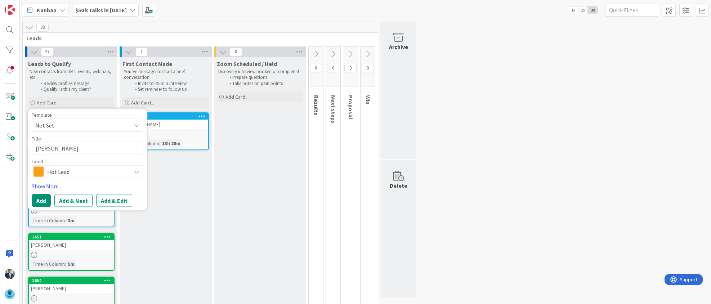
click at [102, 170] on span "Hot Lead" at bounding box center [87, 172] width 80 height 10
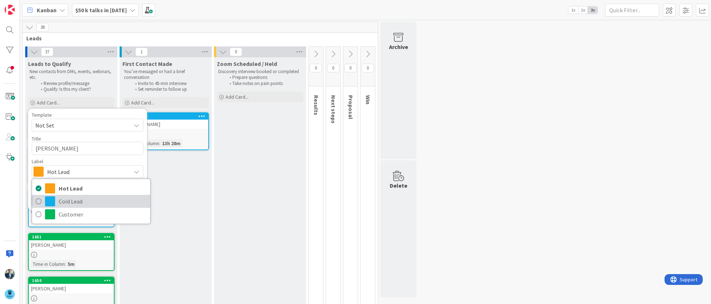
click at [72, 200] on span "Cold Lead" at bounding box center [103, 201] width 88 height 11
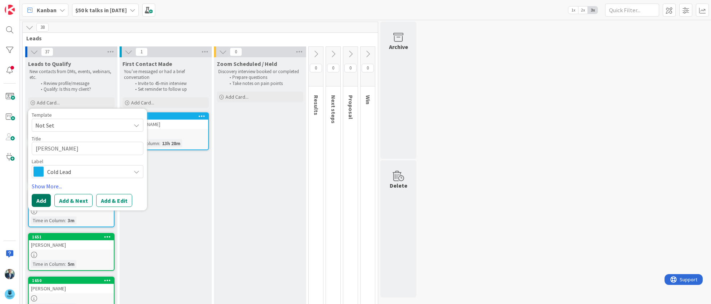
click at [43, 195] on button "Add" at bounding box center [41, 200] width 19 height 13
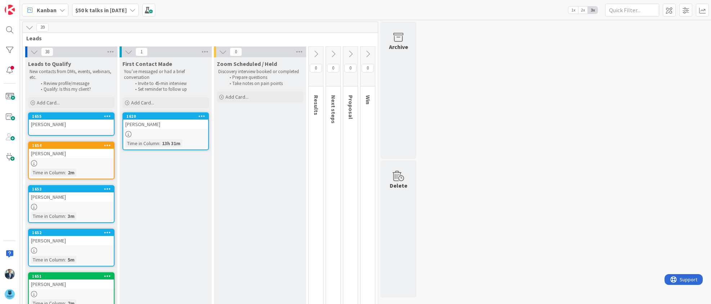
click at [58, 127] on div "[PERSON_NAME]" at bounding box center [71, 124] width 85 height 9
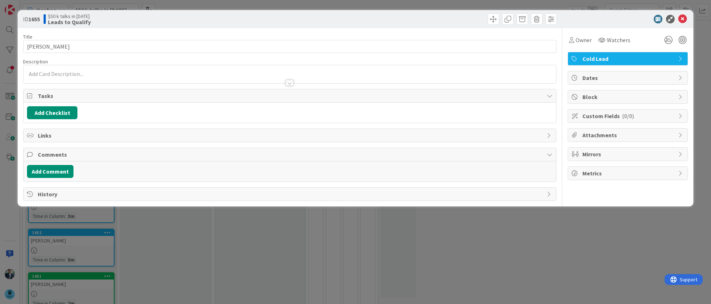
click at [78, 76] on div at bounding box center [289, 80] width 532 height 8
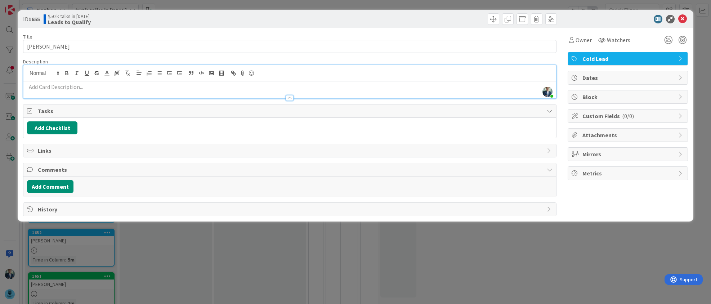
click at [77, 89] on p at bounding box center [289, 87] width 525 height 8
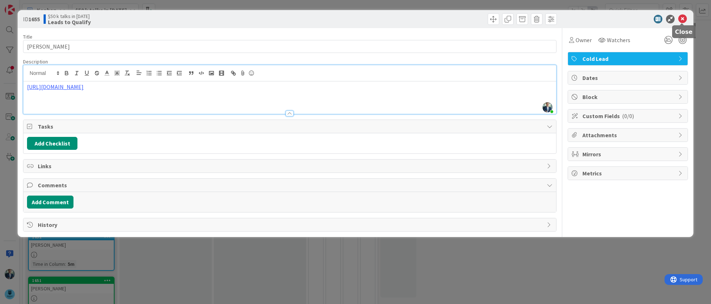
click at [683, 19] on icon at bounding box center [682, 19] width 9 height 9
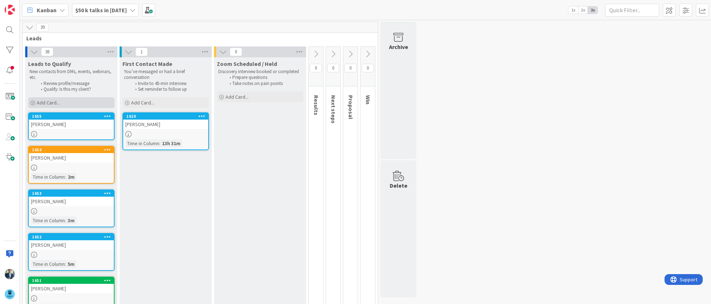
click at [71, 102] on div "Add Card..." at bounding box center [71, 102] width 86 height 11
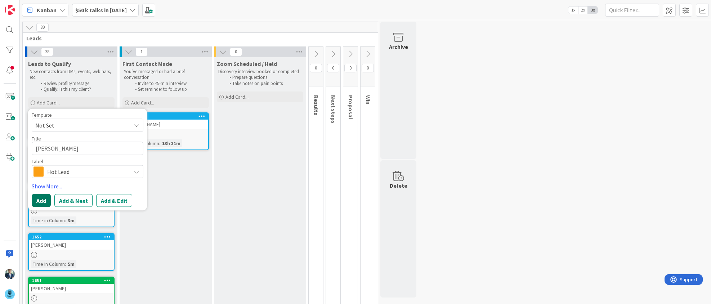
click at [40, 200] on button "Add" at bounding box center [41, 200] width 19 height 13
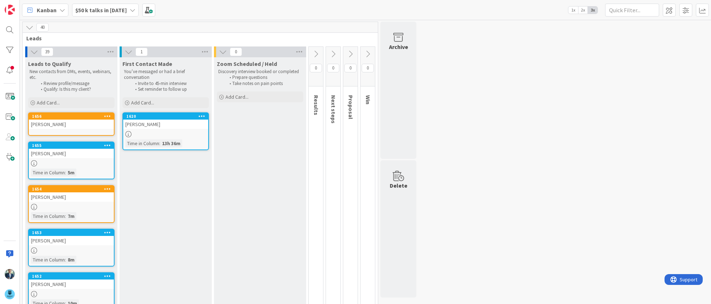
click at [62, 133] on link "1656 [PERSON_NAME]" at bounding box center [71, 123] width 86 height 23
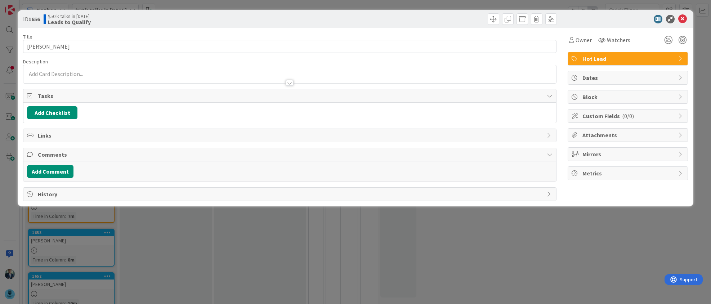
click at [78, 70] on body "Kanban $50 k talks in [DATE] 1x 2x 3x 40 Leads 39 Leads to Qualify New contacts…" at bounding box center [355, 152] width 711 height 304
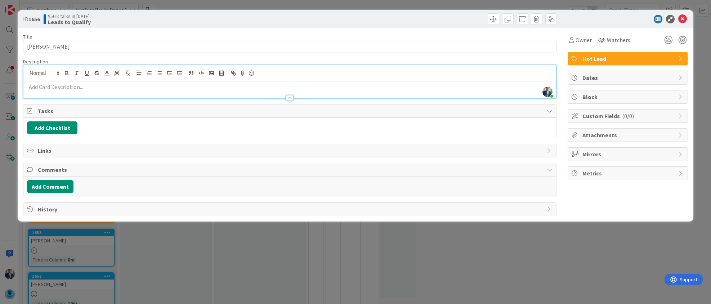
click at [75, 88] on p at bounding box center [289, 87] width 525 height 8
paste div
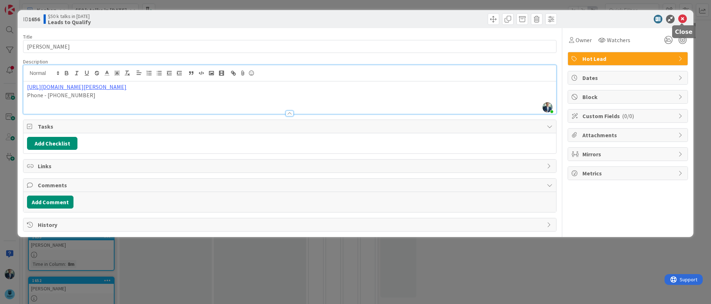
click at [683, 15] on icon at bounding box center [682, 19] width 9 height 9
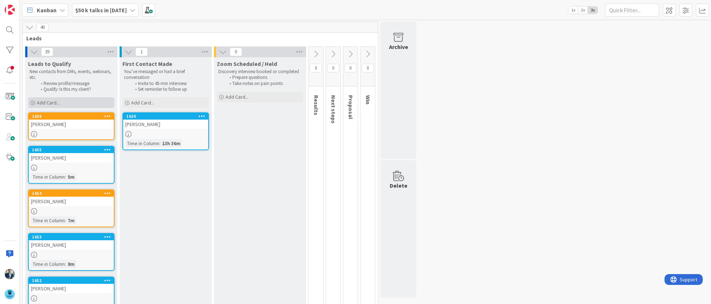
click at [86, 99] on div "Add Card..." at bounding box center [71, 102] width 86 height 11
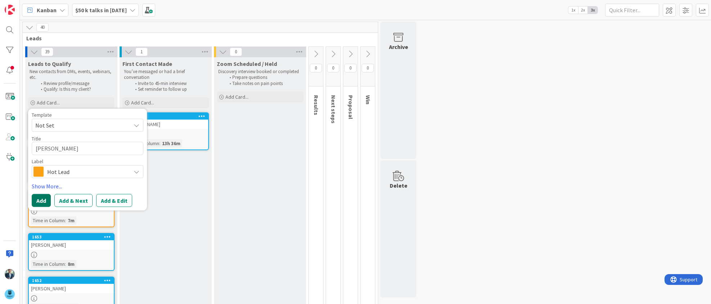
click at [44, 194] on button "Add" at bounding box center [41, 200] width 19 height 13
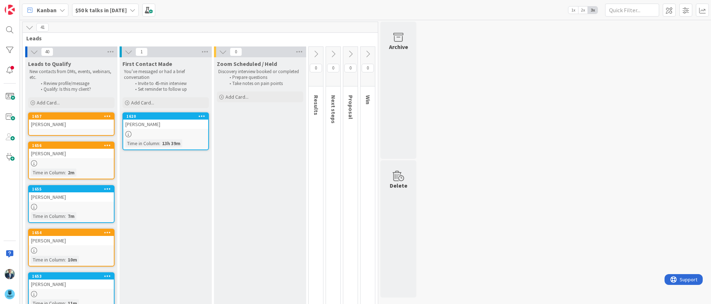
click at [66, 128] on div "[PERSON_NAME]" at bounding box center [71, 124] width 85 height 9
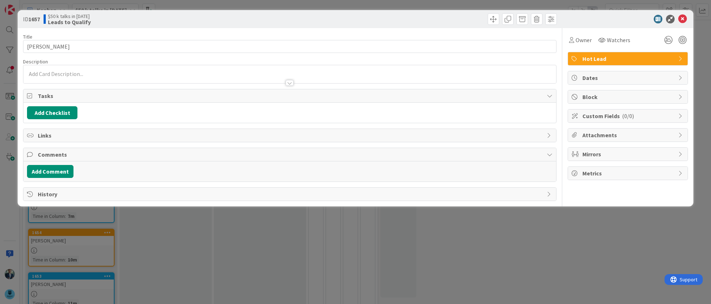
click at [53, 74] on div at bounding box center [289, 74] width 532 height 18
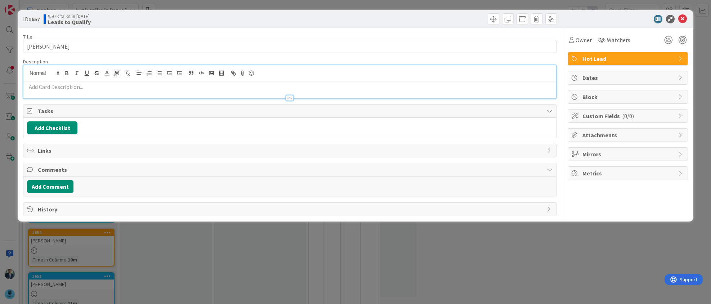
click at [53, 89] on p at bounding box center [289, 87] width 525 height 8
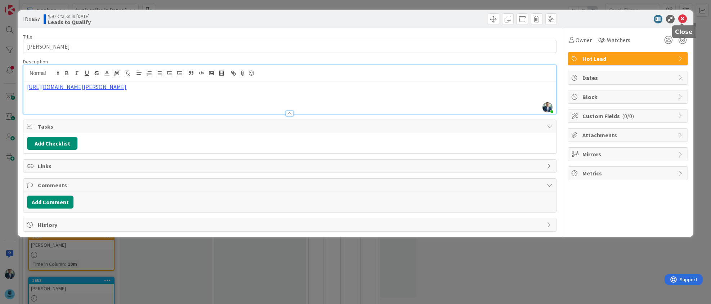
click at [682, 17] on icon at bounding box center [682, 19] width 9 height 9
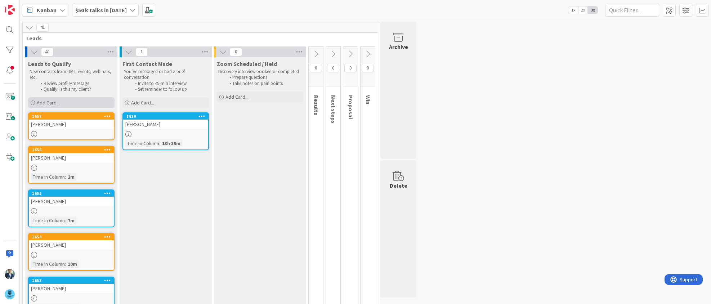
click at [86, 102] on div "Add Card..." at bounding box center [71, 102] width 86 height 11
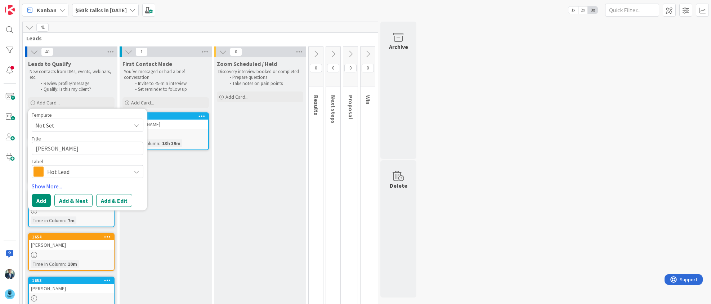
click at [90, 170] on span "Hot Lead" at bounding box center [87, 172] width 80 height 10
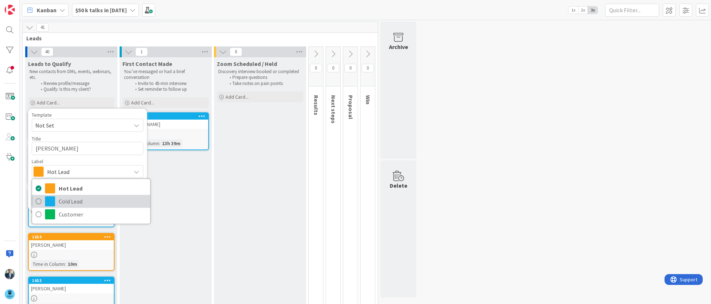
click at [66, 198] on span "Cold Lead" at bounding box center [103, 201] width 88 height 11
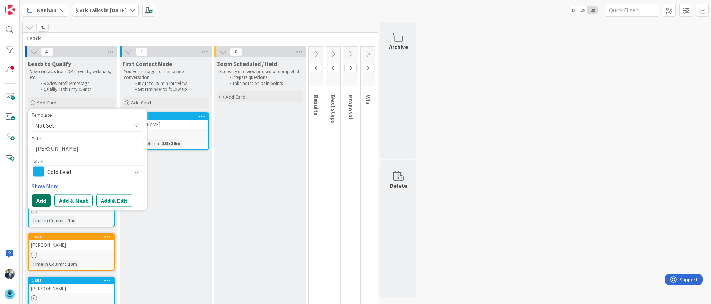
click at [41, 203] on button "Add" at bounding box center [41, 200] width 19 height 13
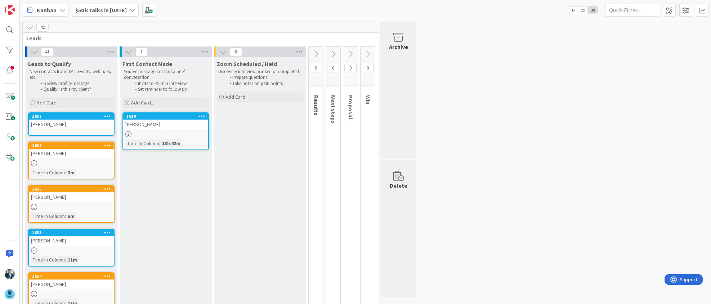
click at [54, 131] on link "1658 [PERSON_NAME]" at bounding box center [71, 123] width 86 height 23
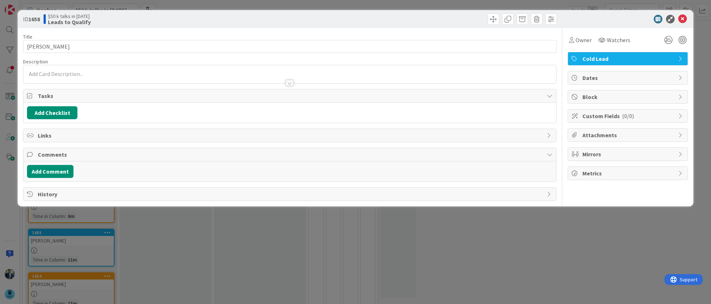
click at [88, 74] on div at bounding box center [289, 74] width 532 height 18
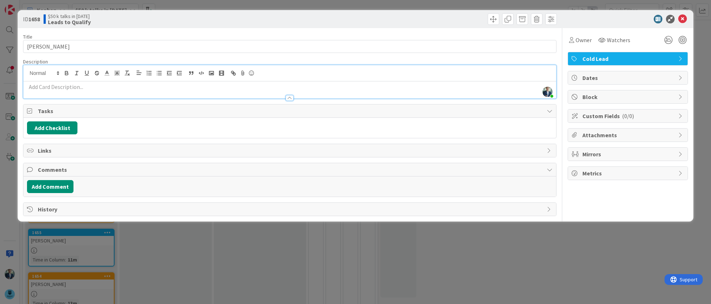
click at [83, 88] on p at bounding box center [289, 87] width 525 height 8
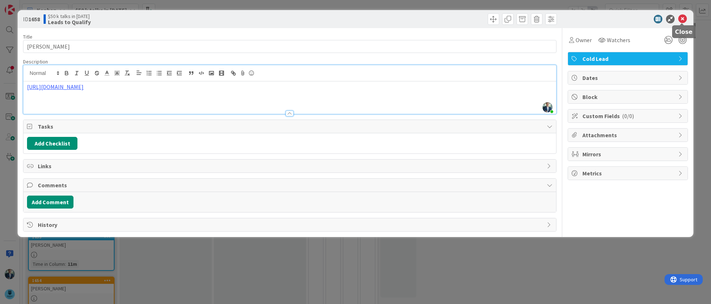
click at [681, 17] on icon at bounding box center [682, 19] width 9 height 9
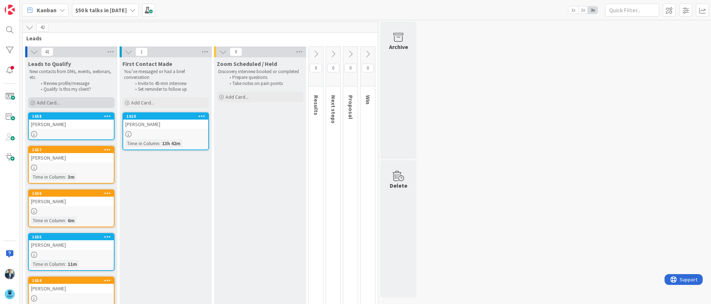
click at [63, 101] on div "Add Card..." at bounding box center [71, 102] width 86 height 11
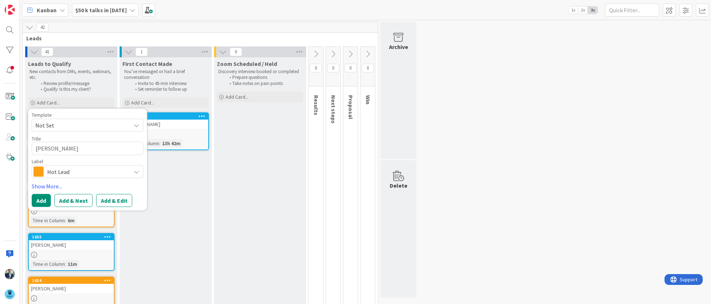
click at [55, 173] on span "Hot Lead" at bounding box center [87, 172] width 80 height 10
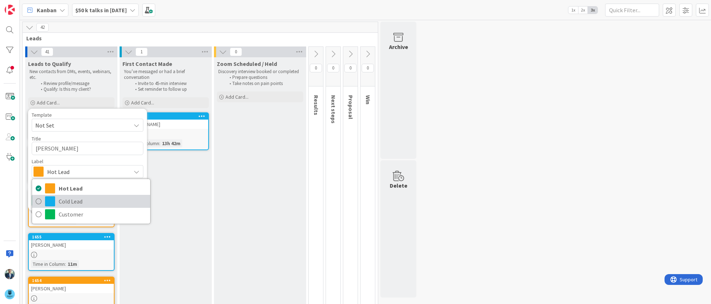
click at [62, 197] on span "Cold Lead" at bounding box center [103, 201] width 88 height 11
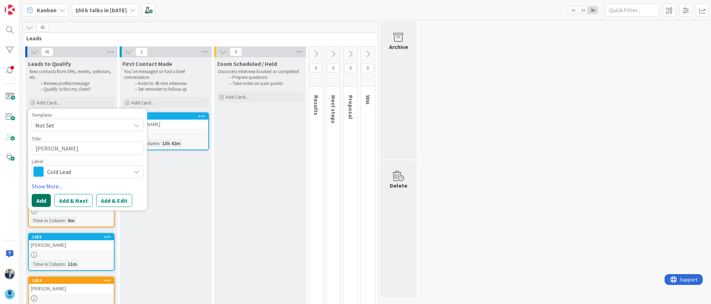
click at [45, 197] on button "Add" at bounding box center [41, 200] width 19 height 13
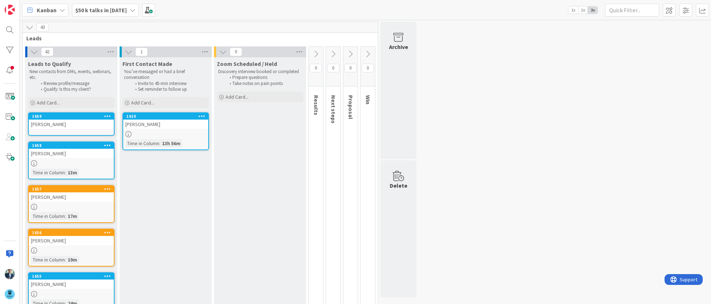
click at [51, 130] on link "1659 [PERSON_NAME]" at bounding box center [71, 123] width 86 height 23
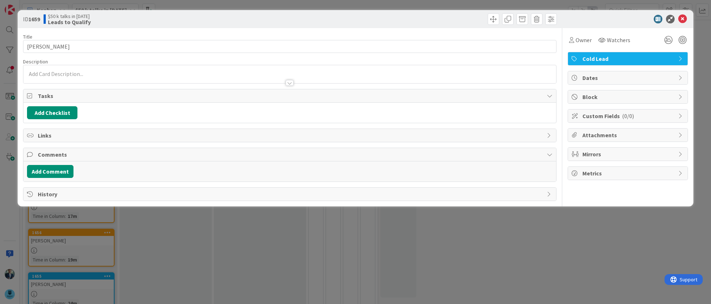
click at [70, 75] on div at bounding box center [289, 74] width 532 height 18
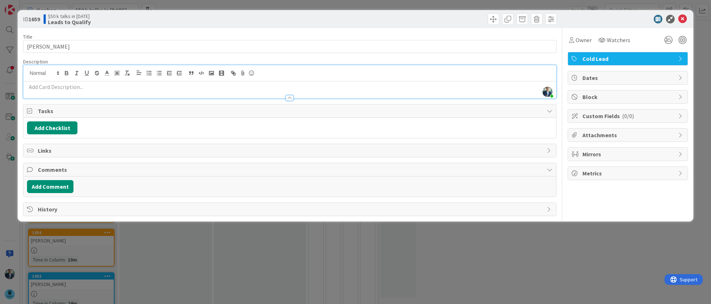
click at [68, 91] on div at bounding box center [289, 95] width 532 height 8
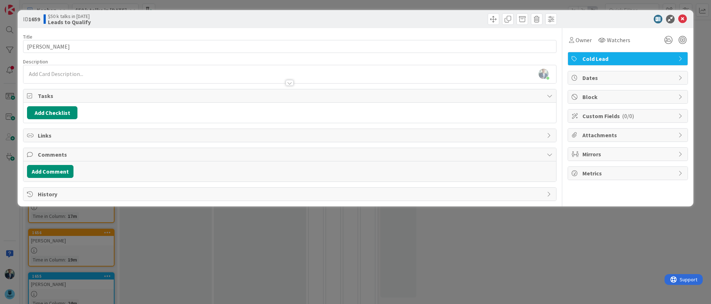
click at [72, 75] on p at bounding box center [289, 74] width 525 height 8
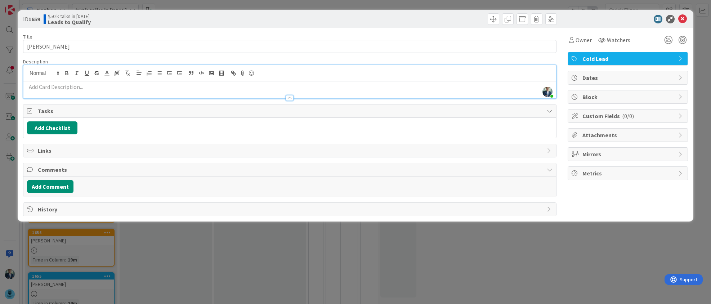
click at [72, 88] on p at bounding box center [289, 87] width 525 height 8
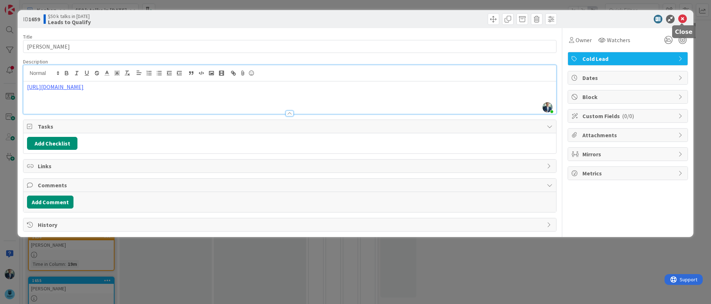
click at [682, 18] on icon at bounding box center [682, 19] width 9 height 9
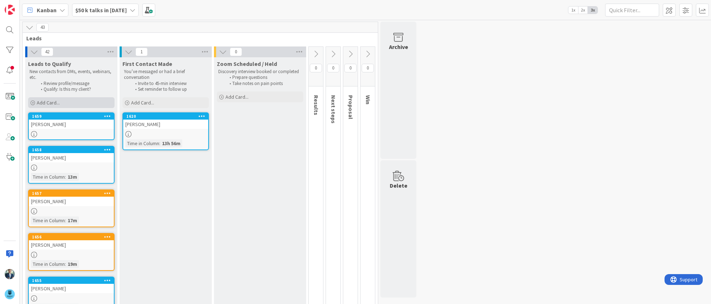
click at [63, 105] on div "Add Card..." at bounding box center [71, 102] width 86 height 11
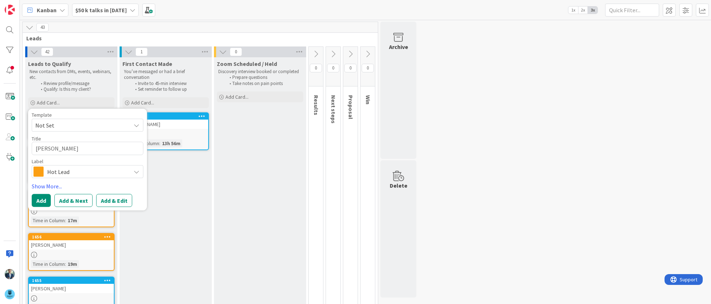
click at [67, 172] on span "Hot Lead" at bounding box center [87, 172] width 80 height 10
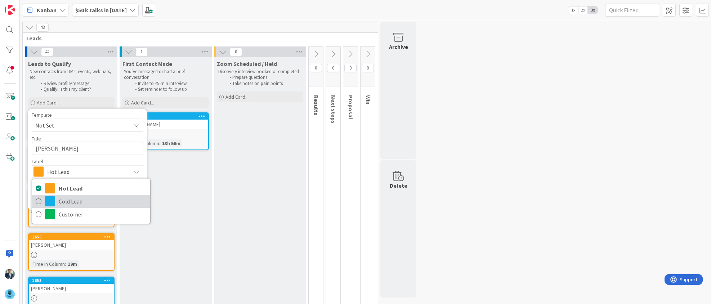
click at [68, 204] on span "Cold Lead" at bounding box center [103, 201] width 88 height 11
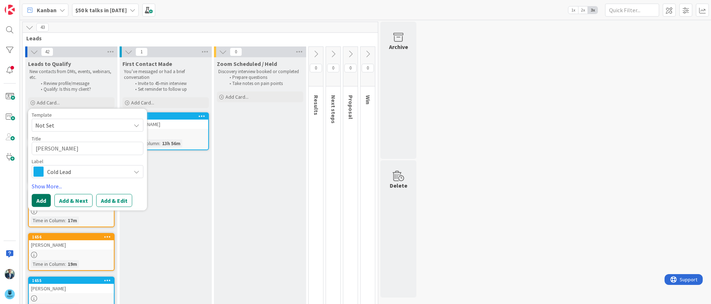
click at [45, 199] on button "Add" at bounding box center [41, 200] width 19 height 13
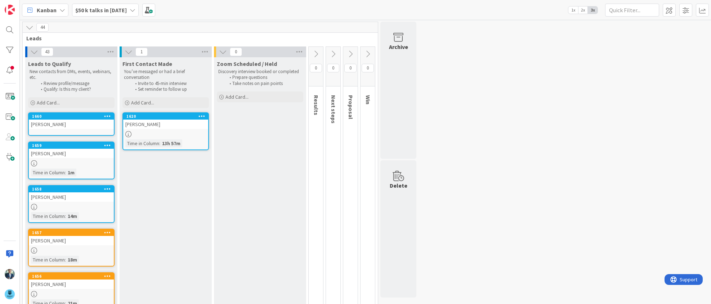
click at [51, 130] on link "1660 [PERSON_NAME]" at bounding box center [71, 123] width 86 height 23
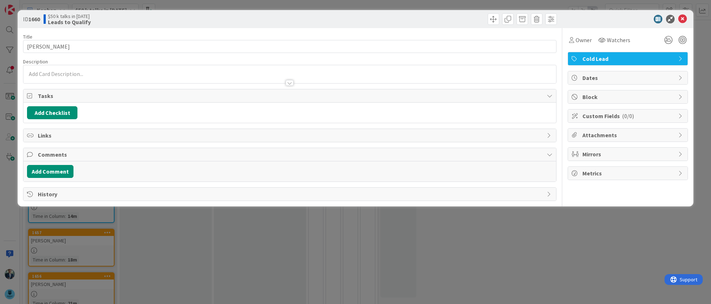
click at [80, 76] on div at bounding box center [289, 80] width 532 height 8
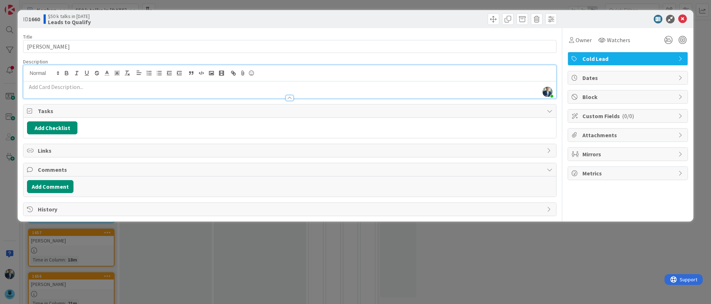
click at [77, 91] on p at bounding box center [289, 87] width 525 height 8
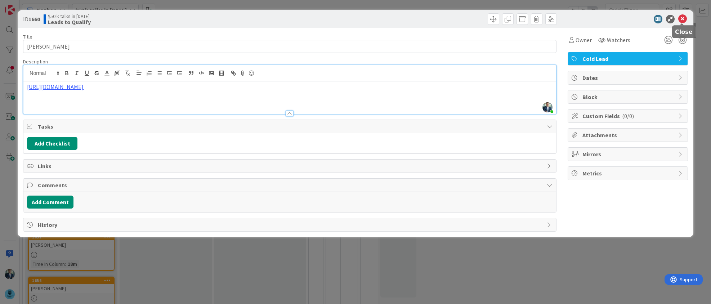
click at [687, 18] on icon at bounding box center [682, 19] width 9 height 9
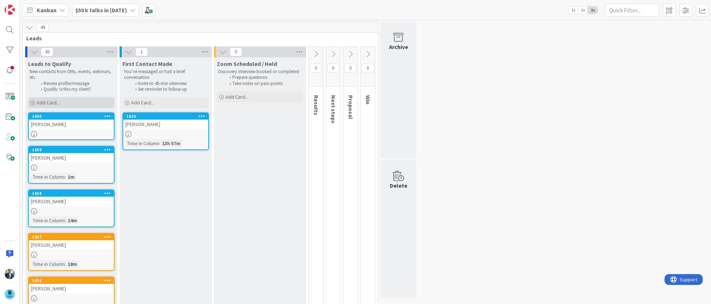
click at [62, 102] on div "Add Card..." at bounding box center [71, 102] width 86 height 11
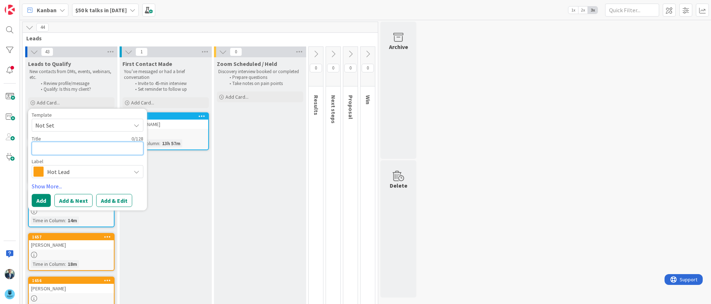
drag, startPoint x: 68, startPoint y: 148, endPoint x: 77, endPoint y: 141, distance: 11.3
click at [68, 148] on textarea at bounding box center [88, 148] width 112 height 13
click at [90, 171] on span "Hot Lead" at bounding box center [87, 172] width 80 height 10
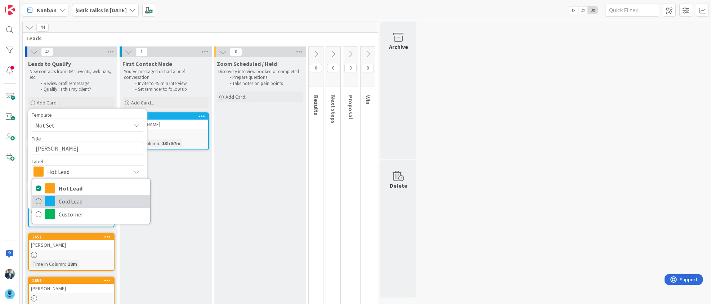
click at [61, 200] on span "Cold Lead" at bounding box center [103, 201] width 88 height 11
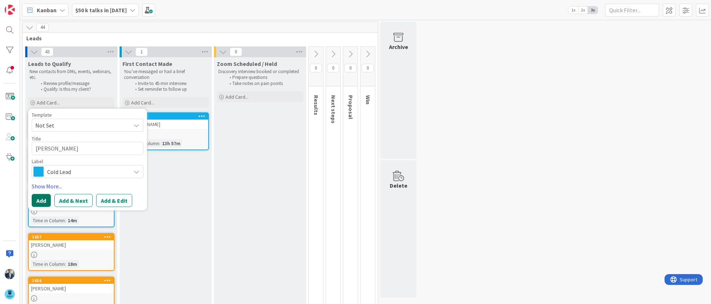
click at [43, 195] on button "Add" at bounding box center [41, 200] width 19 height 13
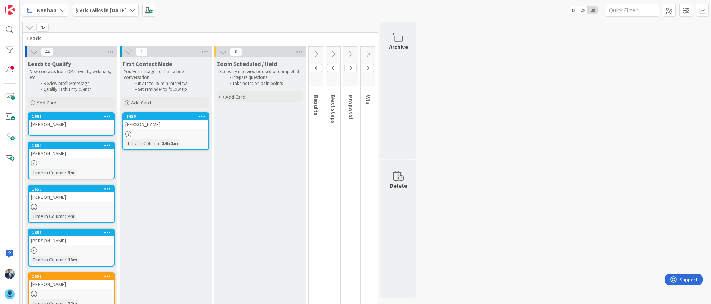
click at [50, 130] on link "1661 [PERSON_NAME]" at bounding box center [71, 123] width 86 height 23
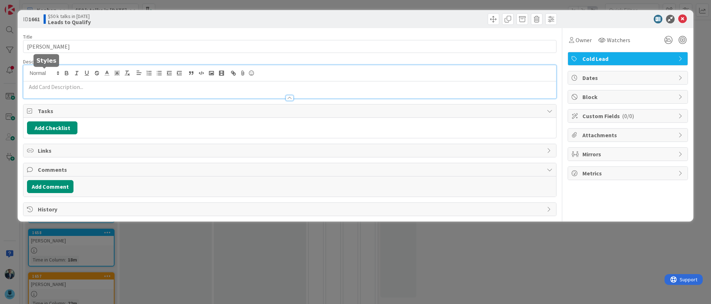
click at [59, 73] on div at bounding box center [289, 81] width 532 height 33
click at [59, 90] on p at bounding box center [289, 87] width 525 height 8
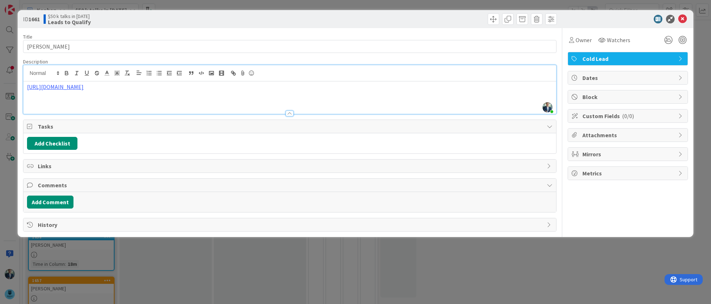
click at [680, 14] on div "ID 1661 $50 k talks in [DATE] Leads to Qualify" at bounding box center [355, 19] width 675 height 18
click at [684, 17] on icon at bounding box center [682, 19] width 9 height 9
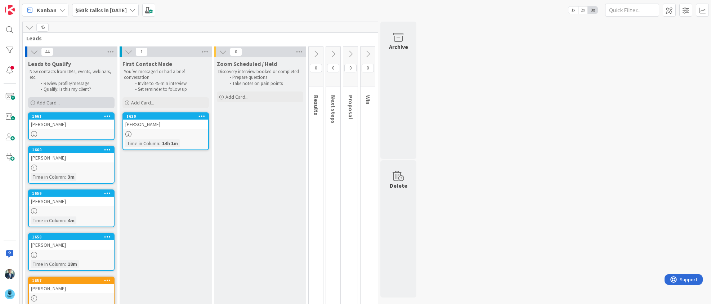
click at [57, 102] on span "Add Card..." at bounding box center [48, 102] width 23 height 6
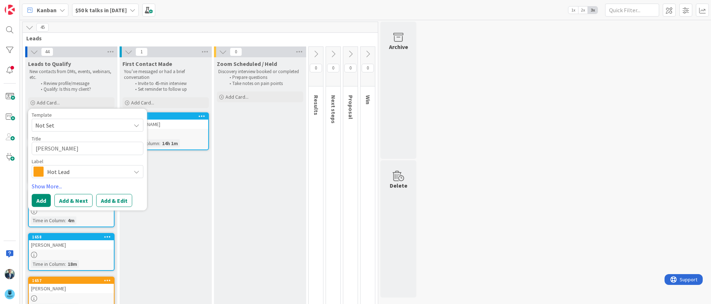
click at [52, 170] on span "Hot Lead" at bounding box center [87, 172] width 80 height 10
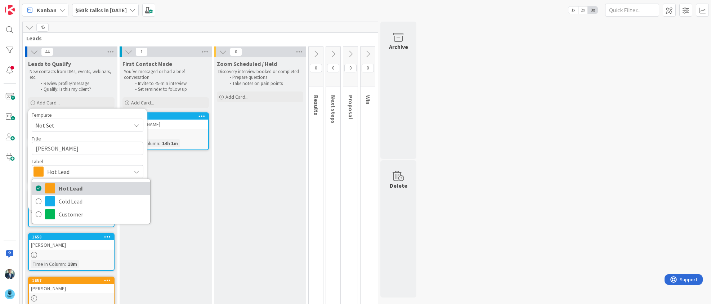
click at [53, 187] on span at bounding box center [50, 188] width 10 height 10
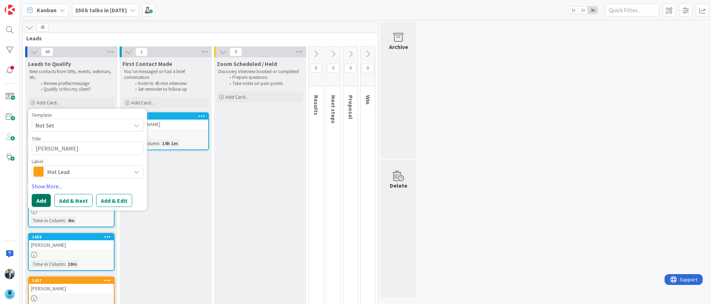
click at [44, 201] on button "Add" at bounding box center [41, 200] width 19 height 13
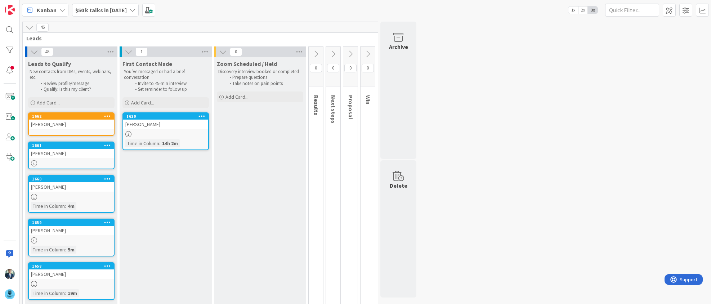
click at [66, 132] on link "1662 [PERSON_NAME]" at bounding box center [71, 123] width 86 height 23
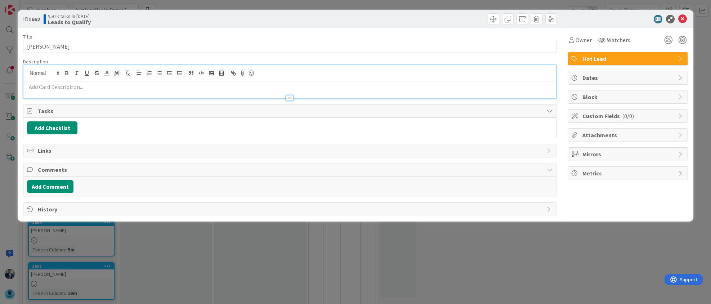
click at [73, 76] on div at bounding box center [289, 81] width 532 height 33
click at [72, 89] on p at bounding box center [289, 87] width 525 height 8
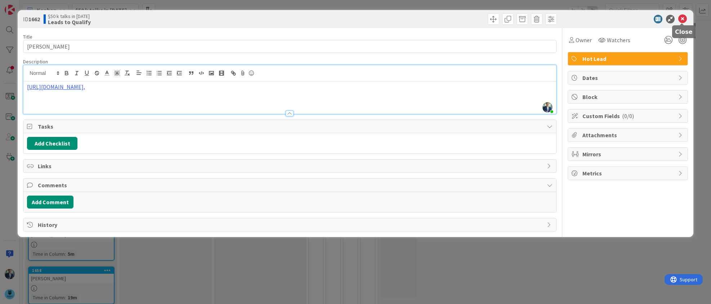
click at [682, 16] on icon at bounding box center [682, 19] width 9 height 9
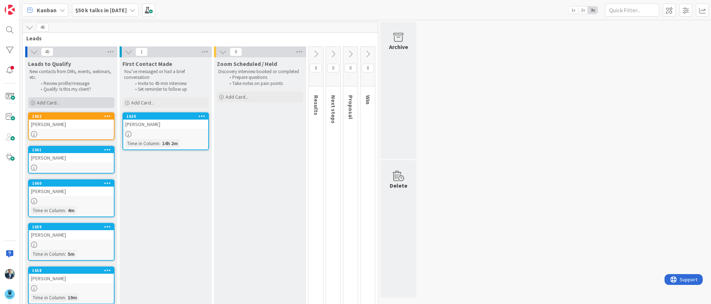
click at [63, 103] on div "Add Card..." at bounding box center [71, 102] width 86 height 11
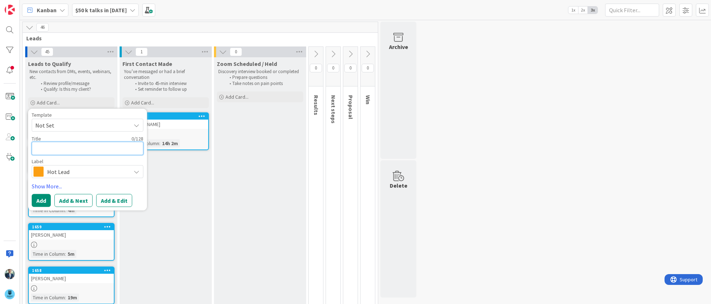
click at [70, 151] on textarea at bounding box center [88, 148] width 112 height 13
click at [57, 173] on span "Hot Lead" at bounding box center [87, 172] width 80 height 10
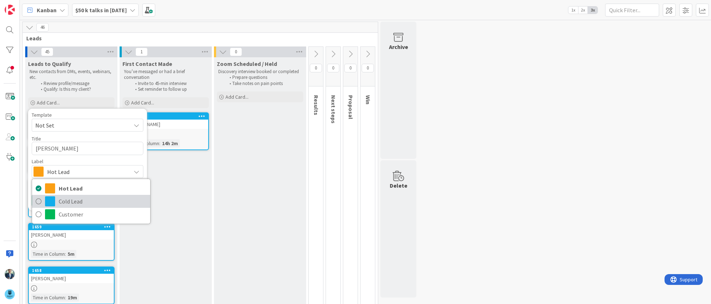
click at [59, 200] on span "Cold Lead" at bounding box center [103, 201] width 88 height 11
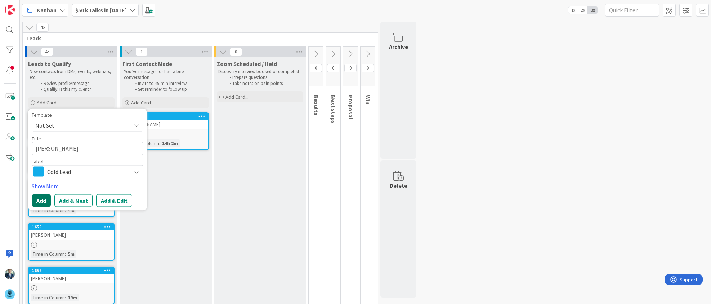
click at [40, 198] on button "Add" at bounding box center [41, 200] width 19 height 13
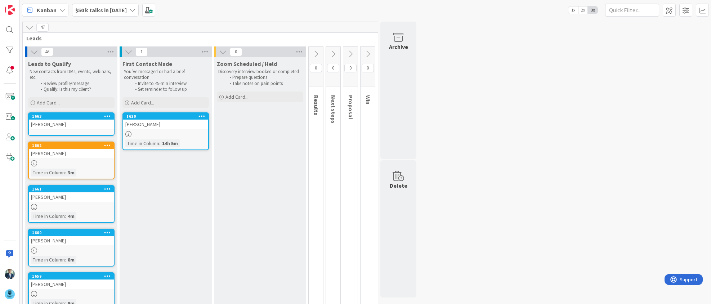
click at [67, 134] on link "1663 [PERSON_NAME]" at bounding box center [71, 123] width 86 height 23
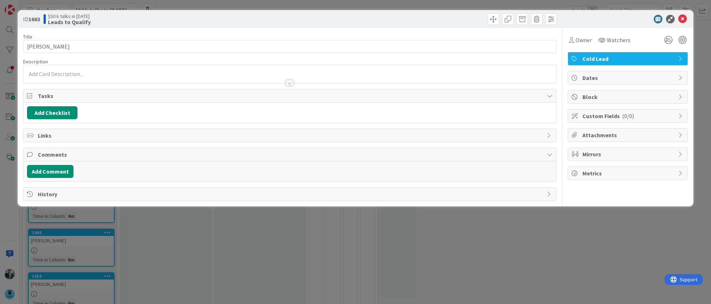
click at [82, 75] on div at bounding box center [289, 74] width 532 height 18
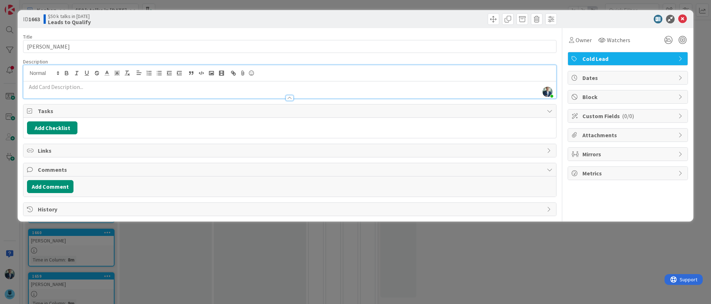
click at [81, 91] on p at bounding box center [289, 87] width 525 height 8
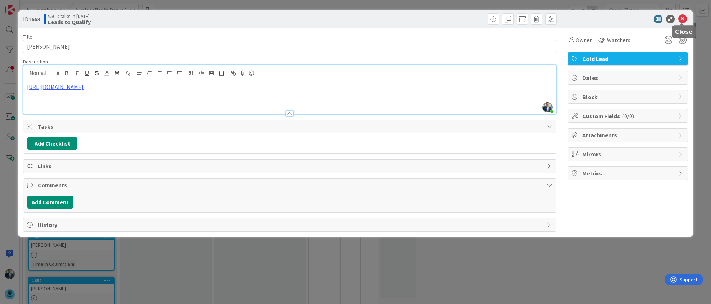
click at [682, 15] on icon at bounding box center [682, 19] width 9 height 9
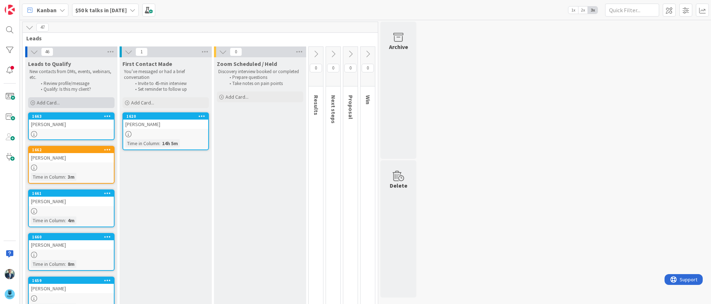
click at [70, 105] on div "Add Card..." at bounding box center [71, 102] width 86 height 11
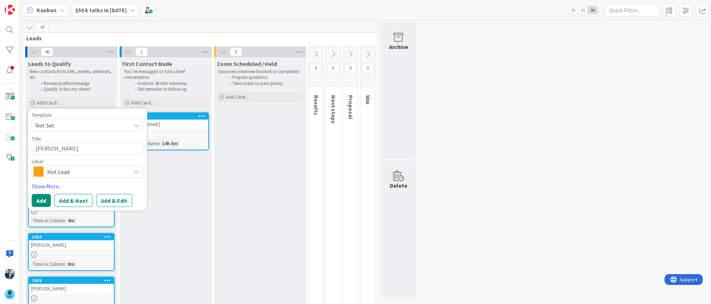
click at [65, 171] on span "Hot Lead" at bounding box center [87, 172] width 80 height 10
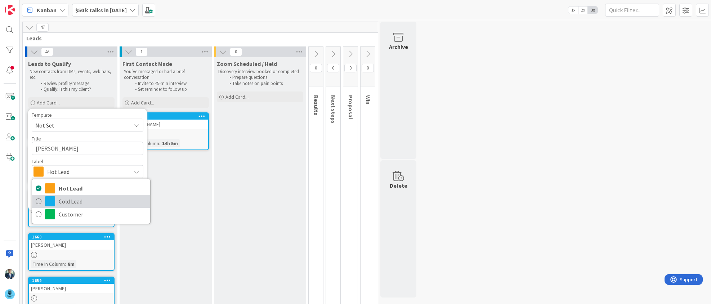
click at [63, 200] on span "Cold Lead" at bounding box center [103, 201] width 88 height 11
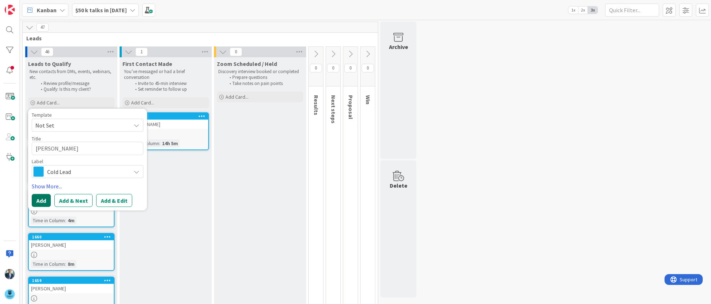
click at [41, 200] on button "Add" at bounding box center [41, 200] width 19 height 13
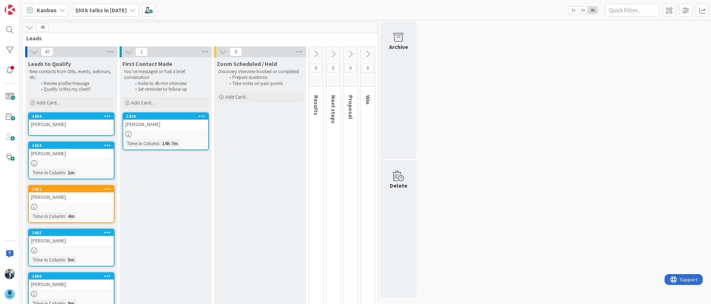
click at [53, 132] on link "1664 [PERSON_NAME]" at bounding box center [71, 123] width 86 height 23
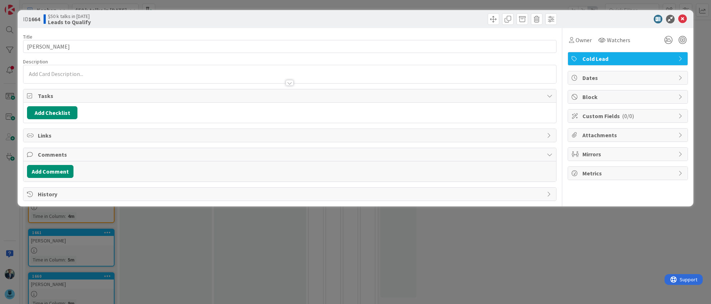
click at [59, 76] on div at bounding box center [289, 80] width 532 height 8
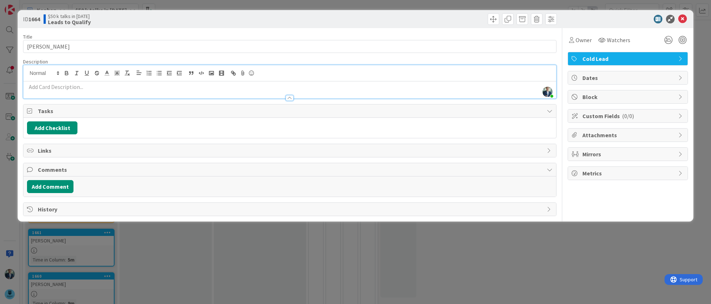
click at [58, 86] on p at bounding box center [289, 87] width 525 height 8
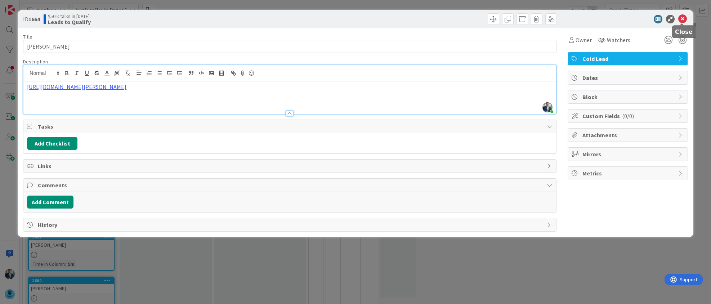
click at [684, 12] on div "ID 1664 $50 k talks in [DATE] Leads to Qualify" at bounding box center [355, 19] width 675 height 18
click at [685, 20] on icon at bounding box center [682, 19] width 9 height 9
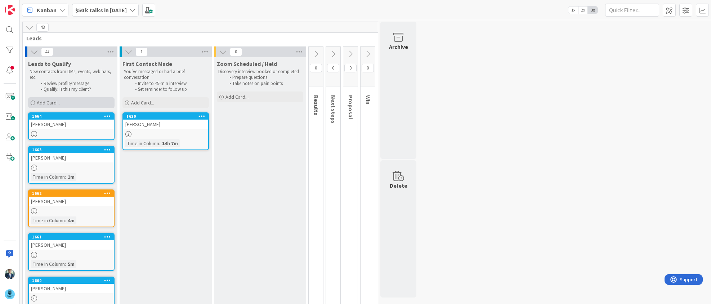
click at [73, 102] on div "Add Card..." at bounding box center [71, 102] width 86 height 11
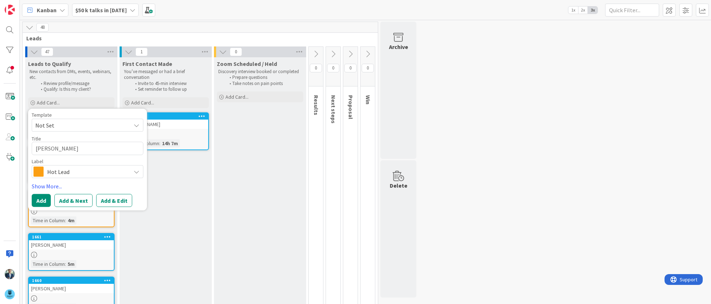
click at [119, 170] on span "Hot Lead" at bounding box center [87, 172] width 80 height 10
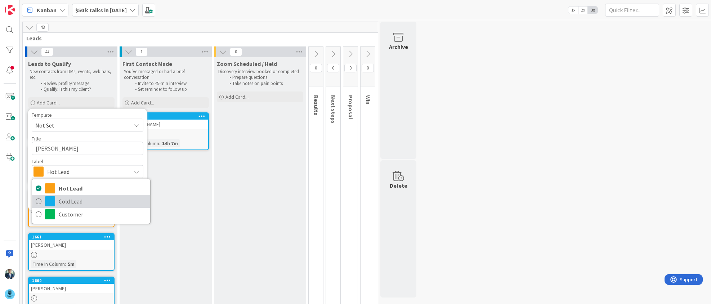
click at [92, 198] on span "Cold Lead" at bounding box center [103, 201] width 88 height 11
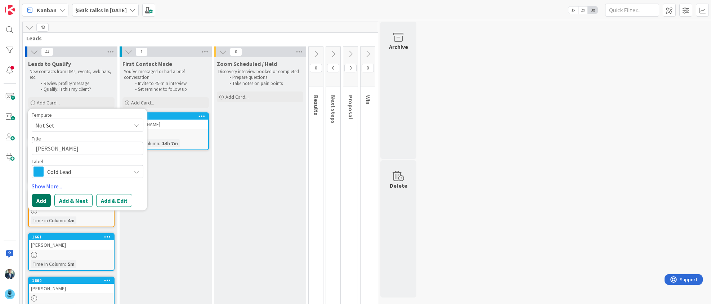
click at [39, 201] on button "Add" at bounding box center [41, 200] width 19 height 13
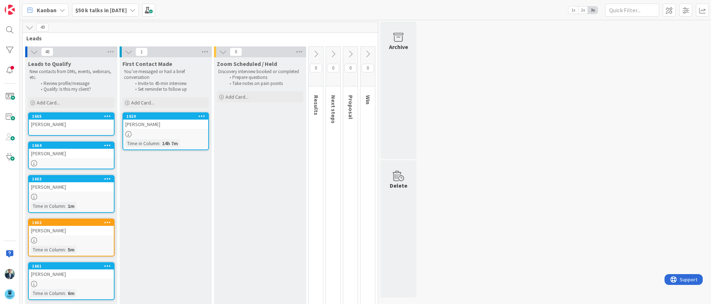
click at [64, 125] on div "[PERSON_NAME]" at bounding box center [71, 124] width 85 height 9
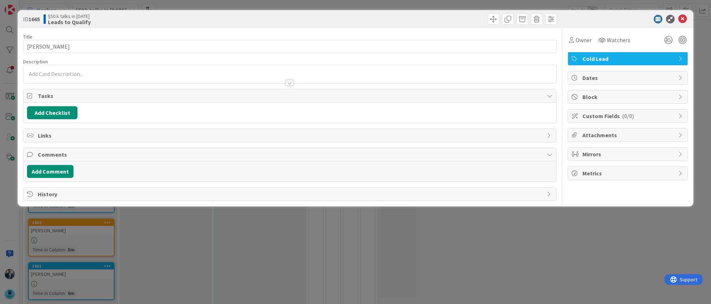
click at [100, 73] on div at bounding box center [289, 74] width 532 height 18
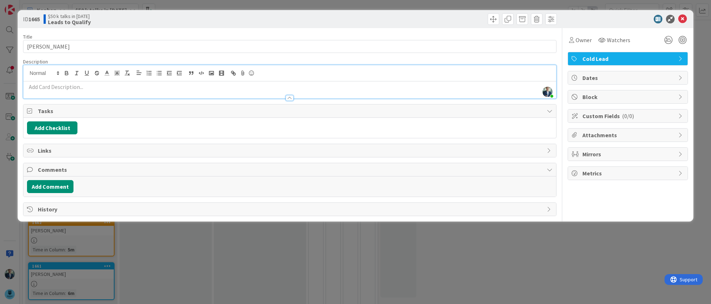
click at [71, 90] on p at bounding box center [289, 87] width 525 height 8
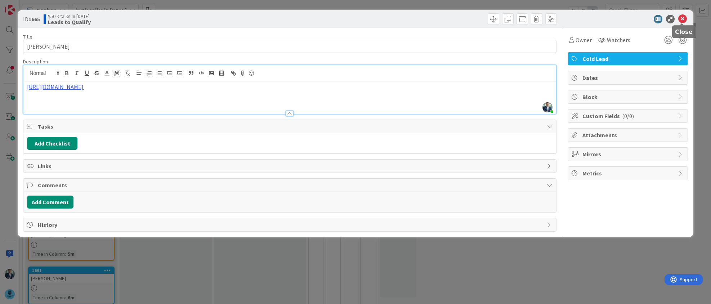
click at [684, 17] on icon at bounding box center [682, 19] width 9 height 9
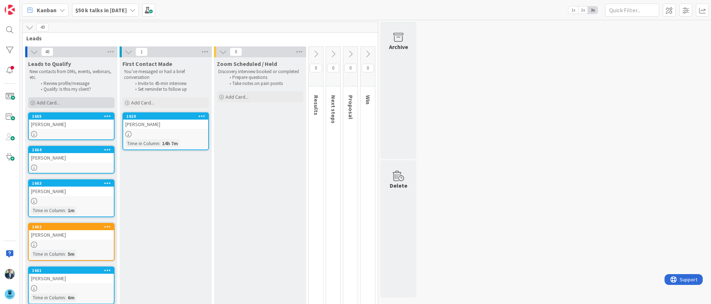
click at [65, 101] on div "Add Card..." at bounding box center [71, 102] width 86 height 11
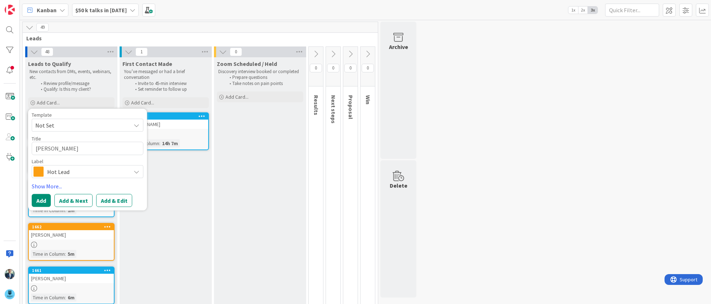
click at [111, 168] on span "Hot Lead" at bounding box center [87, 172] width 80 height 10
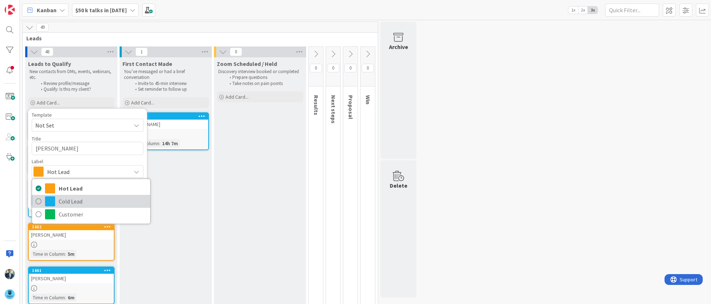
click at [78, 199] on span "Cold Lead" at bounding box center [103, 201] width 88 height 11
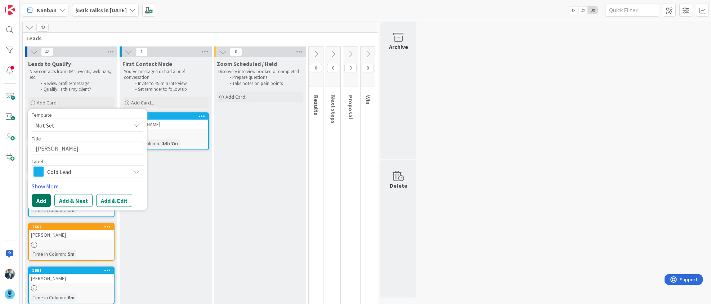
click at [40, 200] on button "Add" at bounding box center [41, 200] width 19 height 13
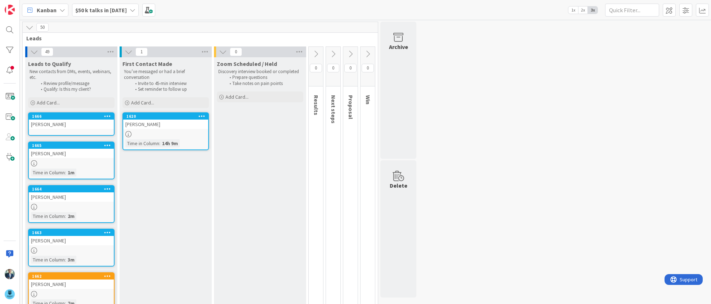
click at [82, 126] on div "[PERSON_NAME]" at bounding box center [71, 124] width 85 height 9
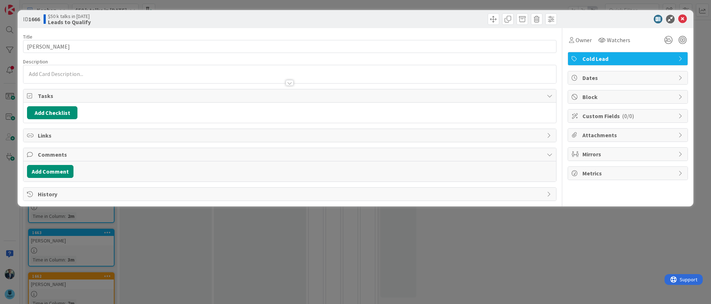
click at [63, 78] on div at bounding box center [289, 80] width 532 height 8
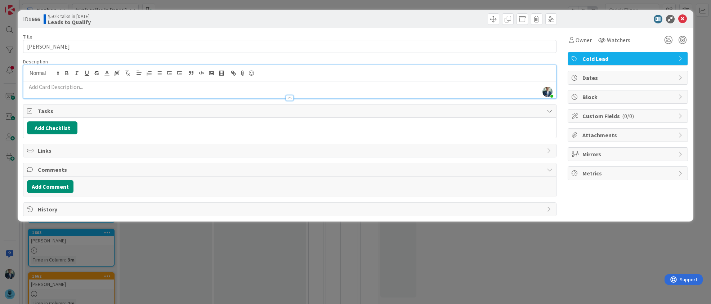
click at [63, 91] on p at bounding box center [289, 87] width 525 height 8
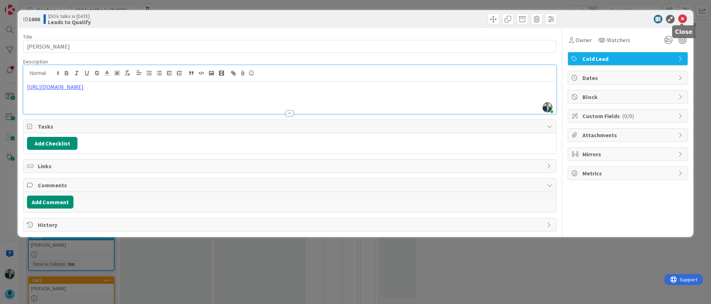
click at [681, 16] on icon at bounding box center [682, 19] width 9 height 9
